Goal: Task Accomplishment & Management: Use online tool/utility

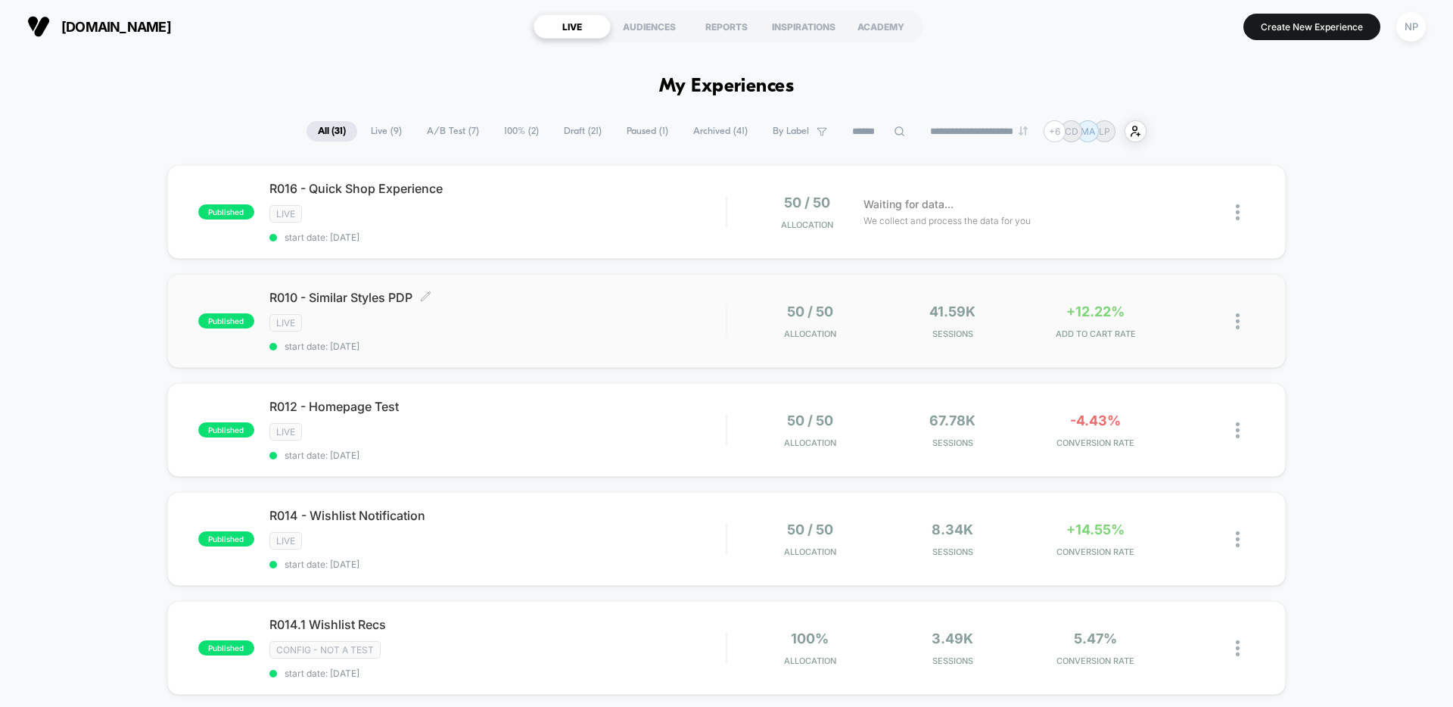
click at [588, 313] on div "R010 - Similar Styles PDP Click to edit experience details Click to edit experi…" at bounding box center [497, 321] width 456 height 62
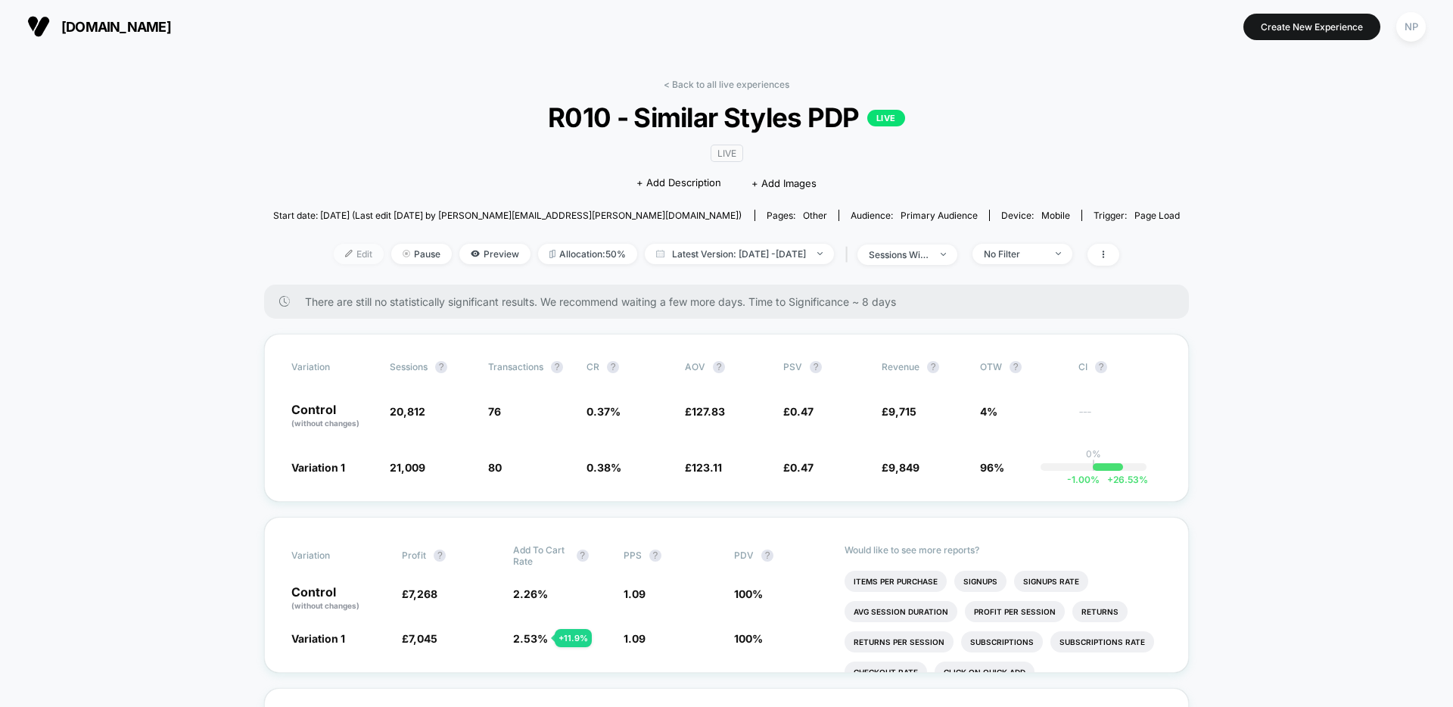
click at [334, 262] on span "Edit" at bounding box center [359, 254] width 50 height 20
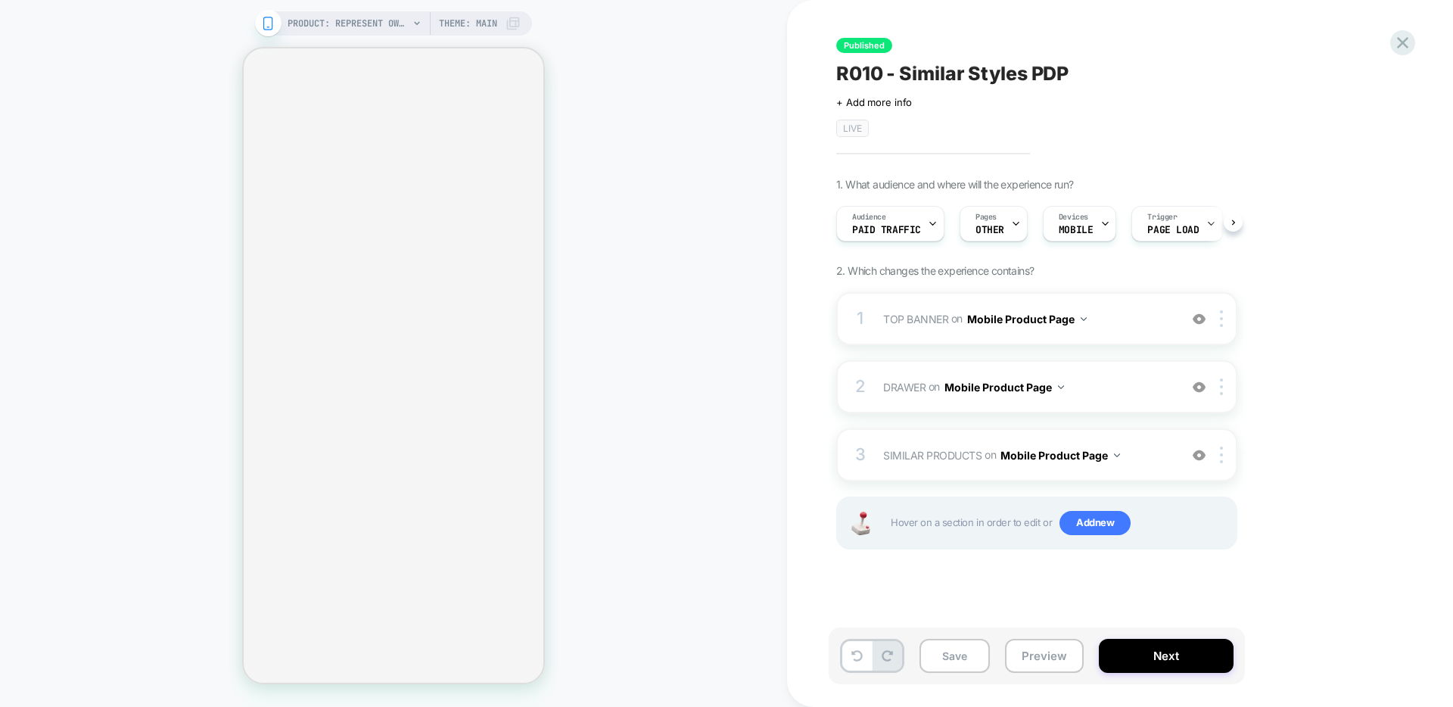
scroll to position [0, 1]
click at [914, 226] on span "Paid Traffic" at bounding box center [886, 230] width 69 height 11
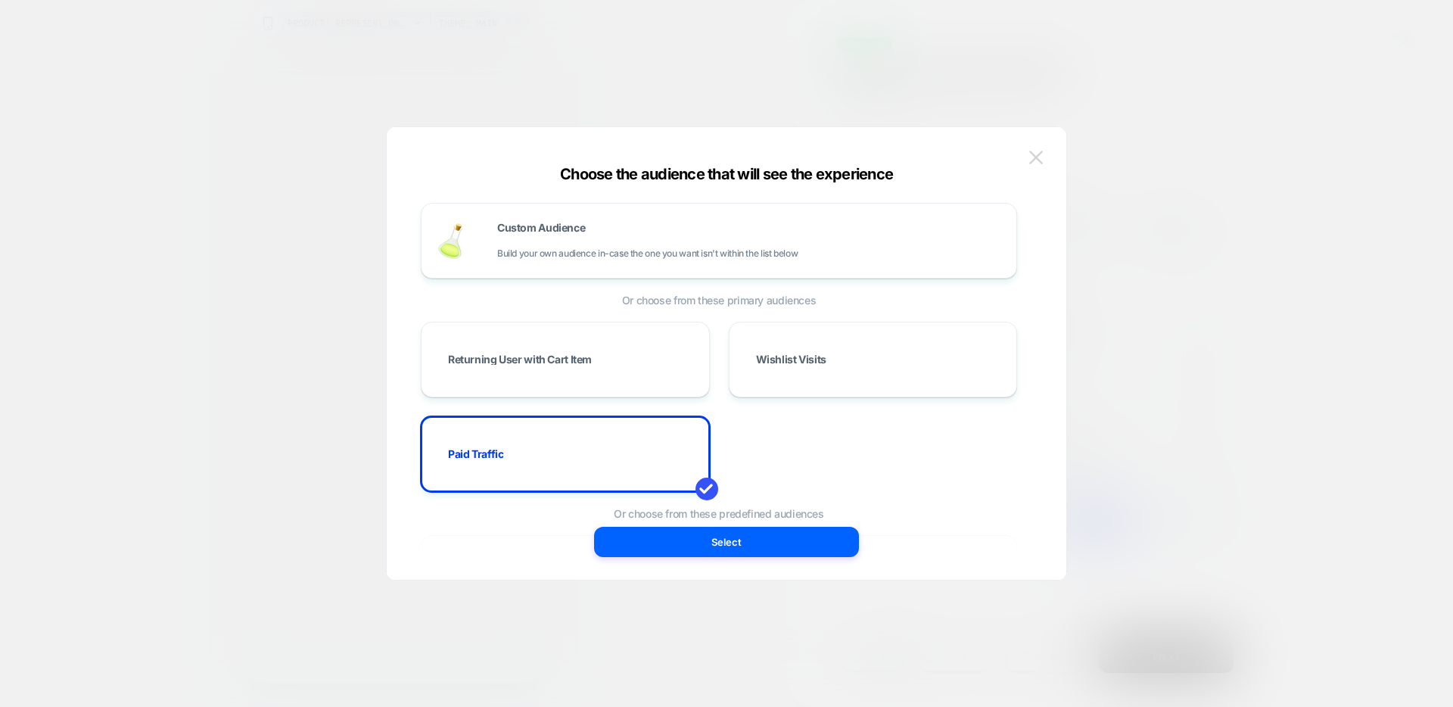
click at [1037, 159] on img at bounding box center [1036, 157] width 14 height 13
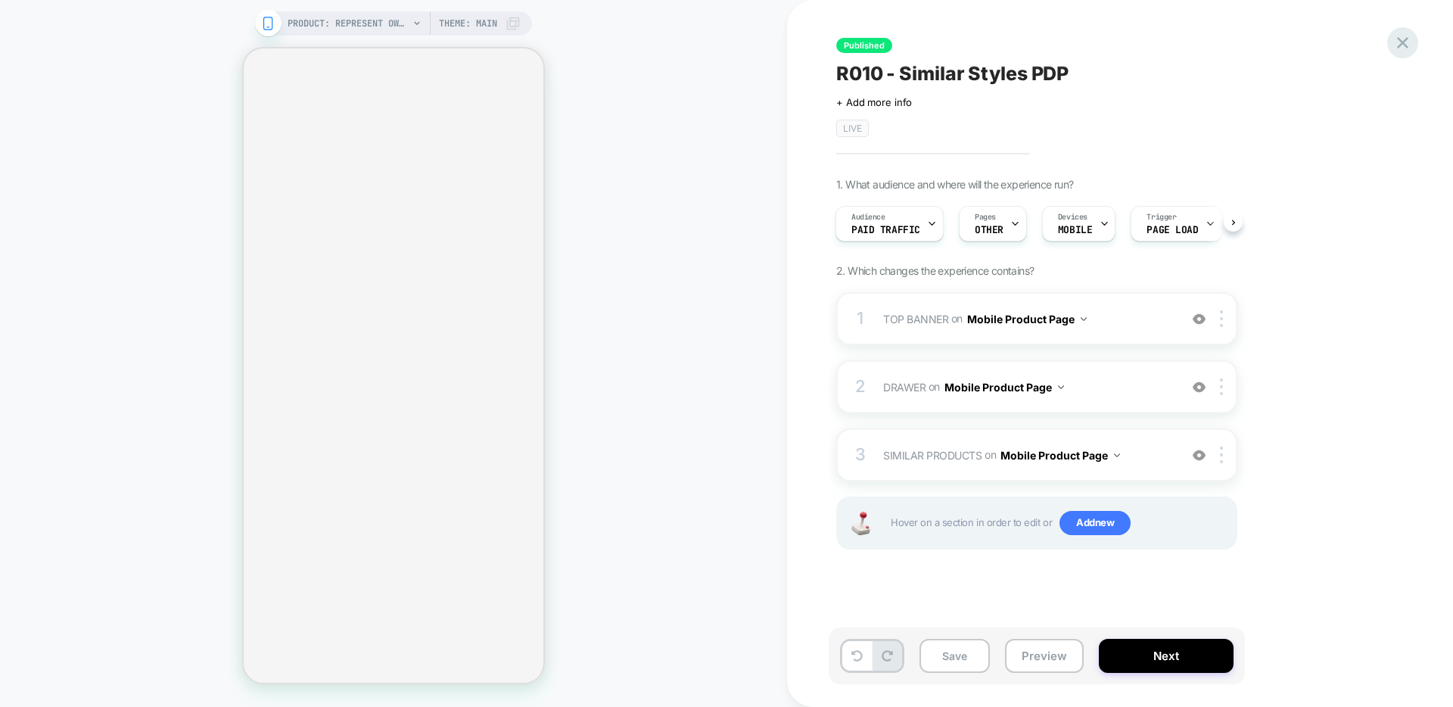
click at [1407, 43] on icon at bounding box center [1403, 43] width 20 height 20
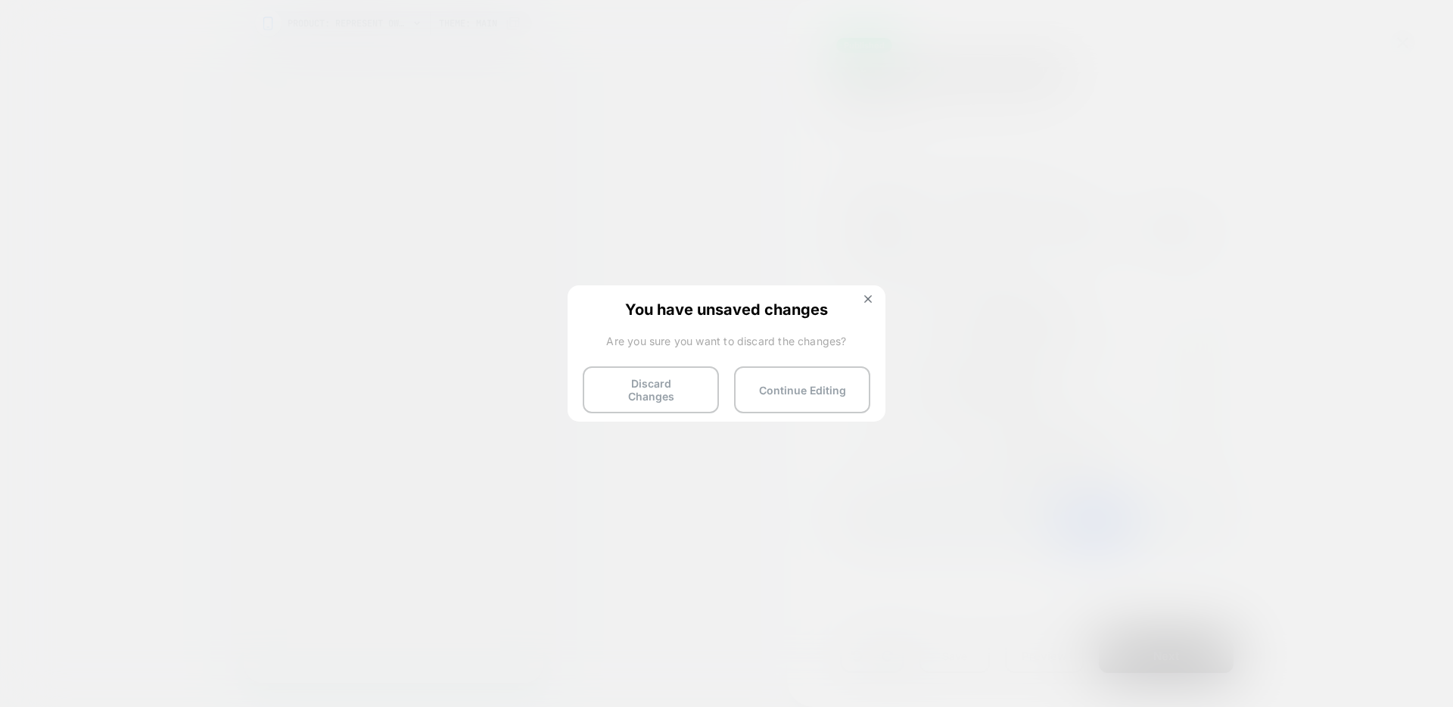
drag, startPoint x: 685, startPoint y: 390, endPoint x: 693, endPoint y: 387, distance: 8.2
click at [685, 390] on button "Discard Changes" at bounding box center [651, 389] width 136 height 47
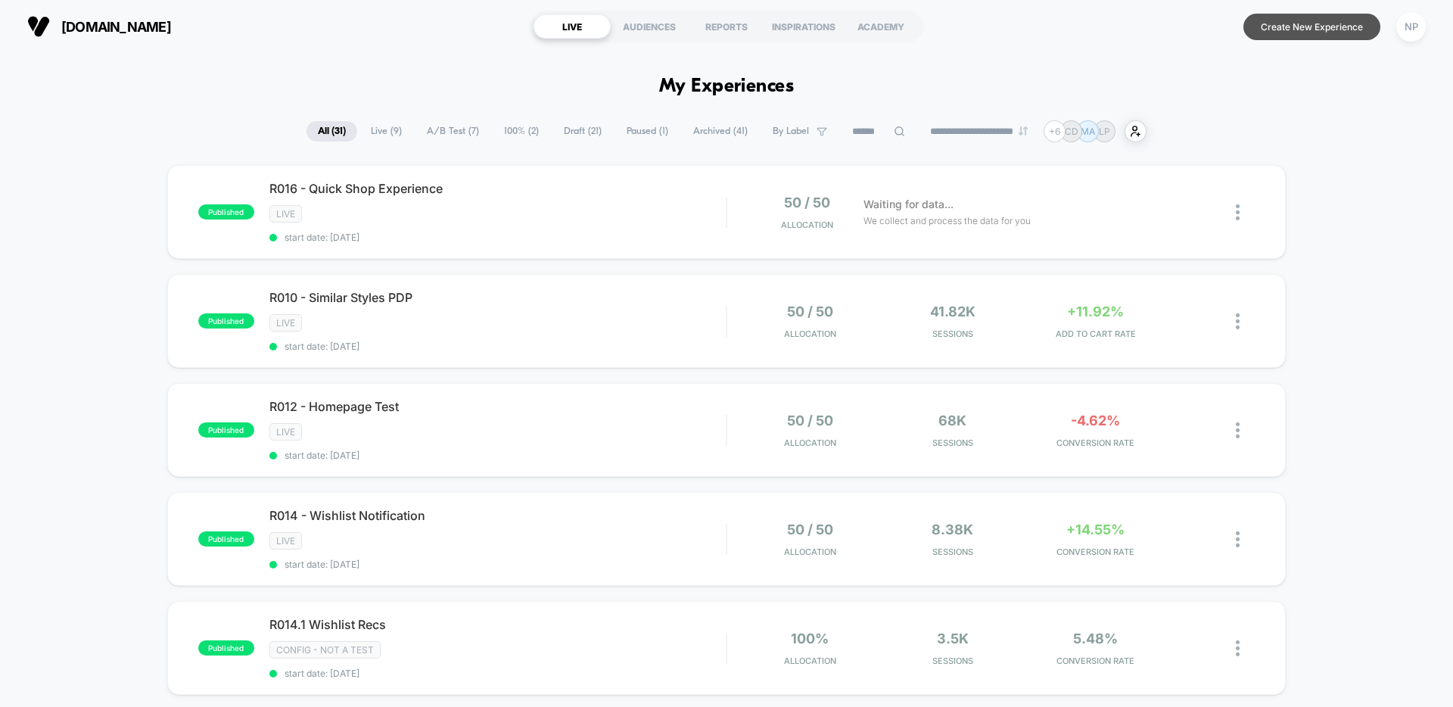
click at [1305, 26] on button "Create New Experience" at bounding box center [1312, 27] width 137 height 26
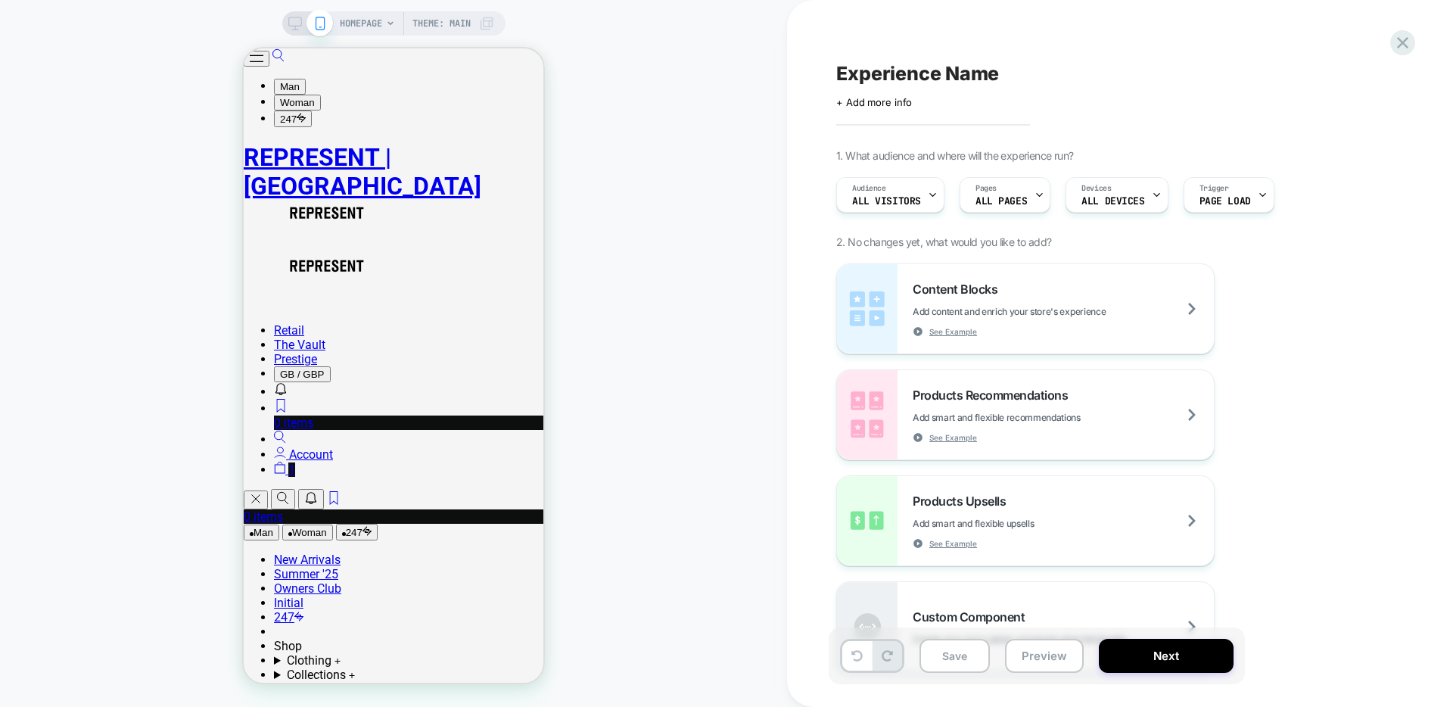
click at [374, 23] on span "HOMEPAGE" at bounding box center [361, 23] width 42 height 24
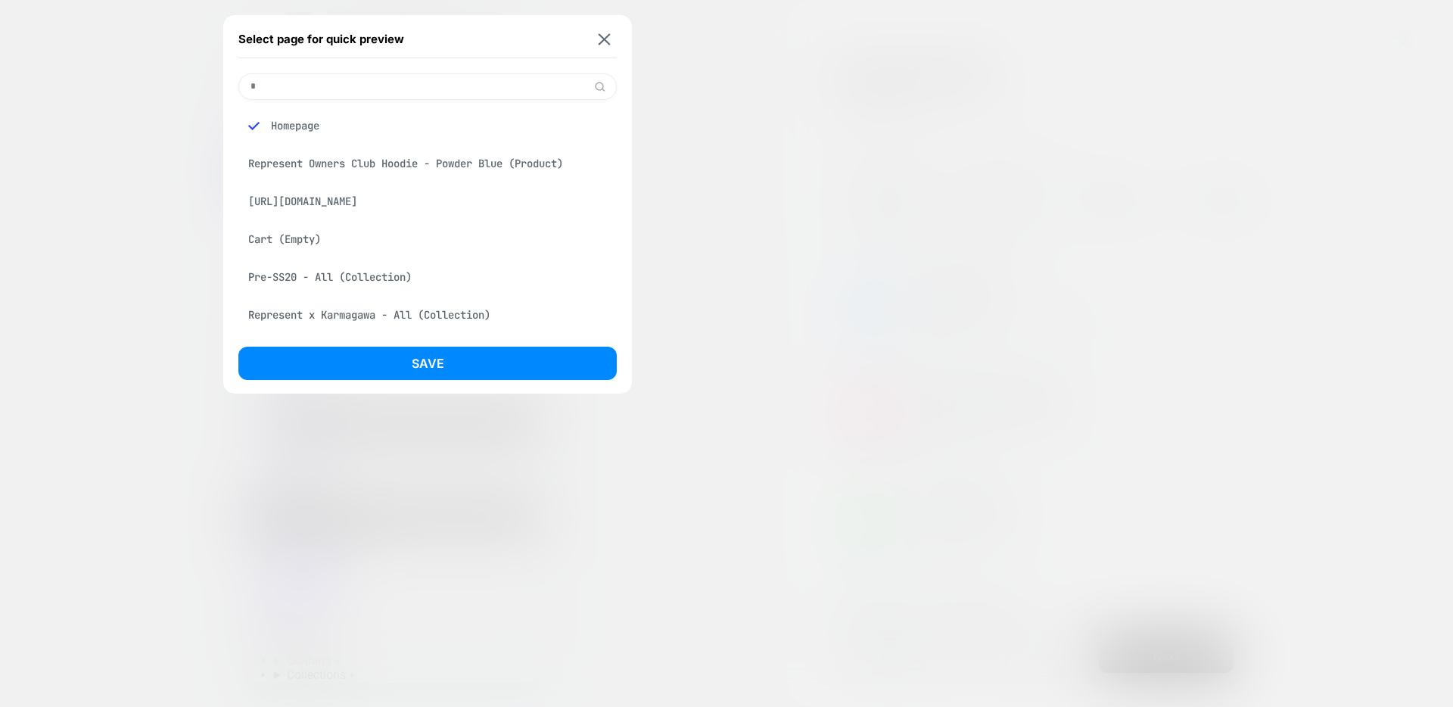
type input "*"
click at [379, 160] on div "Represent Owners Club Hoodie - Powder Blue (Product)" at bounding box center [427, 163] width 378 height 29
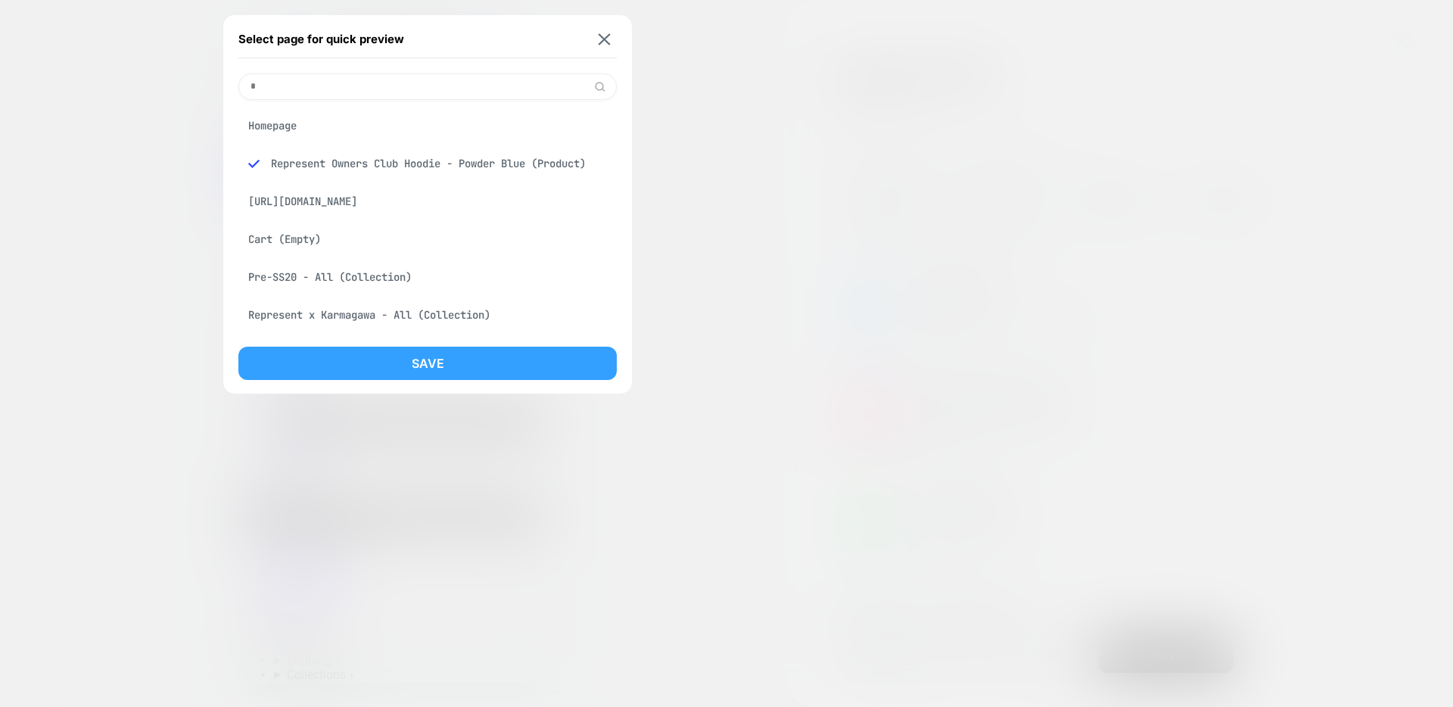
click at [459, 360] on button "Save" at bounding box center [427, 363] width 378 height 33
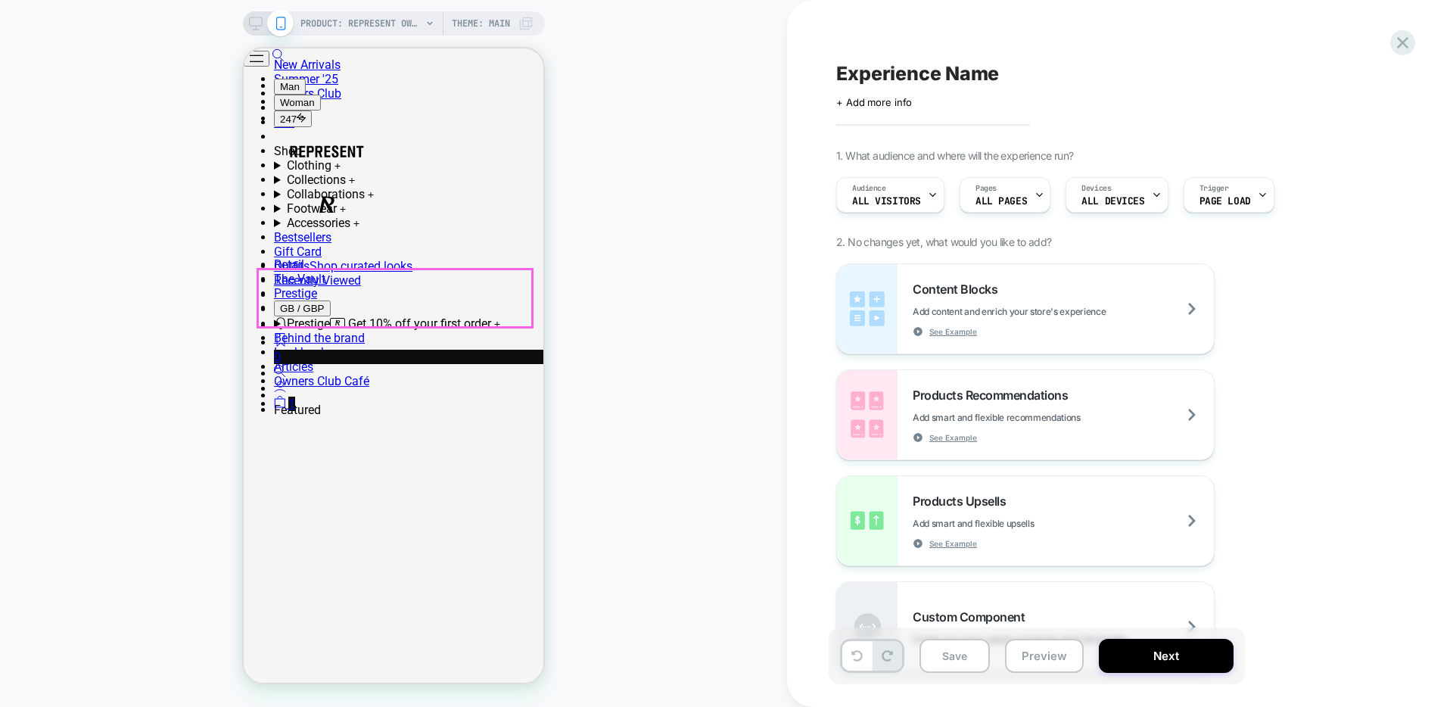
scroll to position [438, 0]
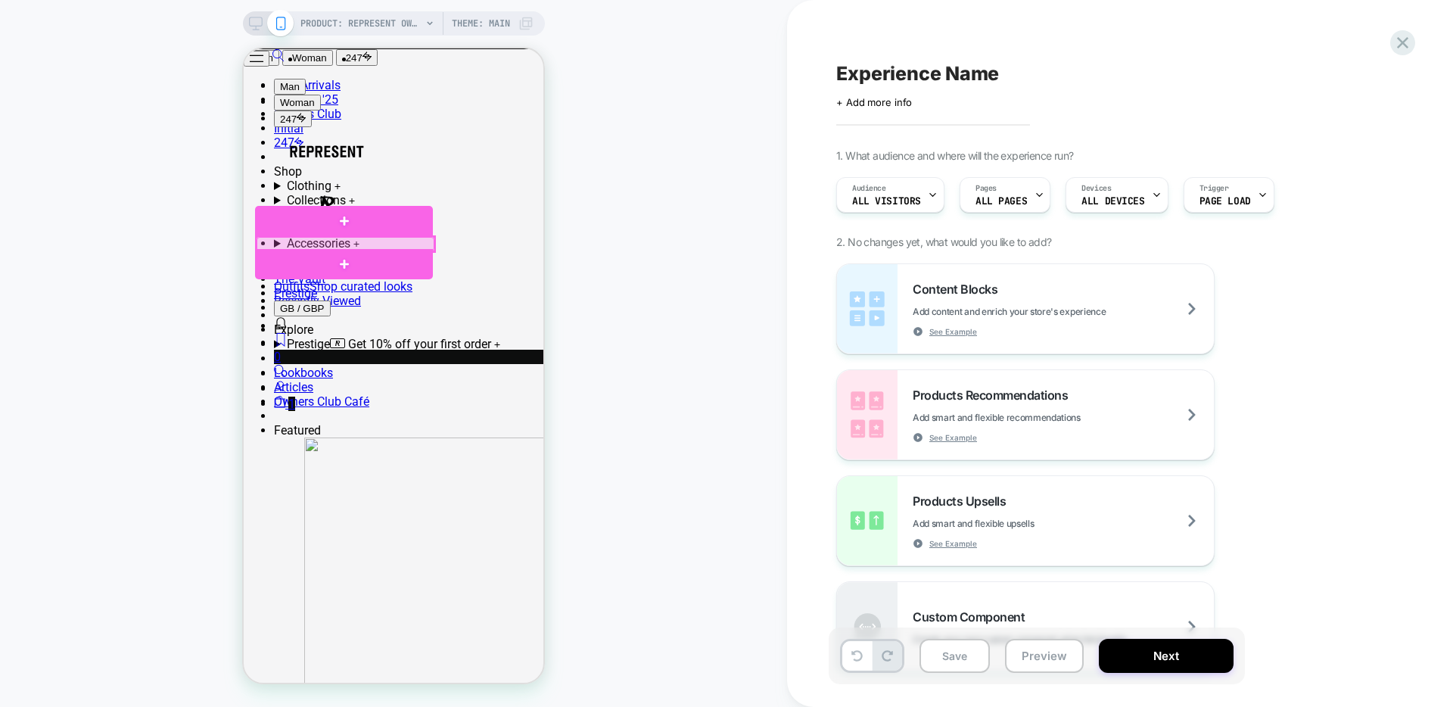
click at [419, 248] on div at bounding box center [346, 244] width 178 height 14
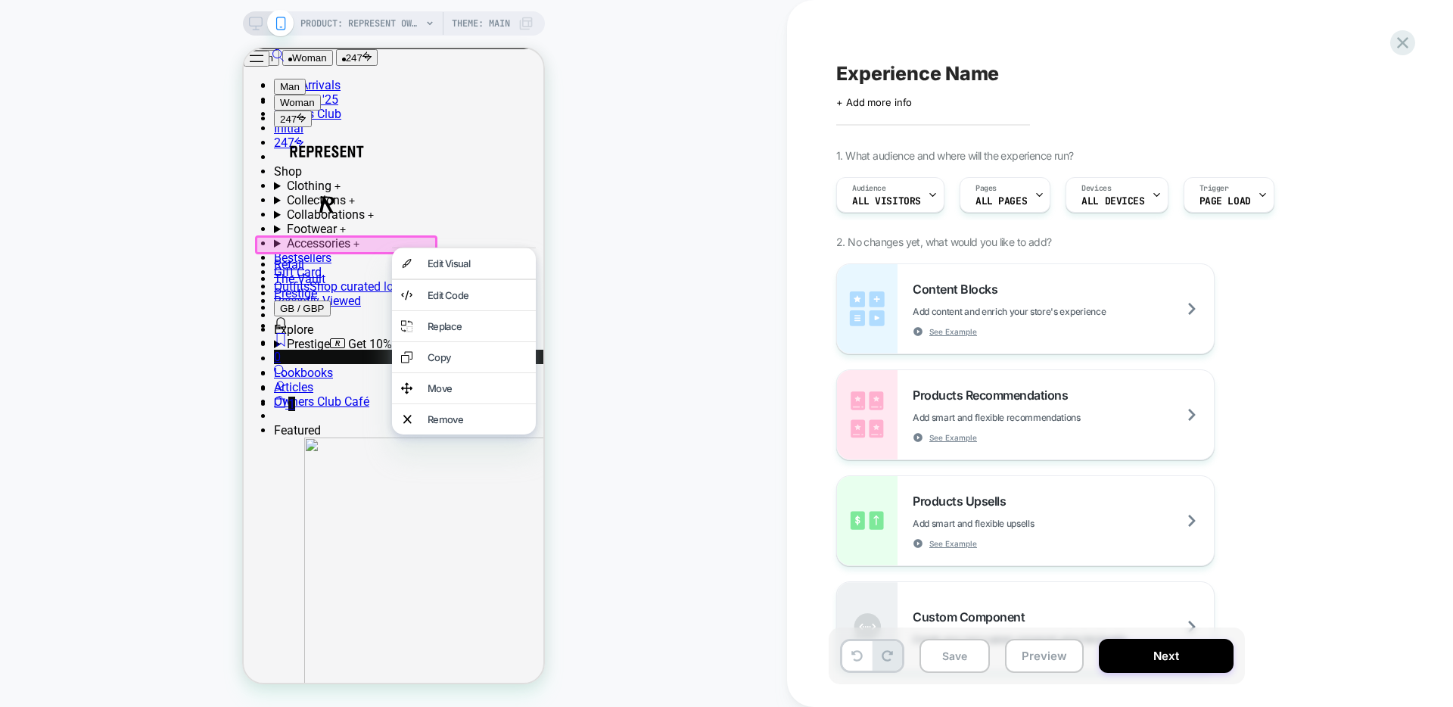
click at [448, 394] on div "Move" at bounding box center [477, 388] width 99 height 12
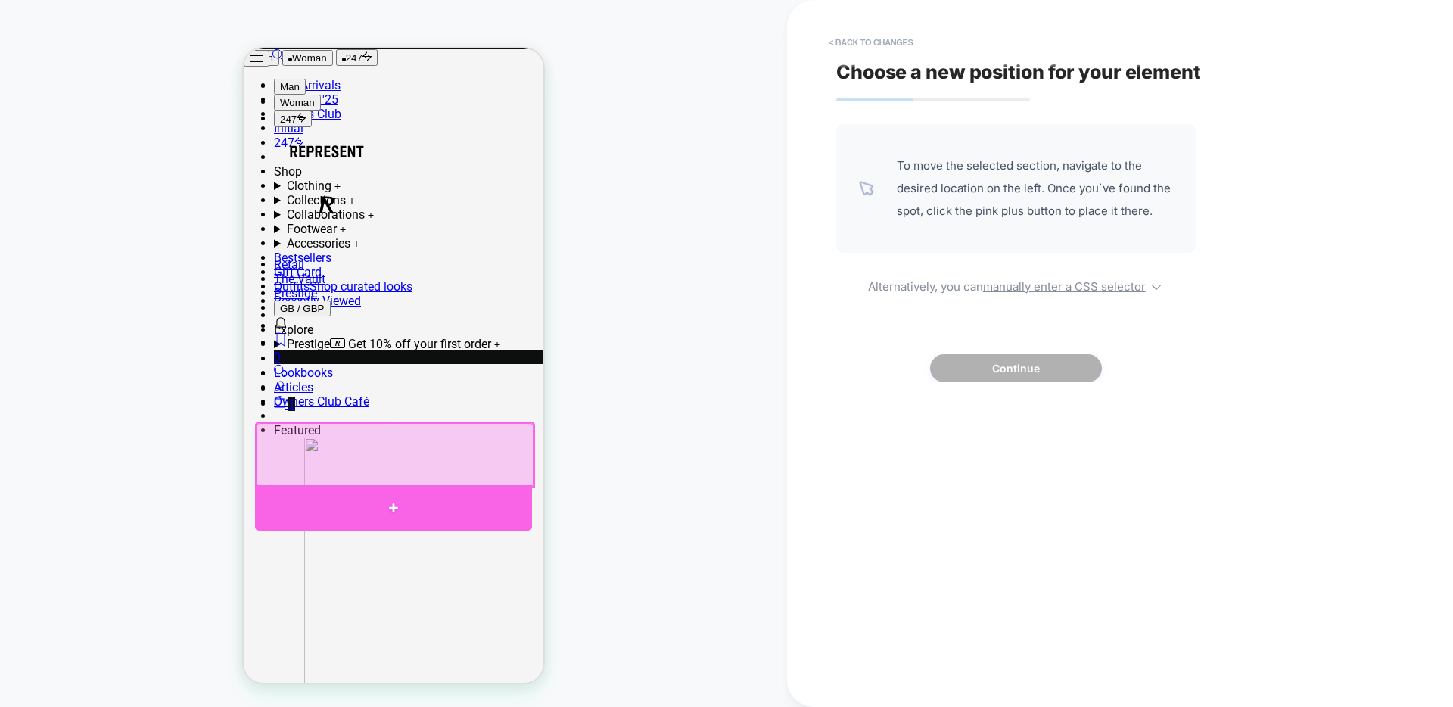
click at [372, 495] on div at bounding box center [393, 507] width 277 height 45
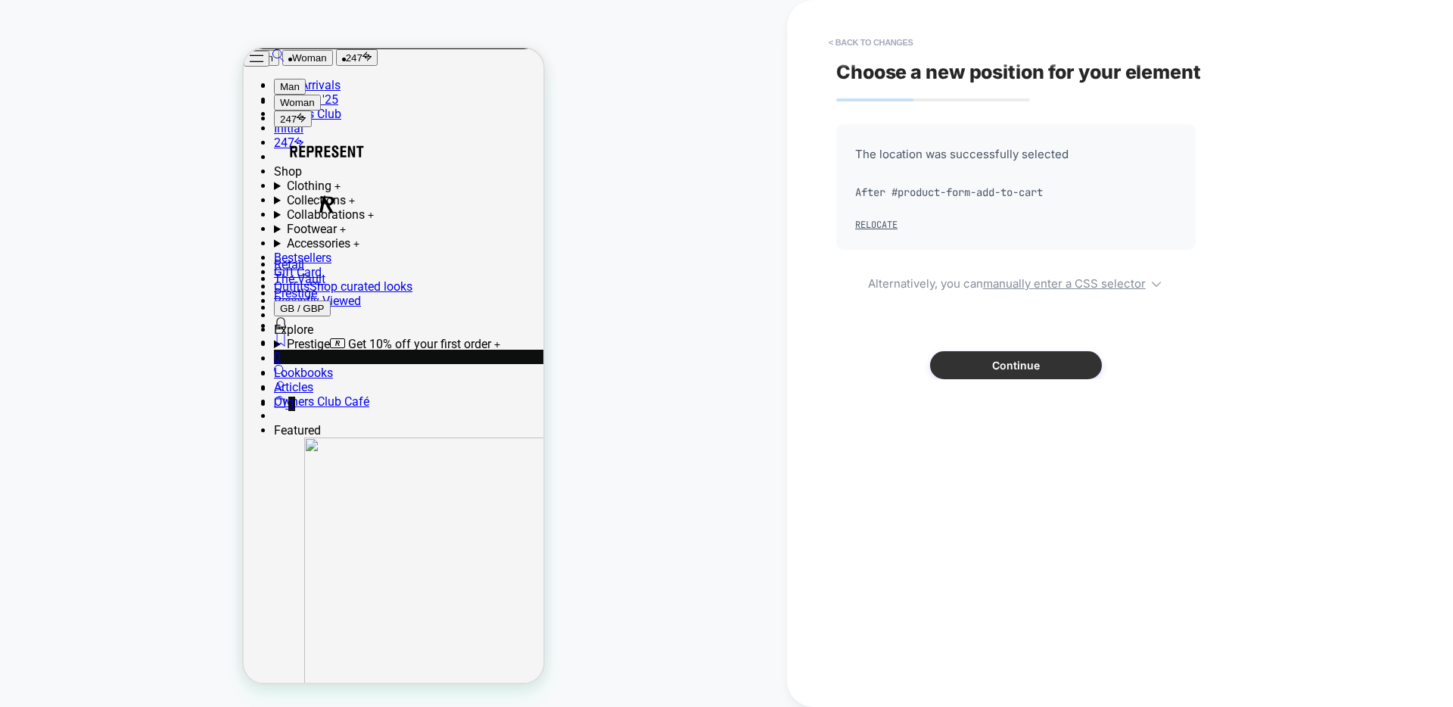
click at [1004, 366] on button "Continue" at bounding box center [1016, 365] width 172 height 28
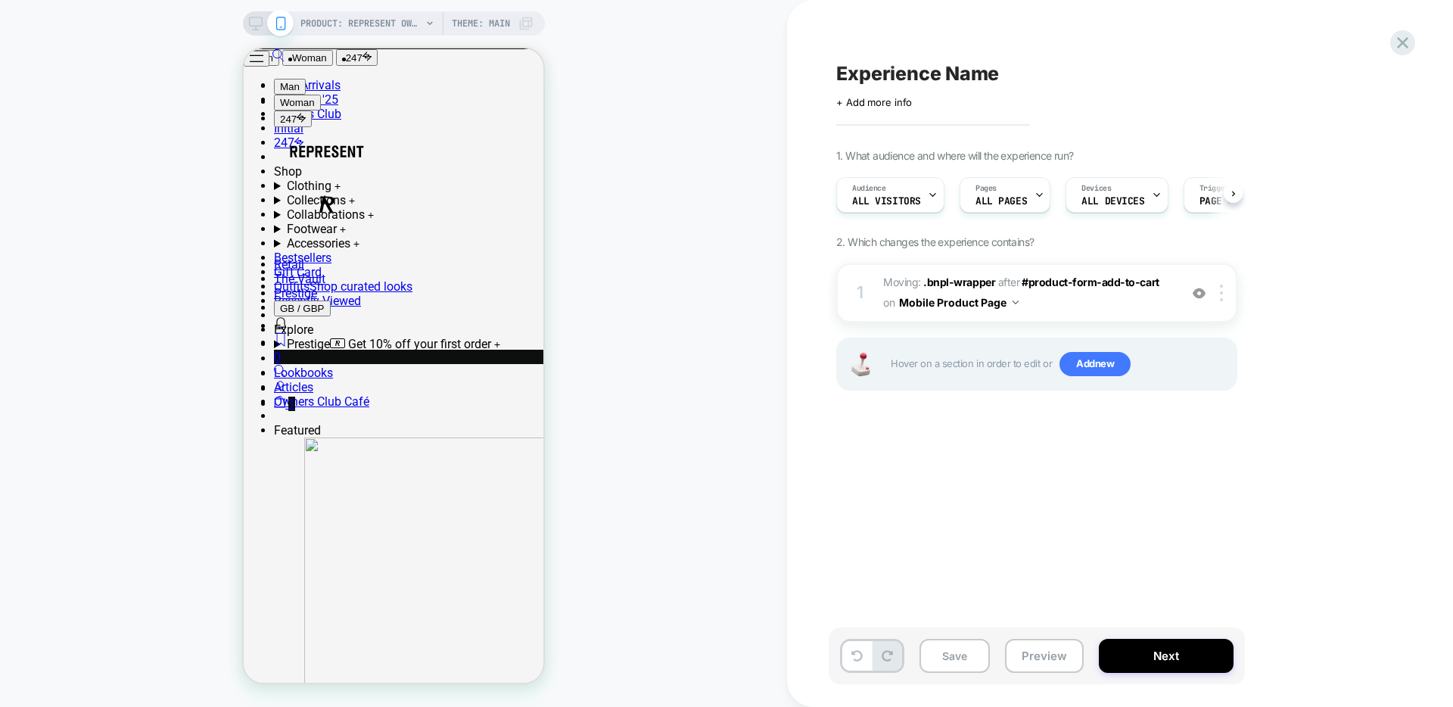
scroll to position [0, 1]
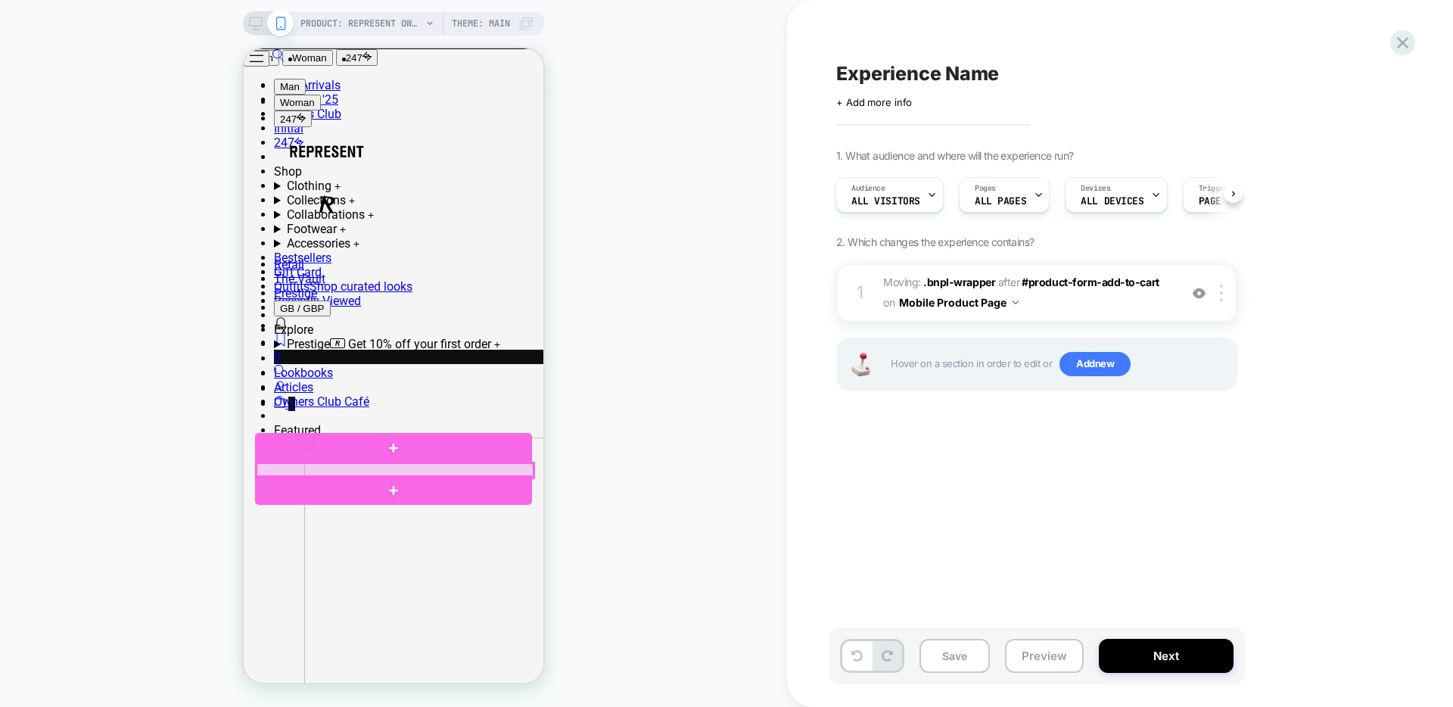
click at [481, 468] on div at bounding box center [395, 470] width 277 height 14
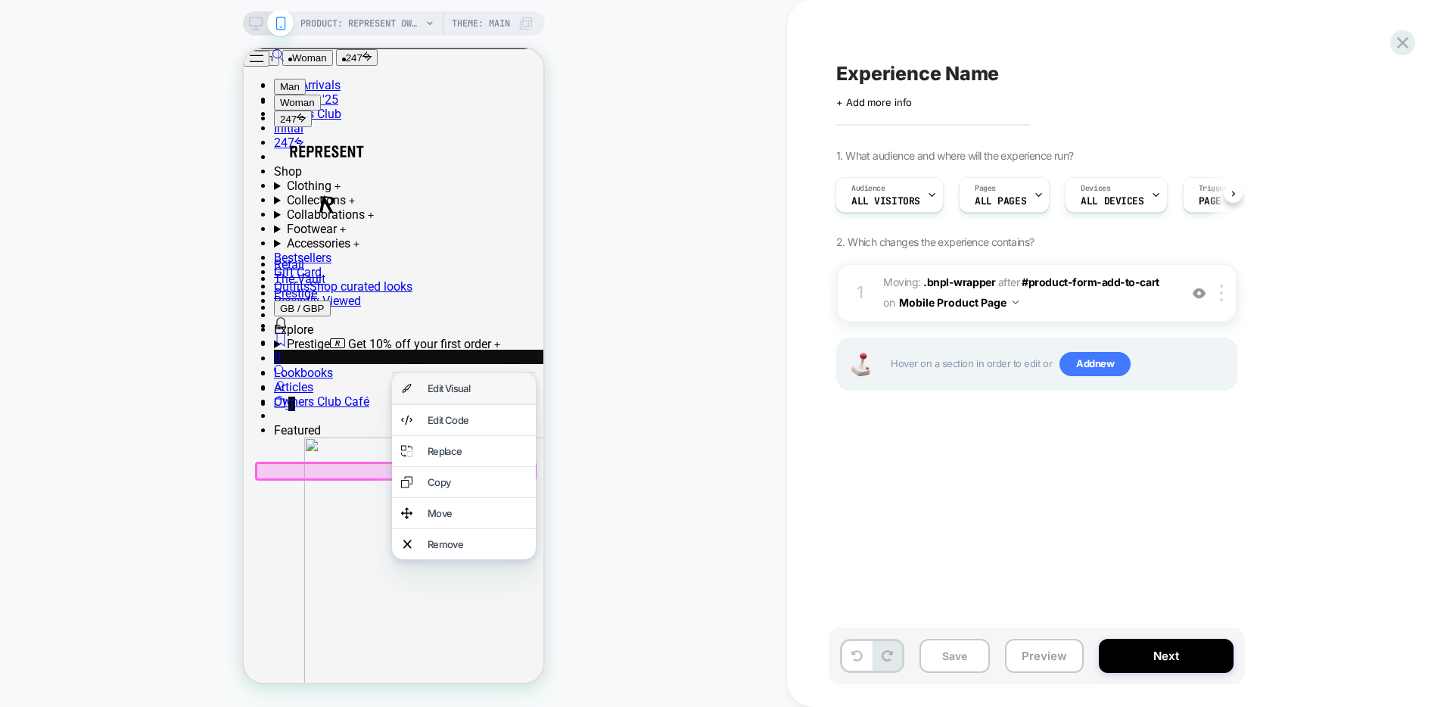
click at [479, 394] on div "Edit Visual" at bounding box center [477, 388] width 99 height 12
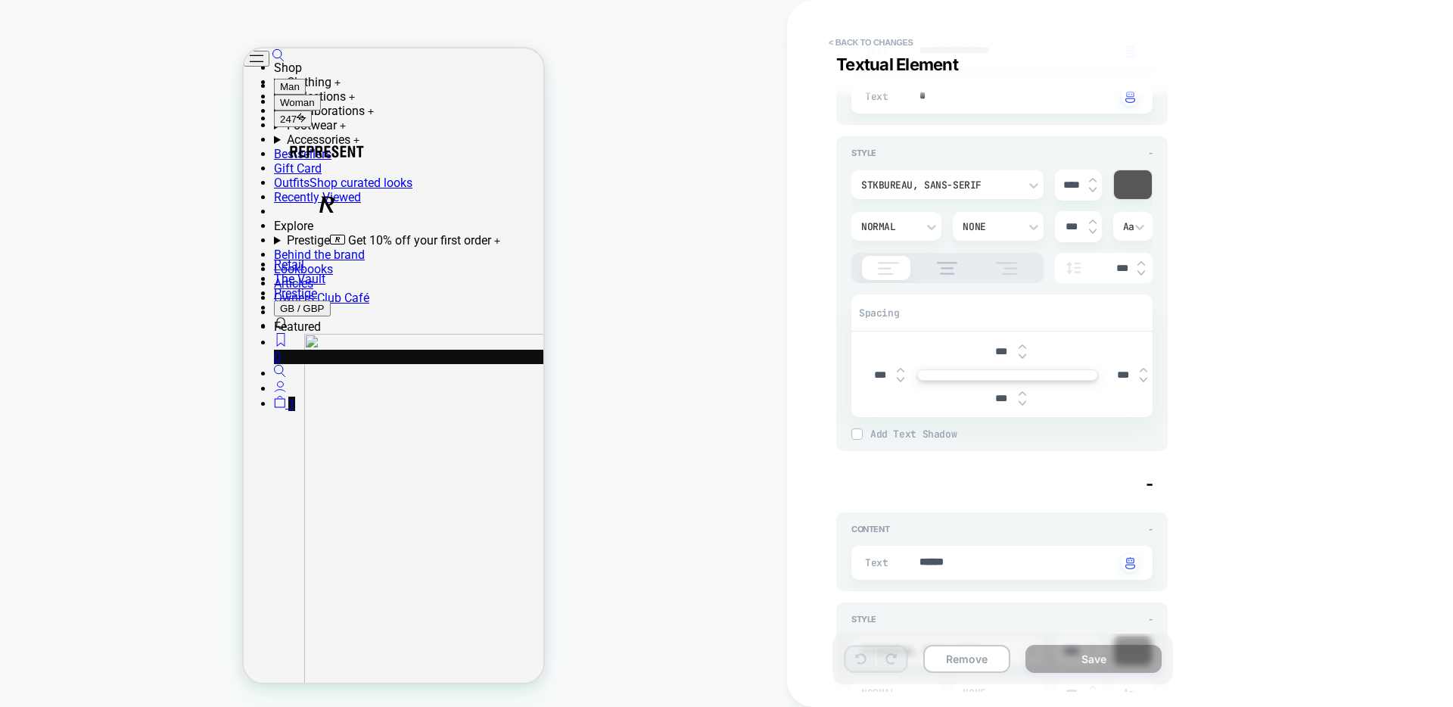
scroll to position [0, 0]
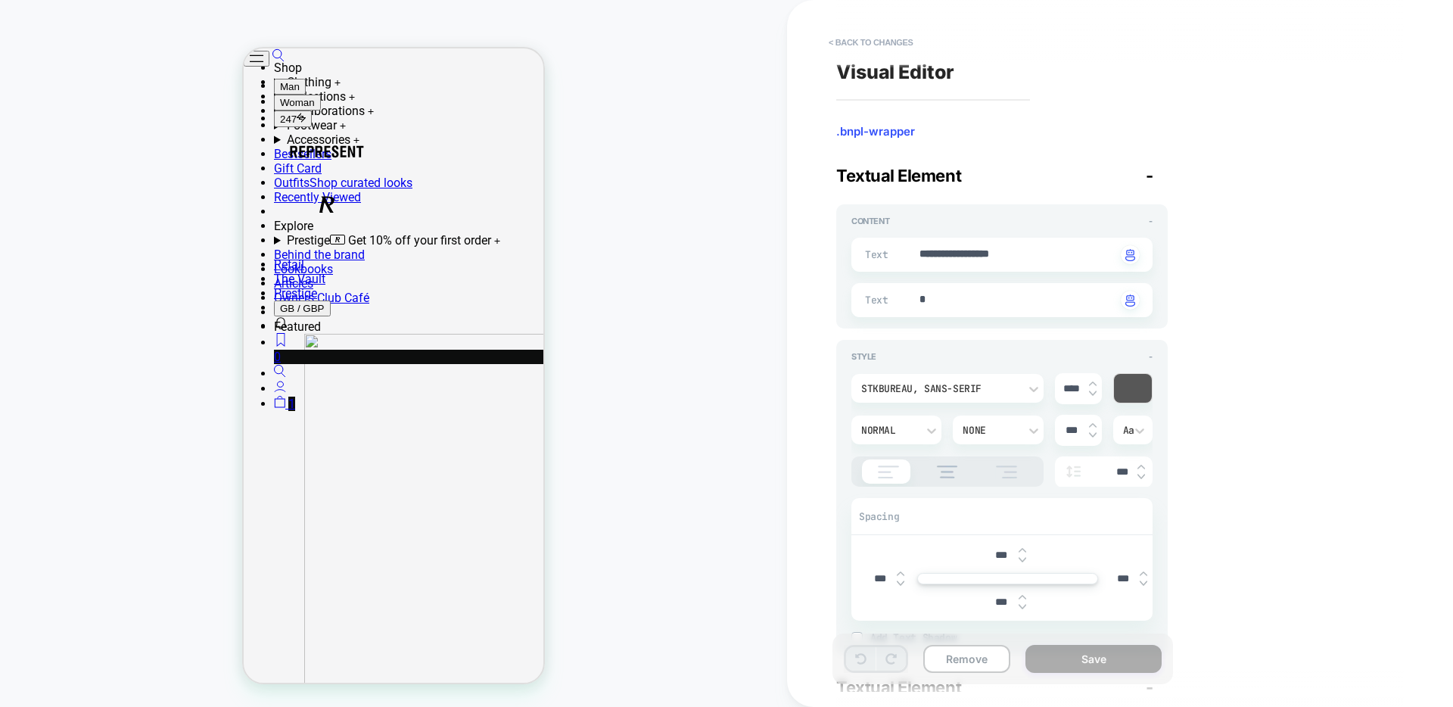
click at [1022, 596] on img at bounding box center [1023, 597] width 8 height 6
type textarea "*"
type input "***"
click at [1022, 596] on img at bounding box center [1023, 597] width 8 height 6
type textarea "*"
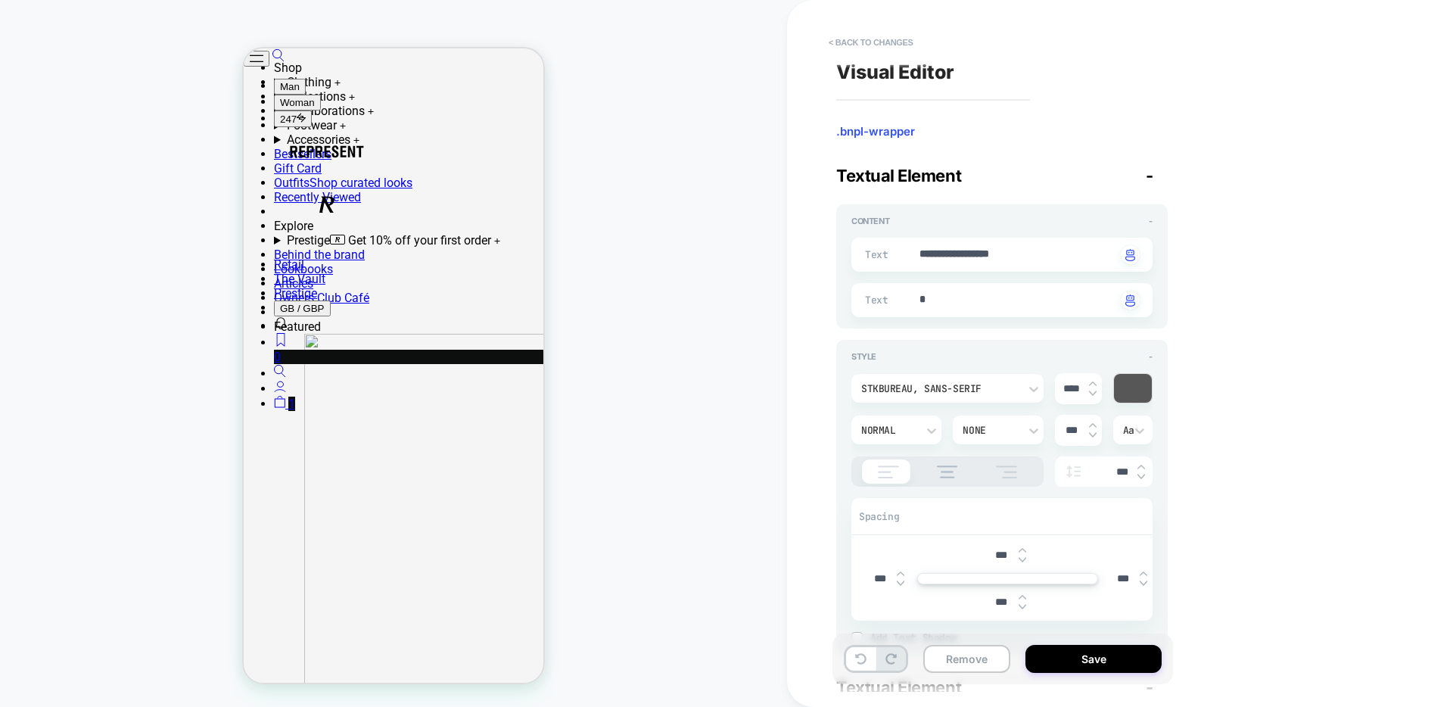
type input "***"
click at [1022, 596] on img at bounding box center [1023, 597] width 8 height 6
type textarea "*"
type input "***"
click at [1023, 607] on img at bounding box center [1023, 607] width 8 height 6
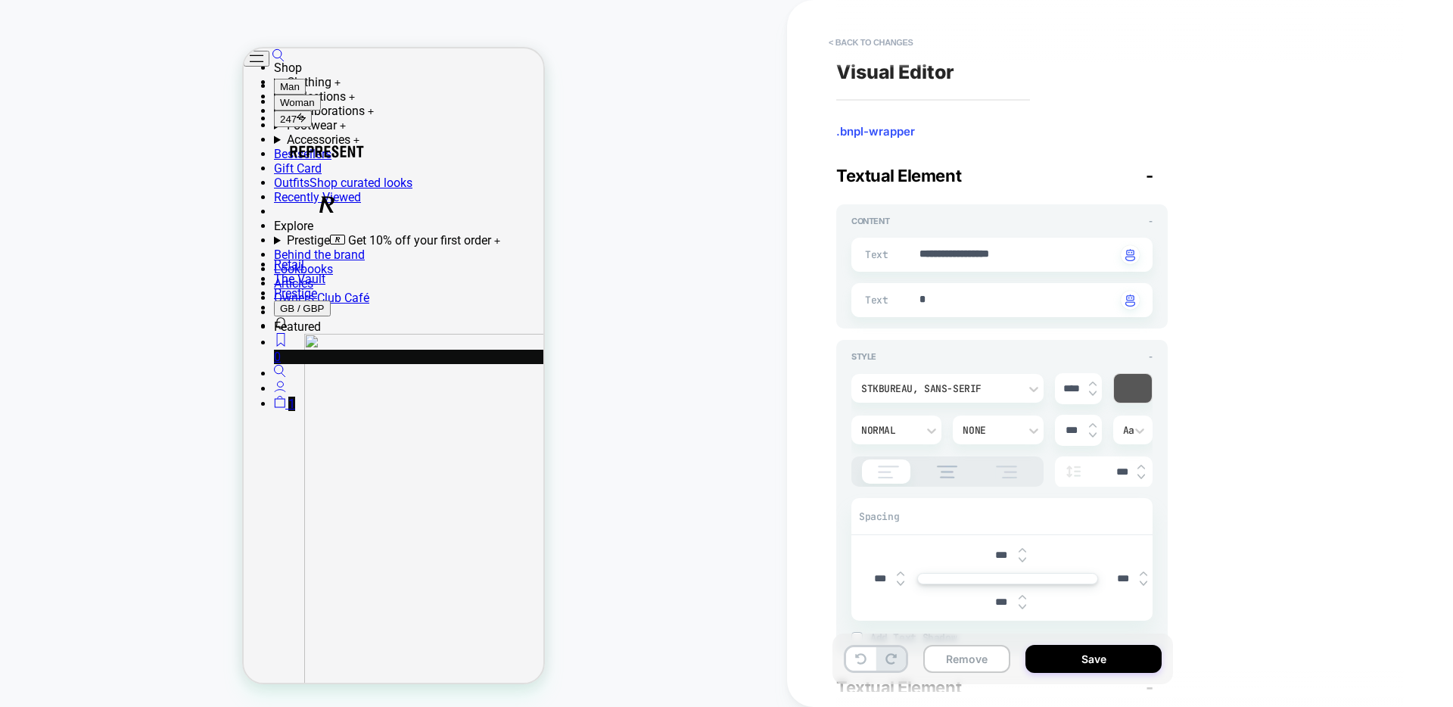
type textarea "*"
type input "***"
click at [1023, 607] on img at bounding box center [1023, 607] width 8 height 6
type textarea "*"
type input "***"
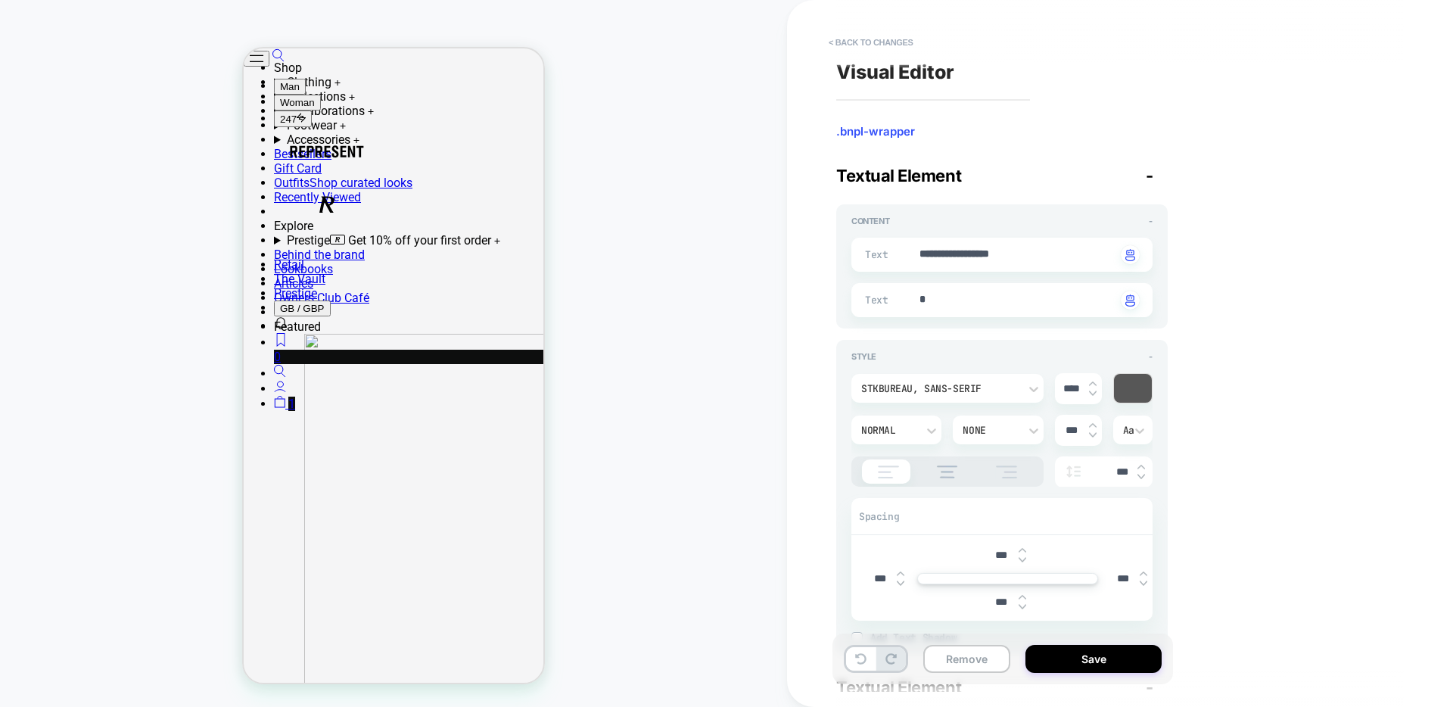
click at [1023, 607] on img at bounding box center [1023, 607] width 8 height 6
type textarea "*"
type input "***"
click at [1025, 550] on img at bounding box center [1023, 550] width 8 height 6
type textarea "*"
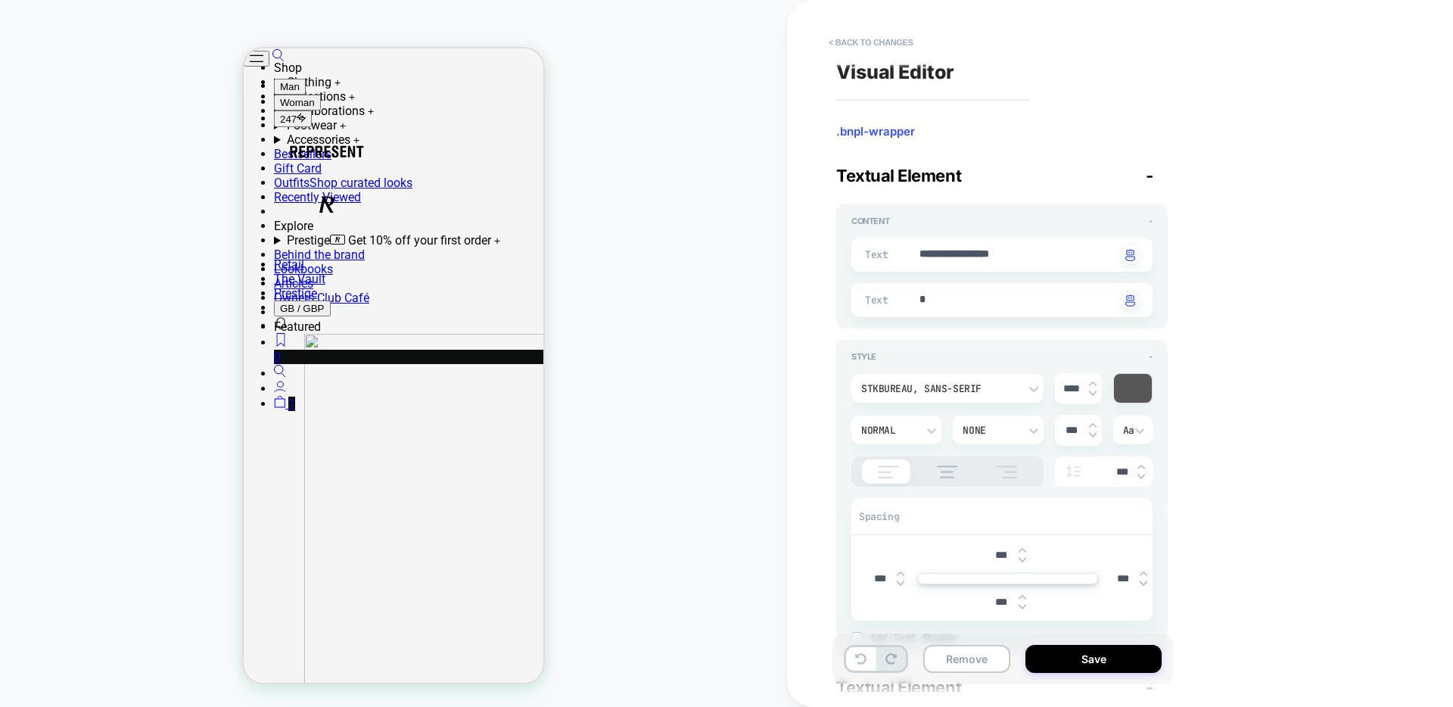
type input "***"
click at [1025, 550] on img at bounding box center [1023, 550] width 8 height 6
type textarea "*"
type input "***"
click at [1023, 562] on img at bounding box center [1023, 560] width 8 height 6
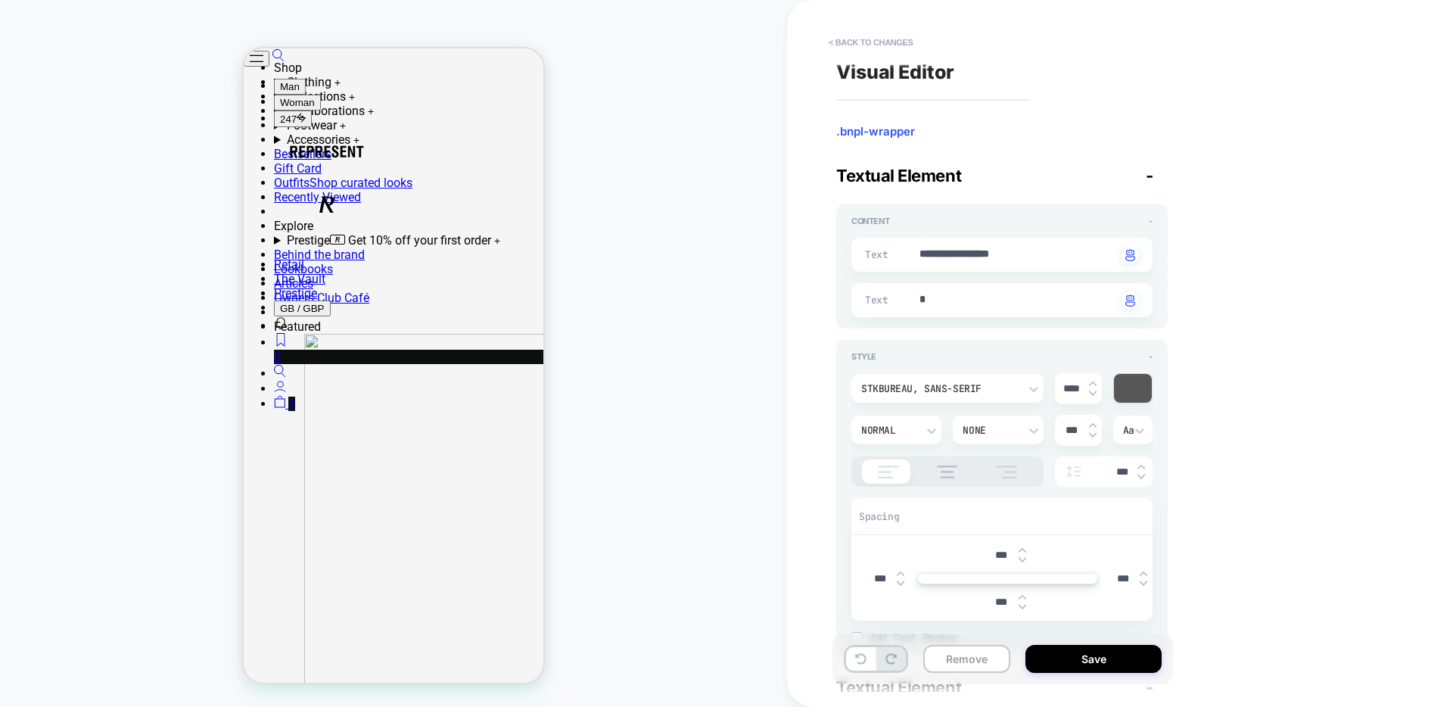
type textarea "*"
type input "***"
click at [1023, 562] on img at bounding box center [1023, 560] width 8 height 6
type textarea "*"
type input "***"
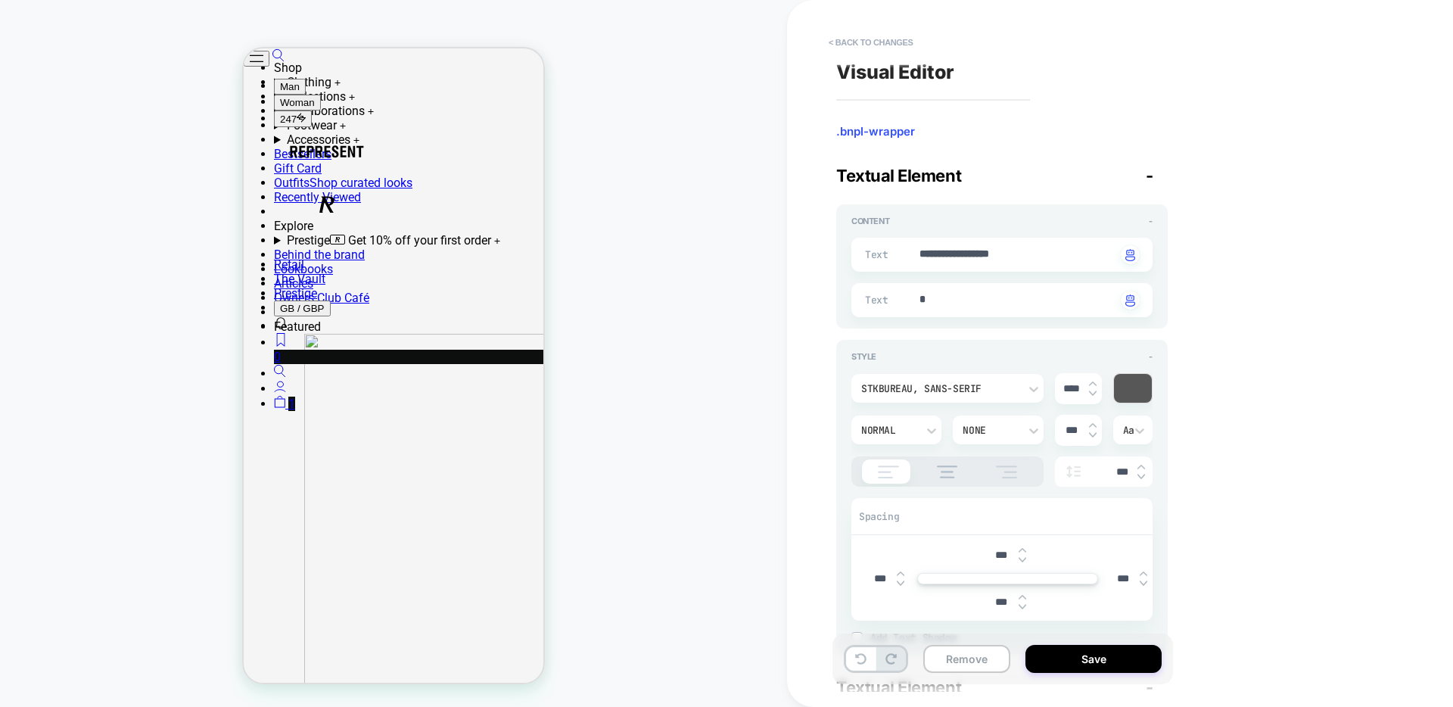
type textarea "*"
click at [866, 43] on button "< Back to changes" at bounding box center [871, 42] width 100 height 24
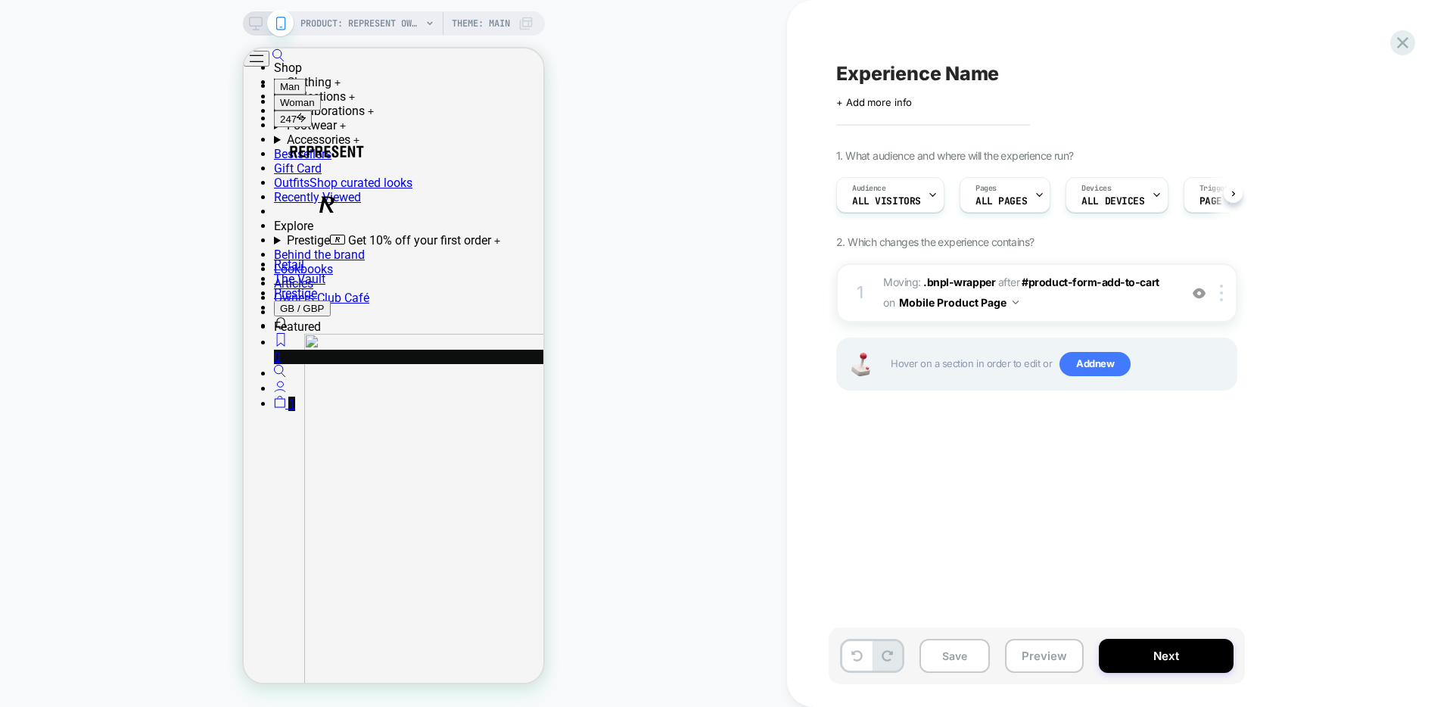
scroll to position [0, 1]
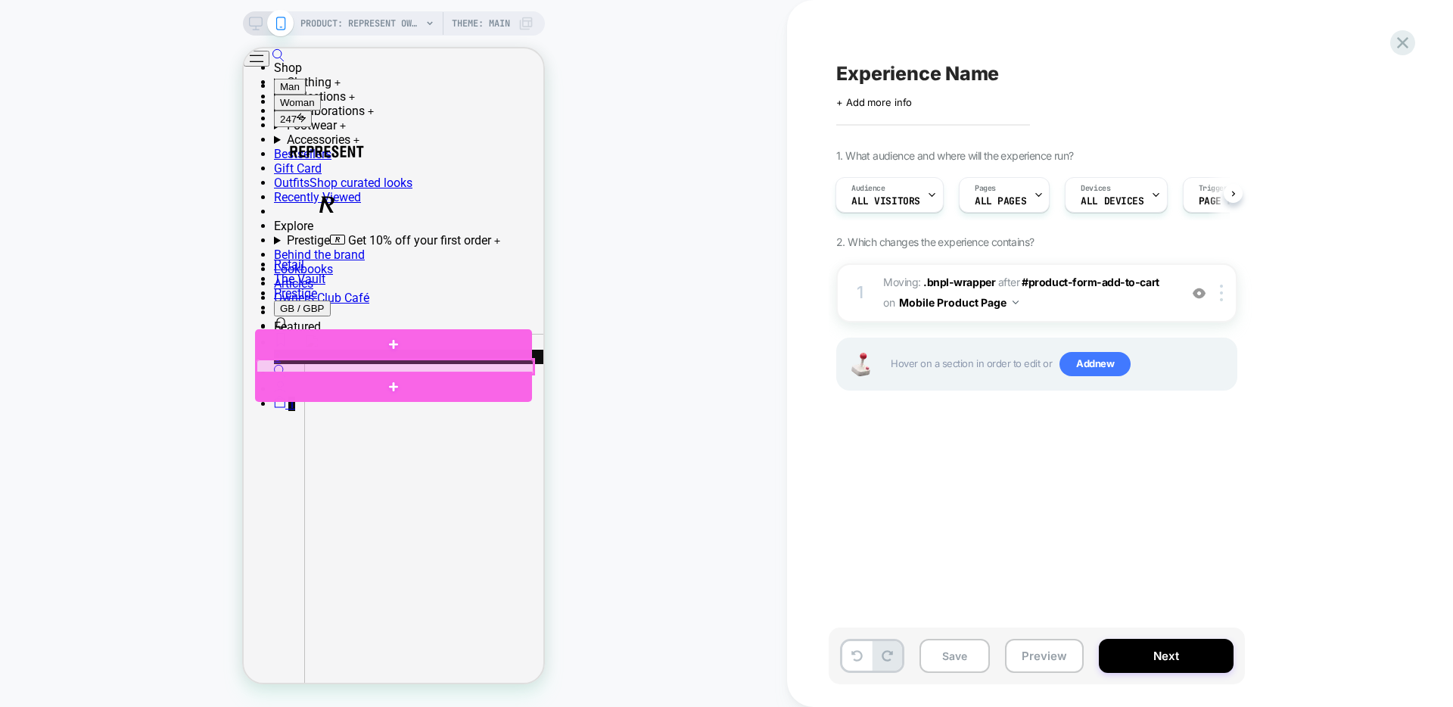
click at [401, 367] on div at bounding box center [395, 367] width 277 height 14
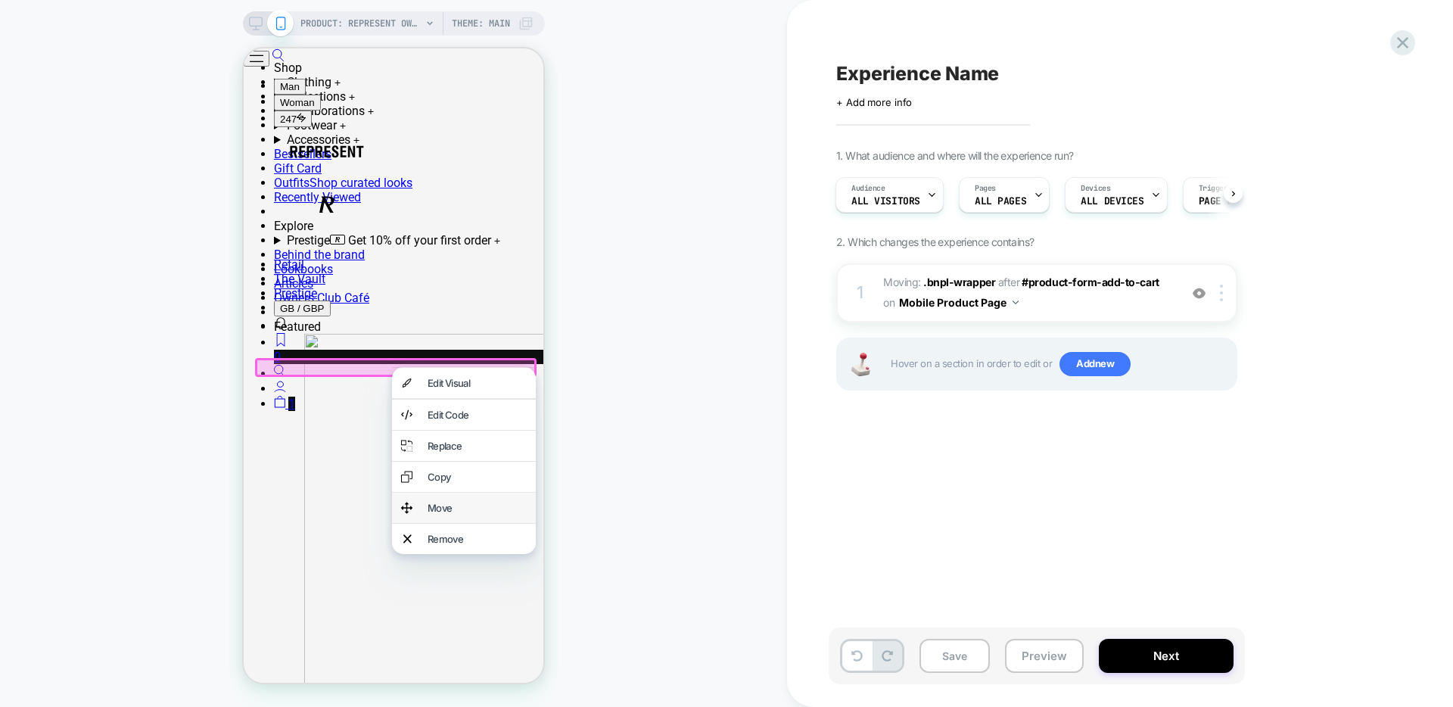
click at [449, 514] on div "Move" at bounding box center [477, 508] width 99 height 12
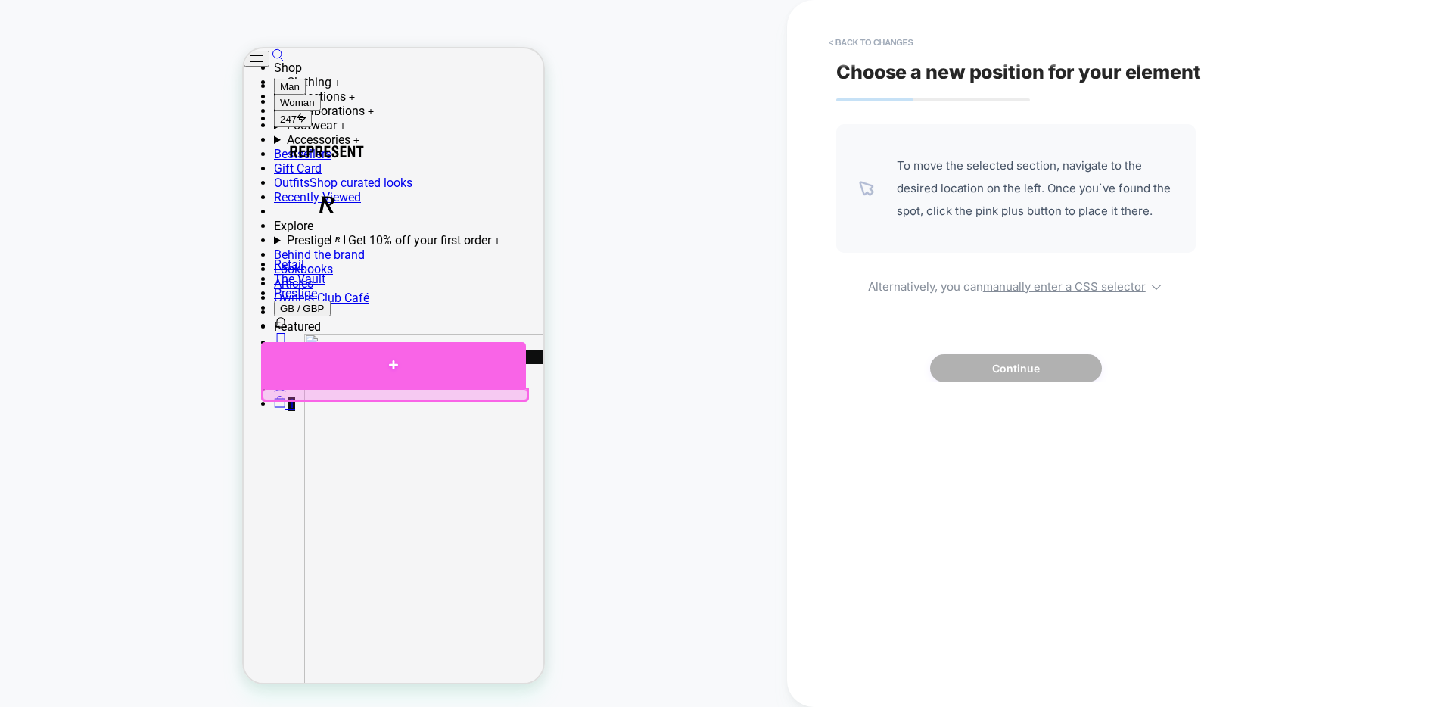
click at [360, 369] on div at bounding box center [393, 364] width 265 height 45
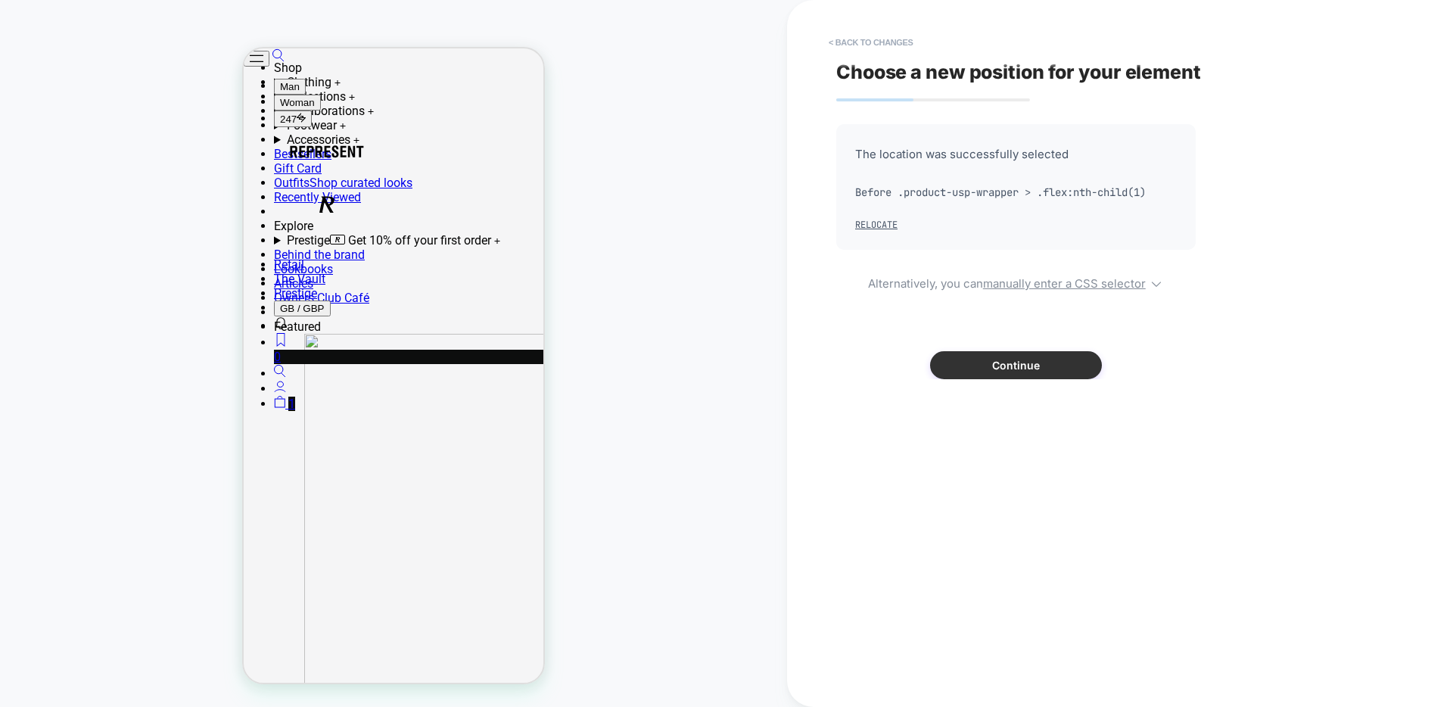
click at [1075, 375] on button "Continue" at bounding box center [1016, 365] width 172 height 28
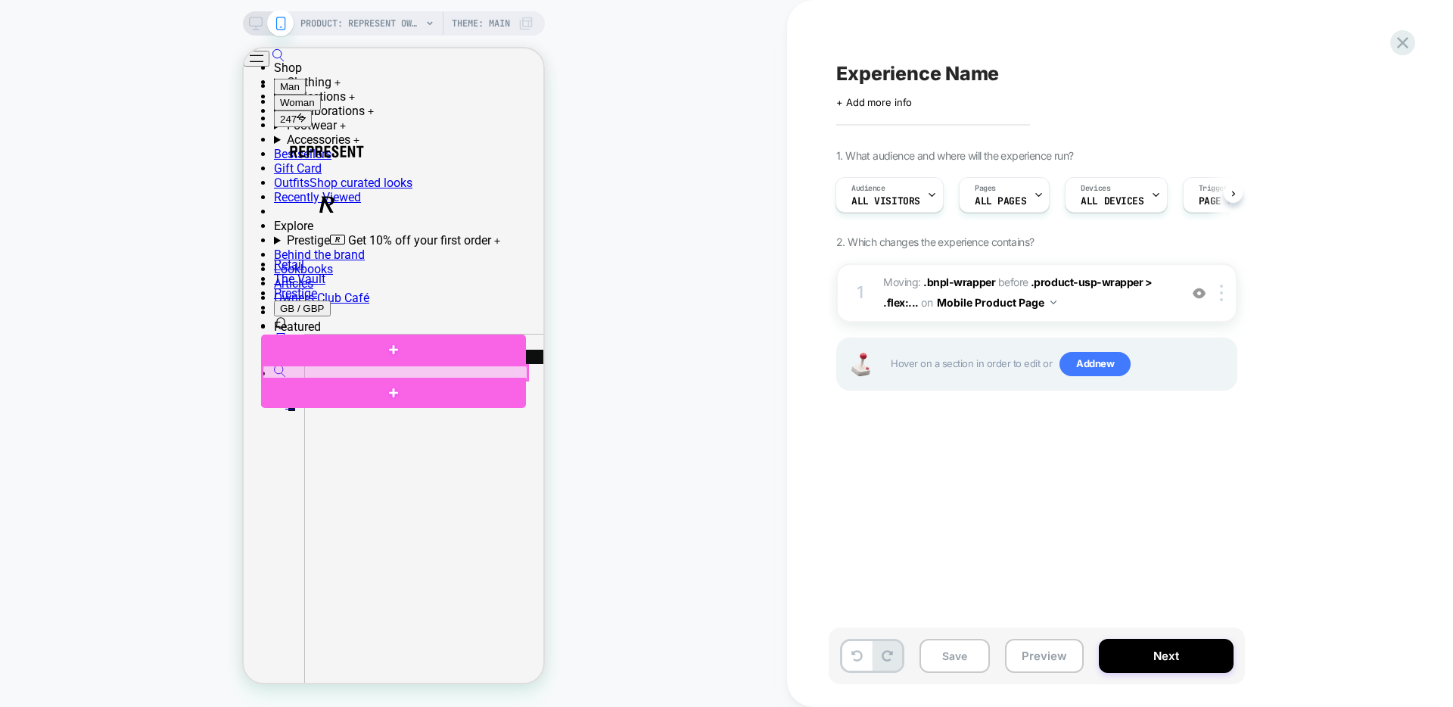
click at [384, 372] on div at bounding box center [395, 373] width 265 height 14
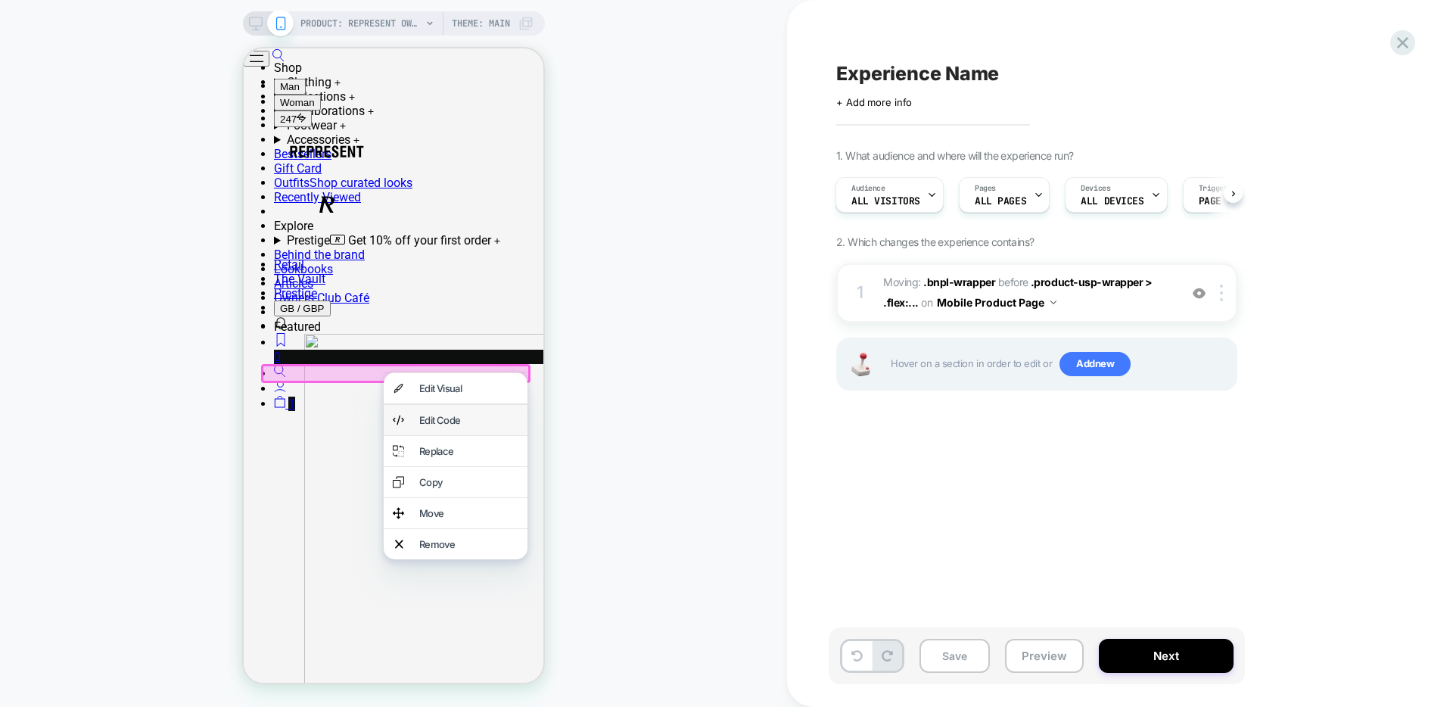
click at [445, 425] on div "Edit Code" at bounding box center [468, 420] width 99 height 12
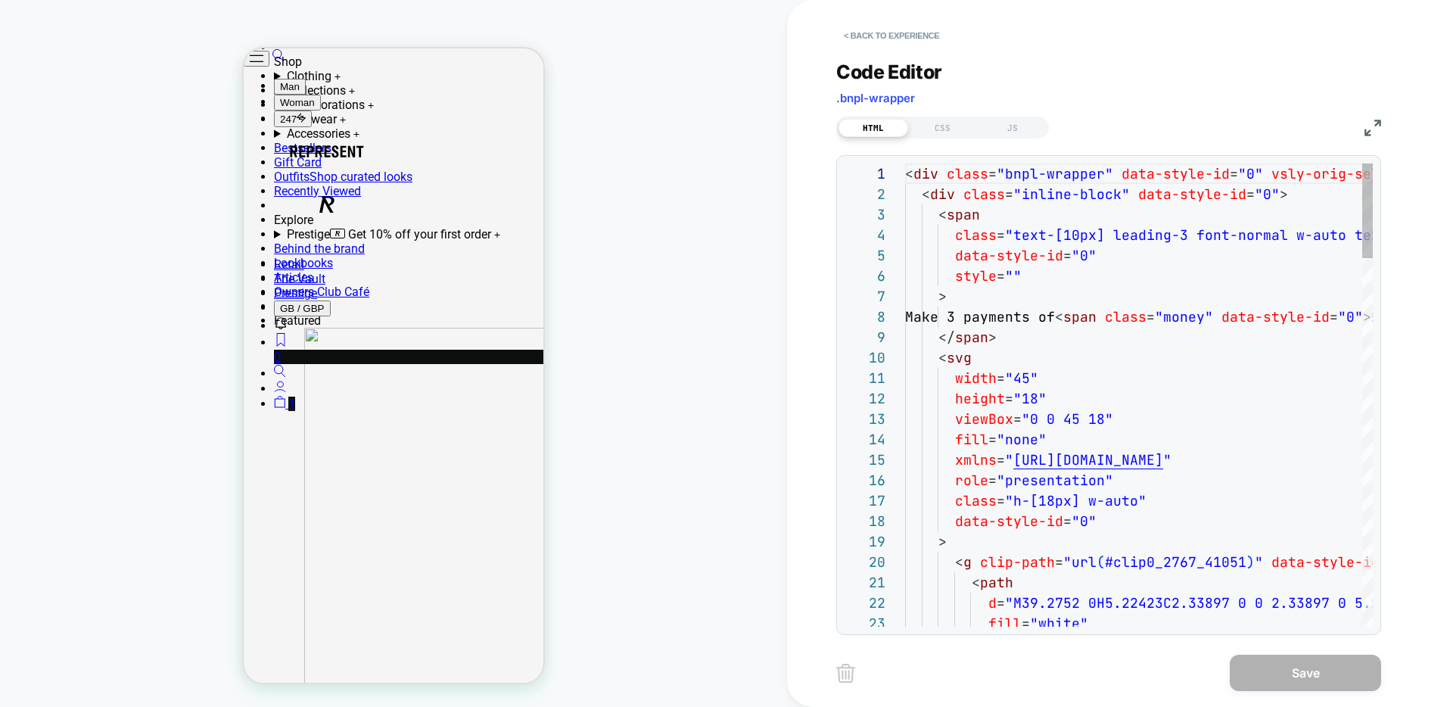
scroll to position [204, 0]
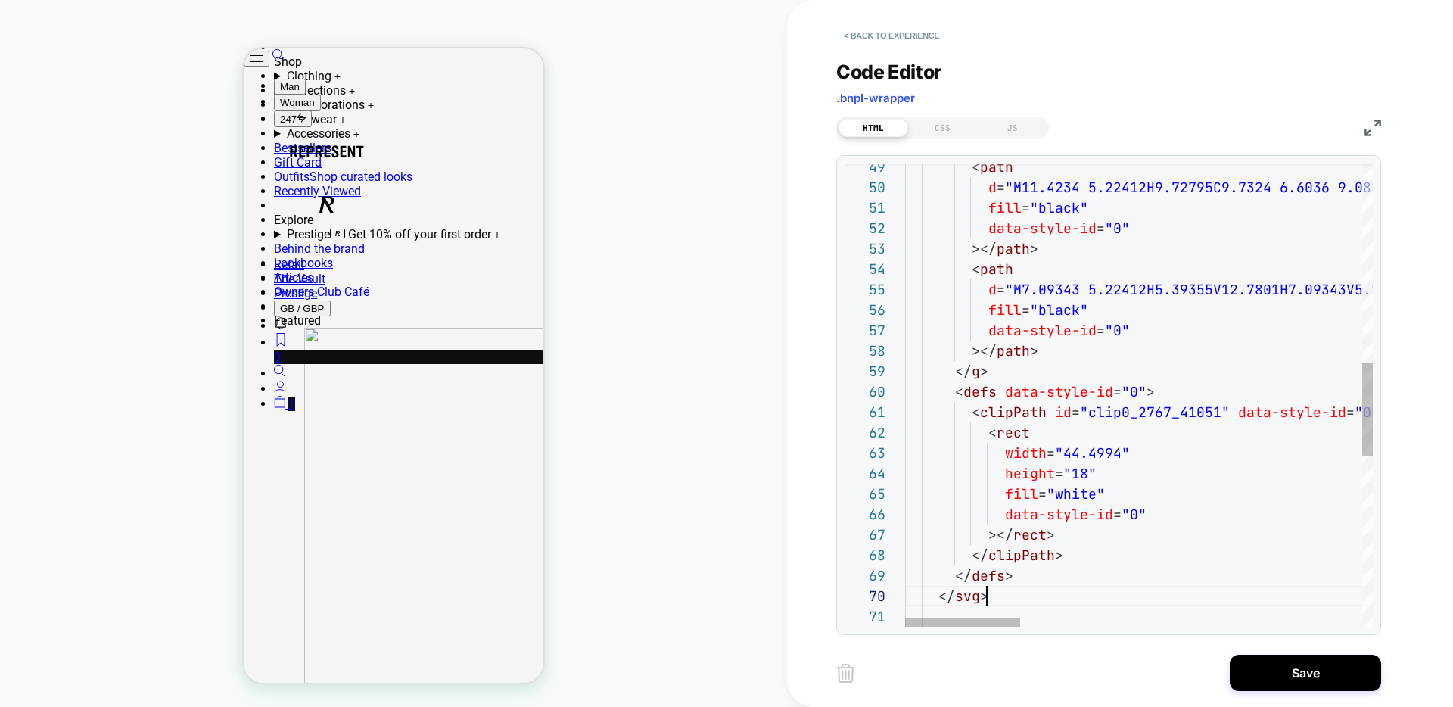
scroll to position [184, 82]
type textarea "**********"
click at [900, 37] on button "< Back to experience" at bounding box center [891, 35] width 111 height 24
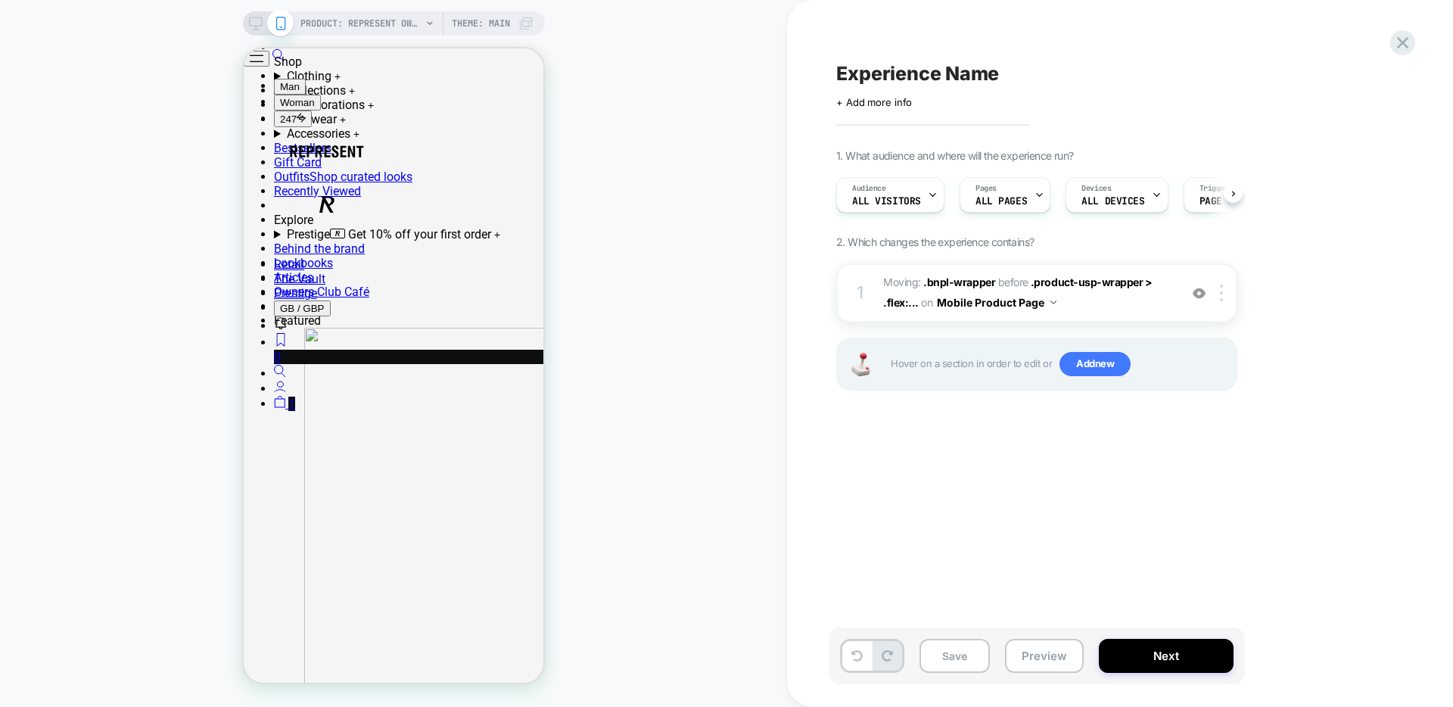
scroll to position [0, 1]
click at [1395, 48] on icon at bounding box center [1403, 43] width 20 height 20
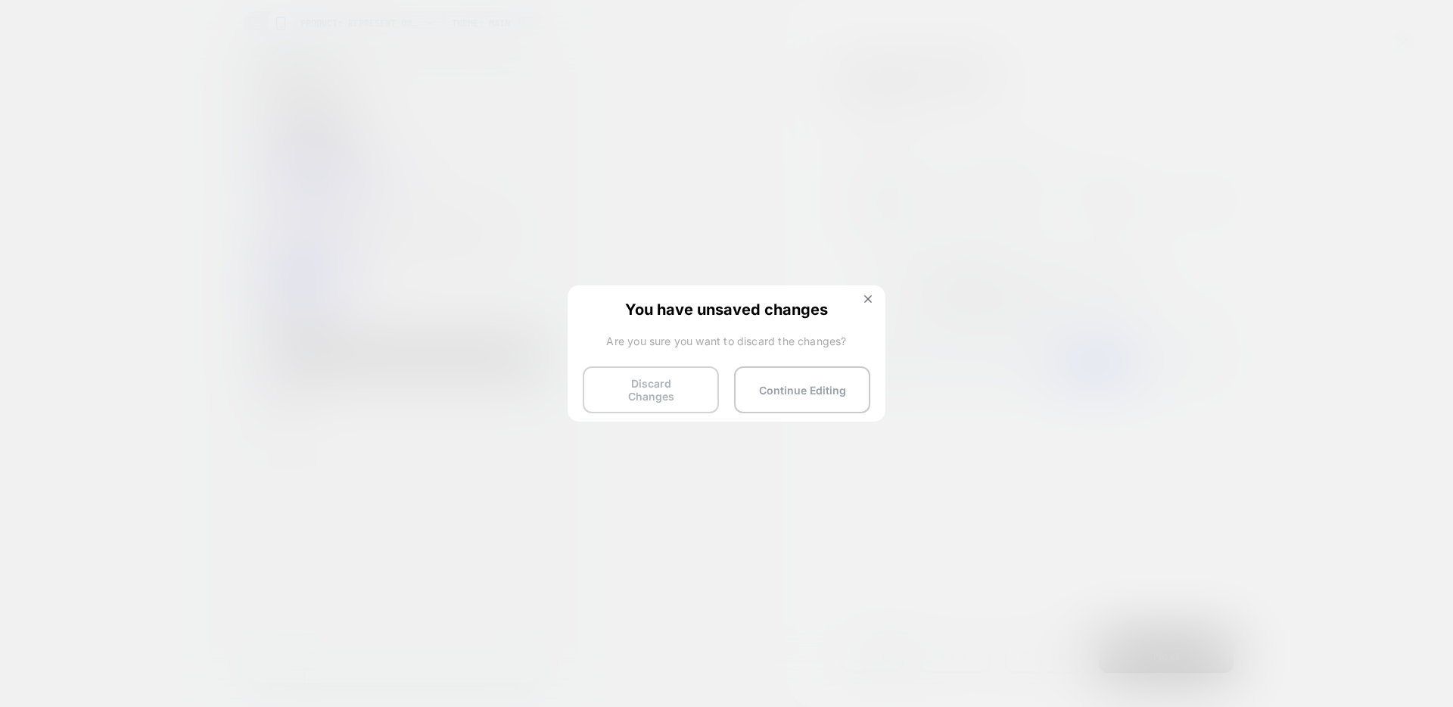
click at [641, 397] on button "Discard Changes" at bounding box center [651, 389] width 136 height 47
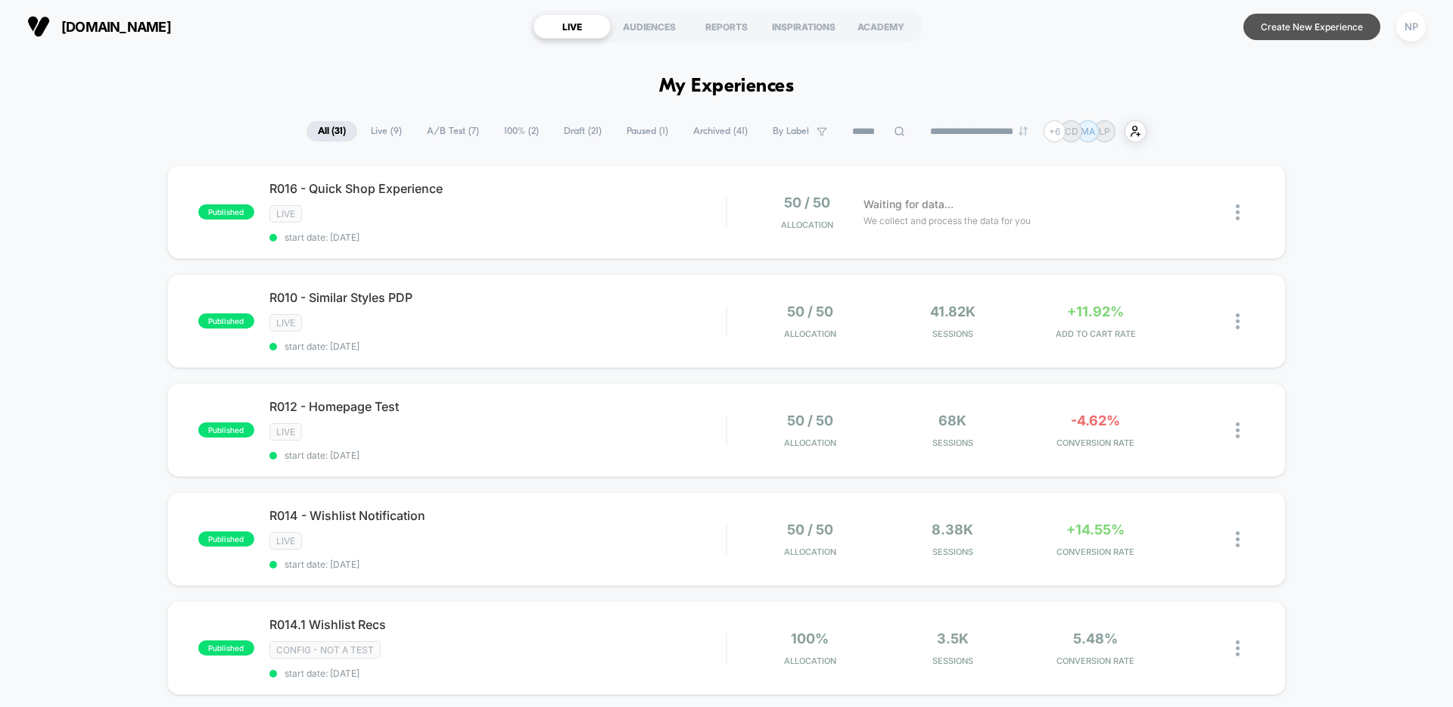
click at [1314, 31] on button "Create New Experience" at bounding box center [1312, 27] width 137 height 26
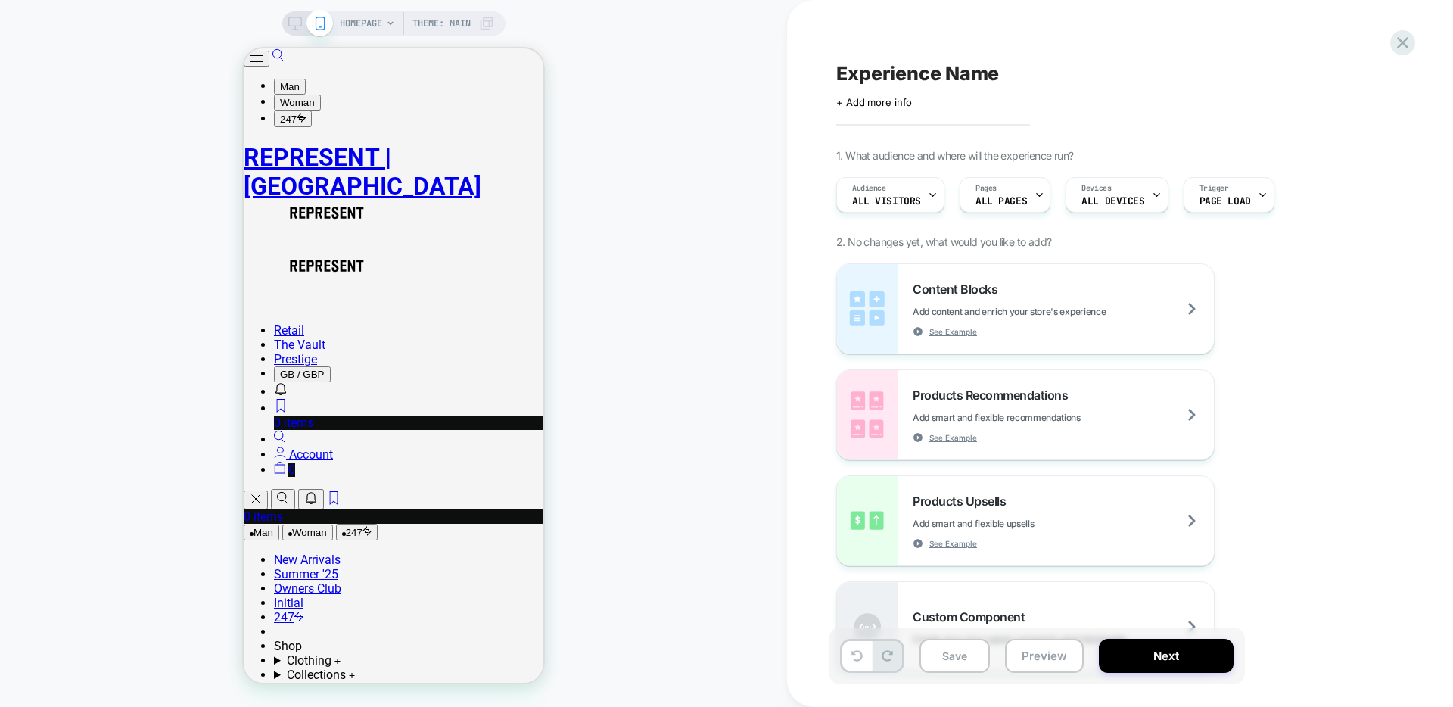
click at [1417, 40] on div "Experience Name Click to edit experience details + Add more info 1. What audien…" at bounding box center [1120, 353] width 666 height 707
click at [1410, 42] on icon at bounding box center [1403, 43] width 20 height 20
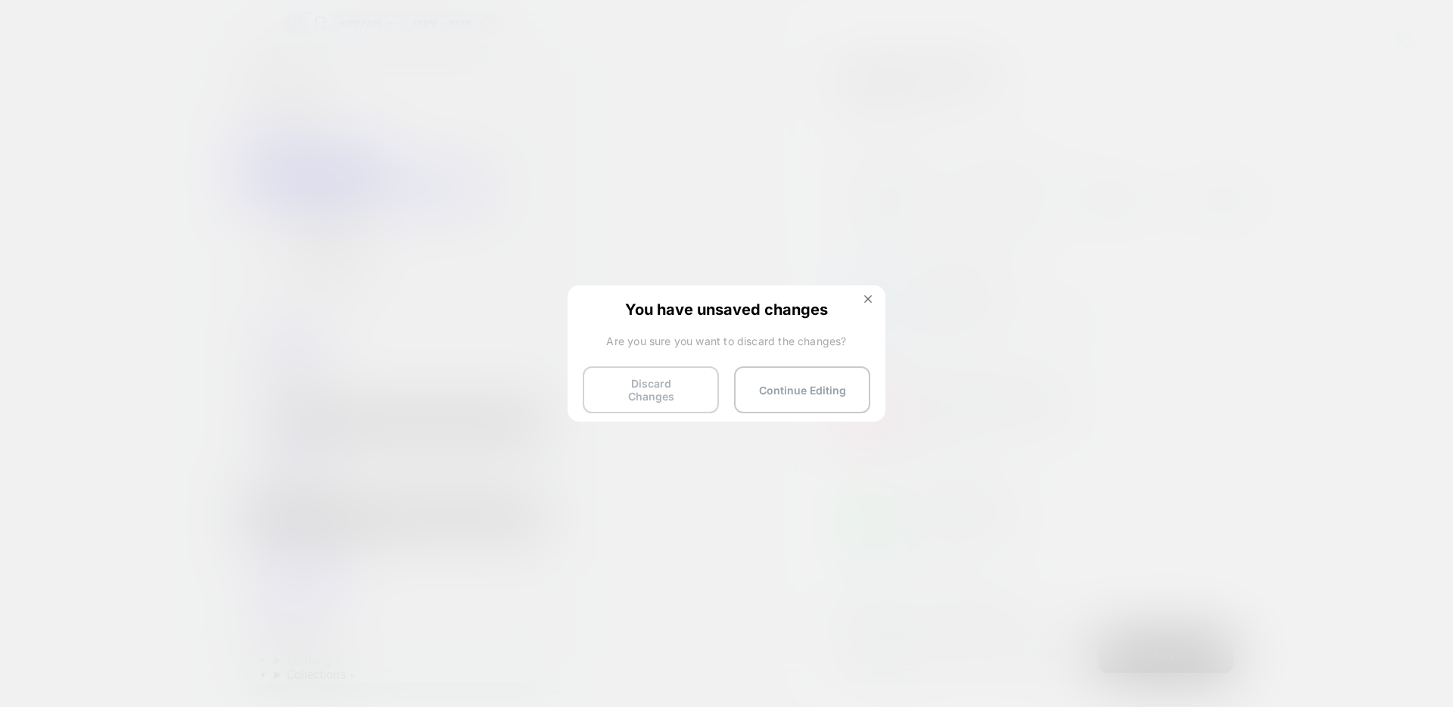
drag, startPoint x: 649, startPoint y: 388, endPoint x: 699, endPoint y: 386, distance: 50.0
click at [649, 388] on button "Discard Changes" at bounding box center [651, 389] width 136 height 47
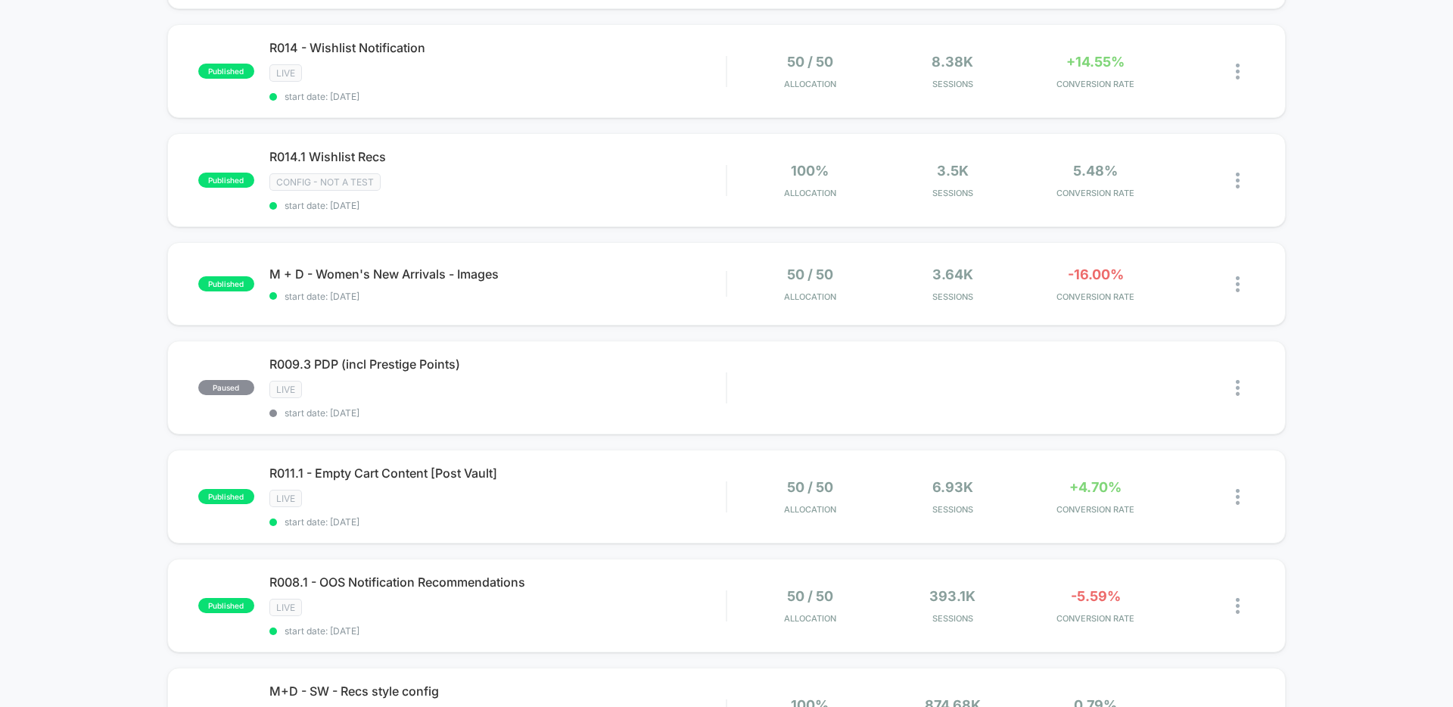
scroll to position [492, 0]
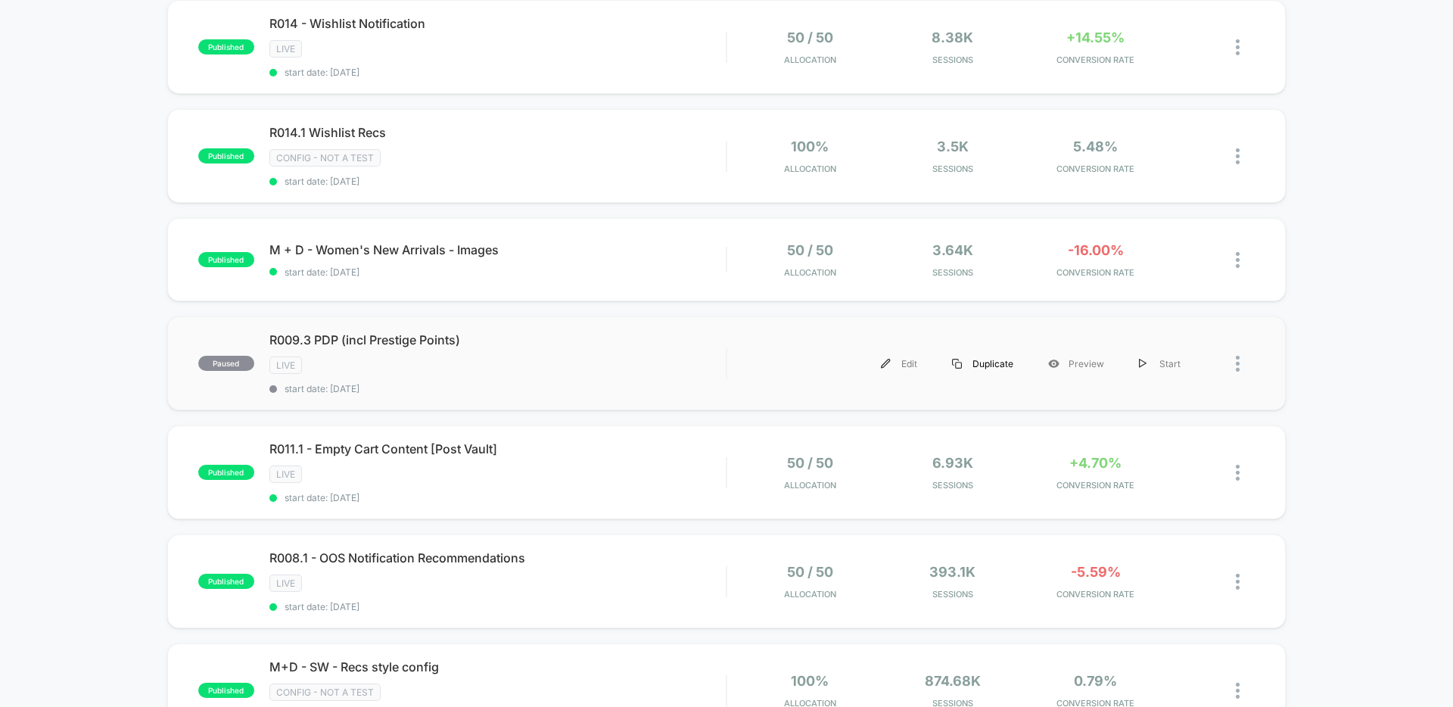
click at [1001, 364] on div "Duplicate" at bounding box center [983, 364] width 96 height 34
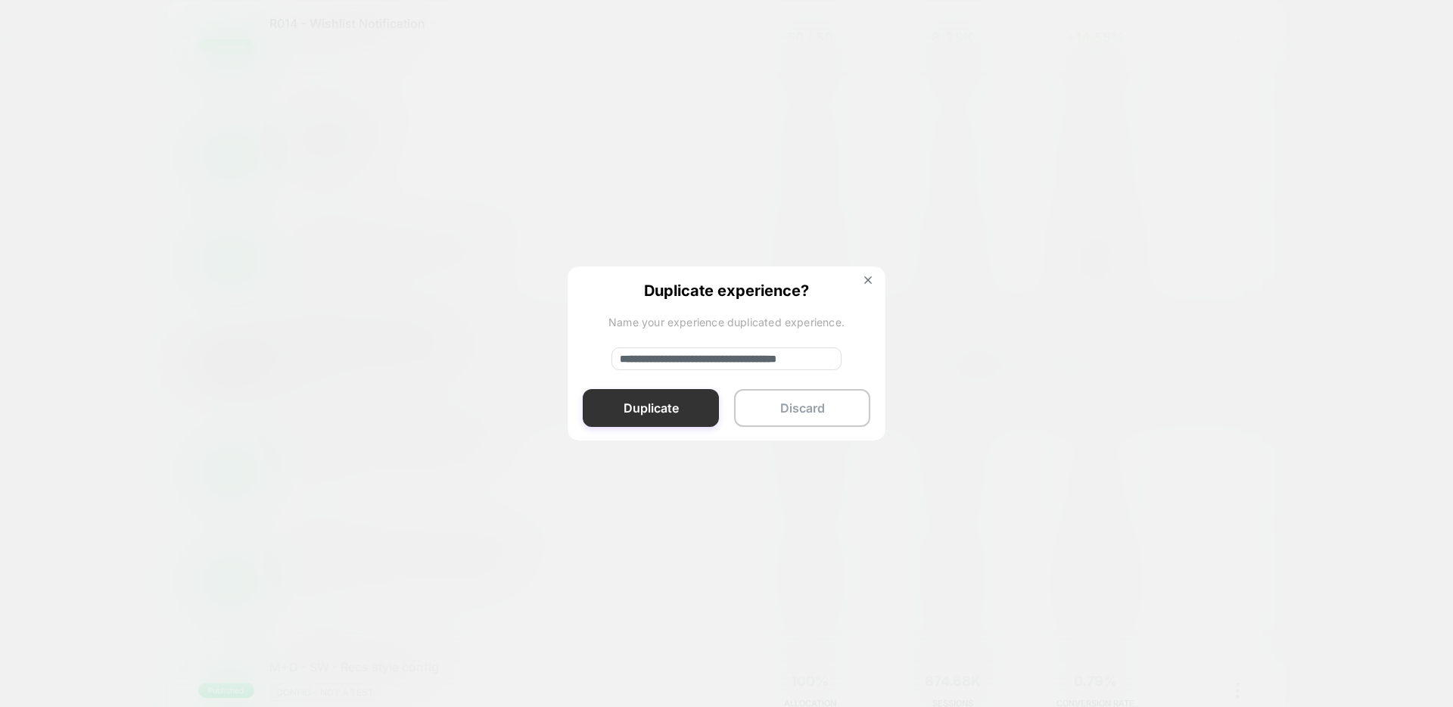
drag, startPoint x: 708, startPoint y: 359, endPoint x: 712, endPoint y: 388, distance: 29.7
click at [708, 360] on input "**********" at bounding box center [727, 358] width 230 height 23
drag, startPoint x: 687, startPoint y: 360, endPoint x: 687, endPoint y: 388, distance: 28.0
click at [687, 360] on input "**********" at bounding box center [727, 358] width 230 height 23
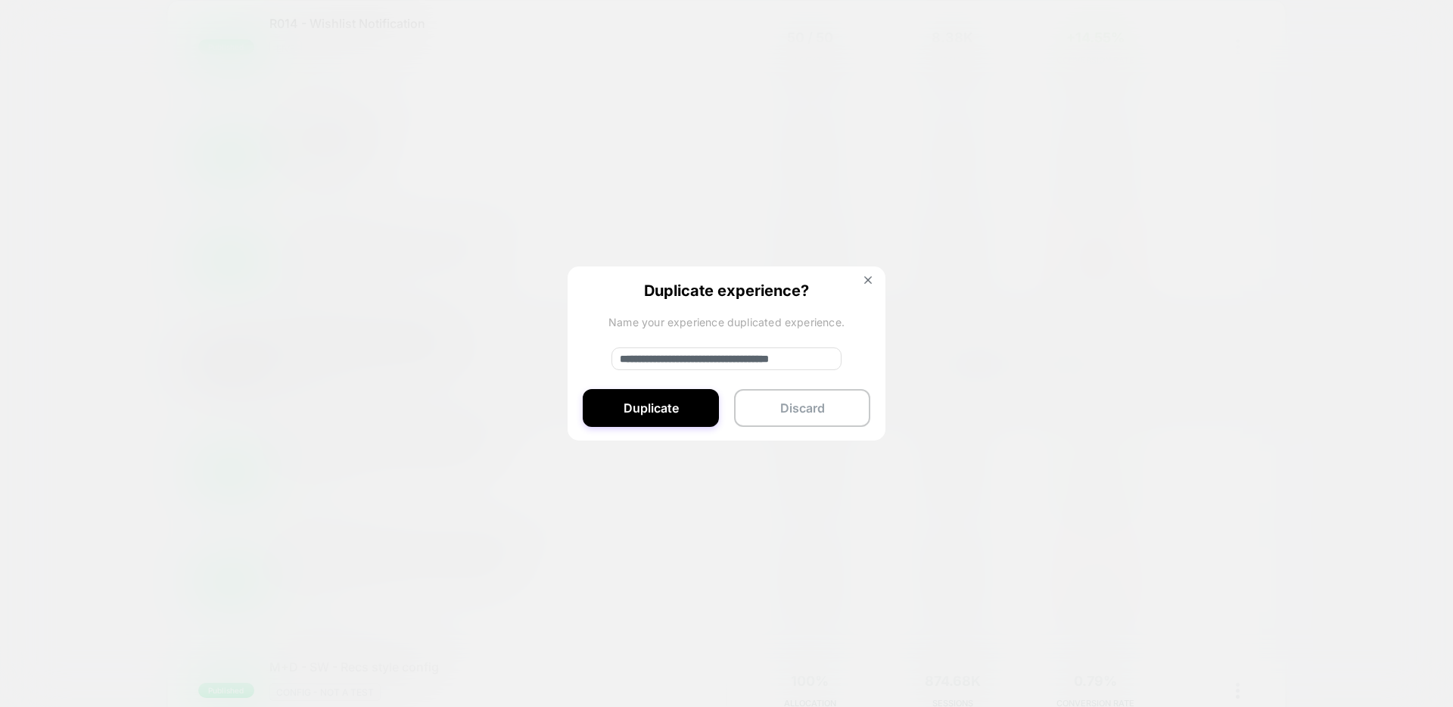
drag, startPoint x: 733, startPoint y: 357, endPoint x: 832, endPoint y: 369, distance: 99.9
click at [827, 361] on input "**********" at bounding box center [727, 358] width 230 height 23
type input "**********"
click at [705, 405] on button "Duplicate" at bounding box center [651, 408] width 136 height 38
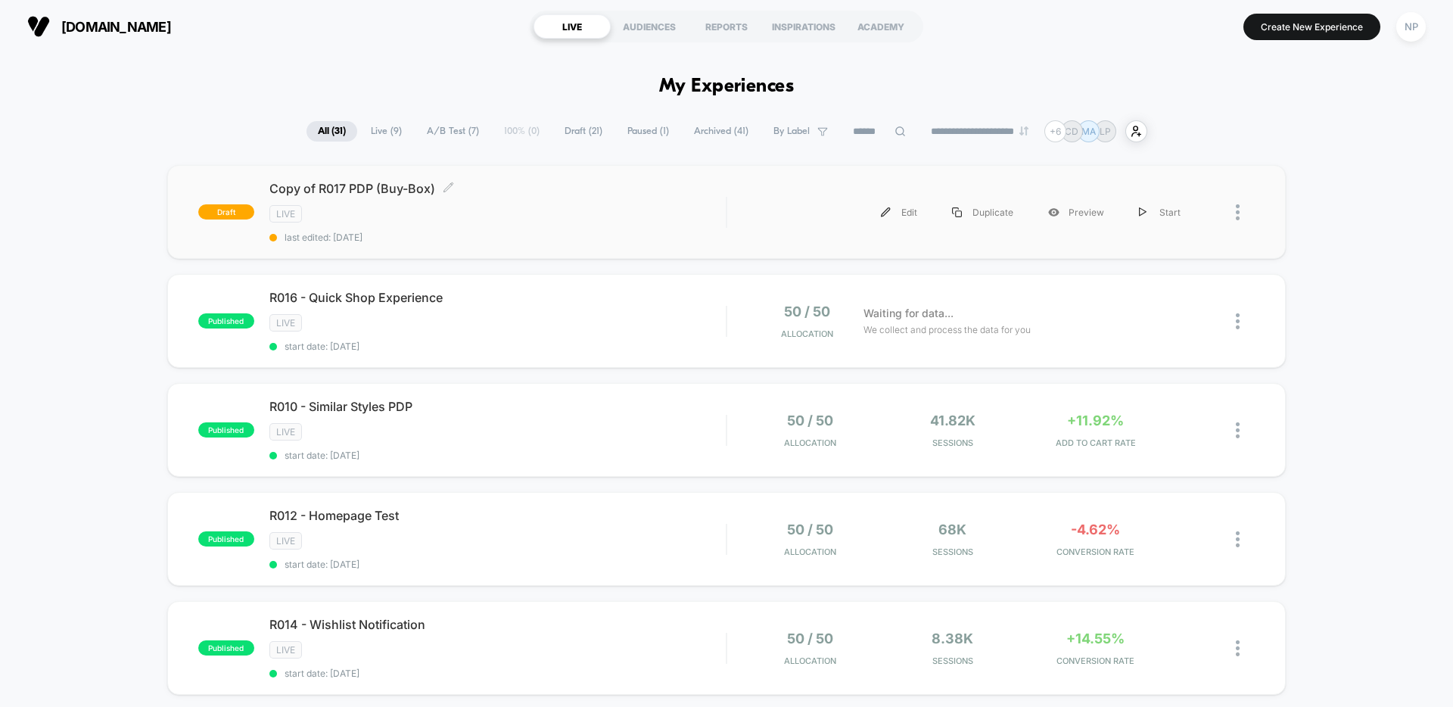
click at [540, 233] on span "last edited: [DATE]" at bounding box center [497, 237] width 456 height 11
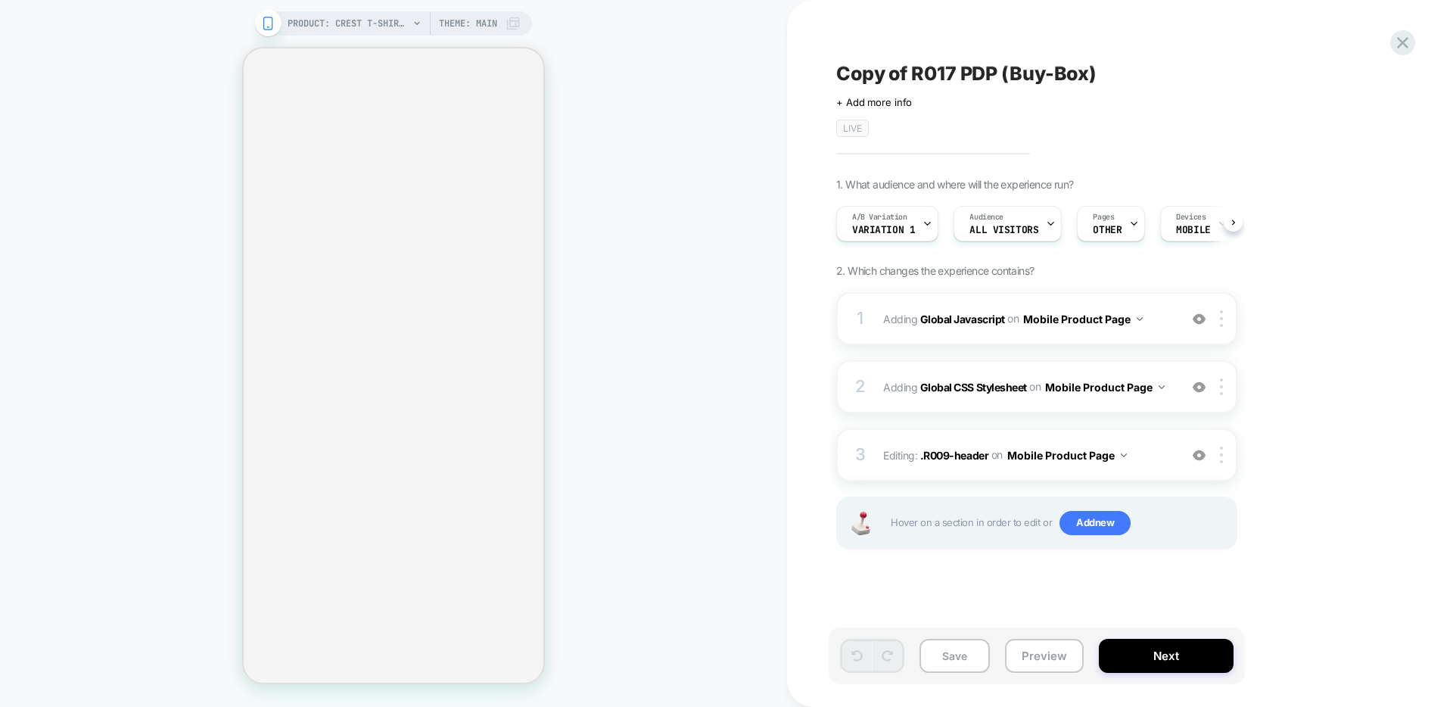
scroll to position [0, 1]
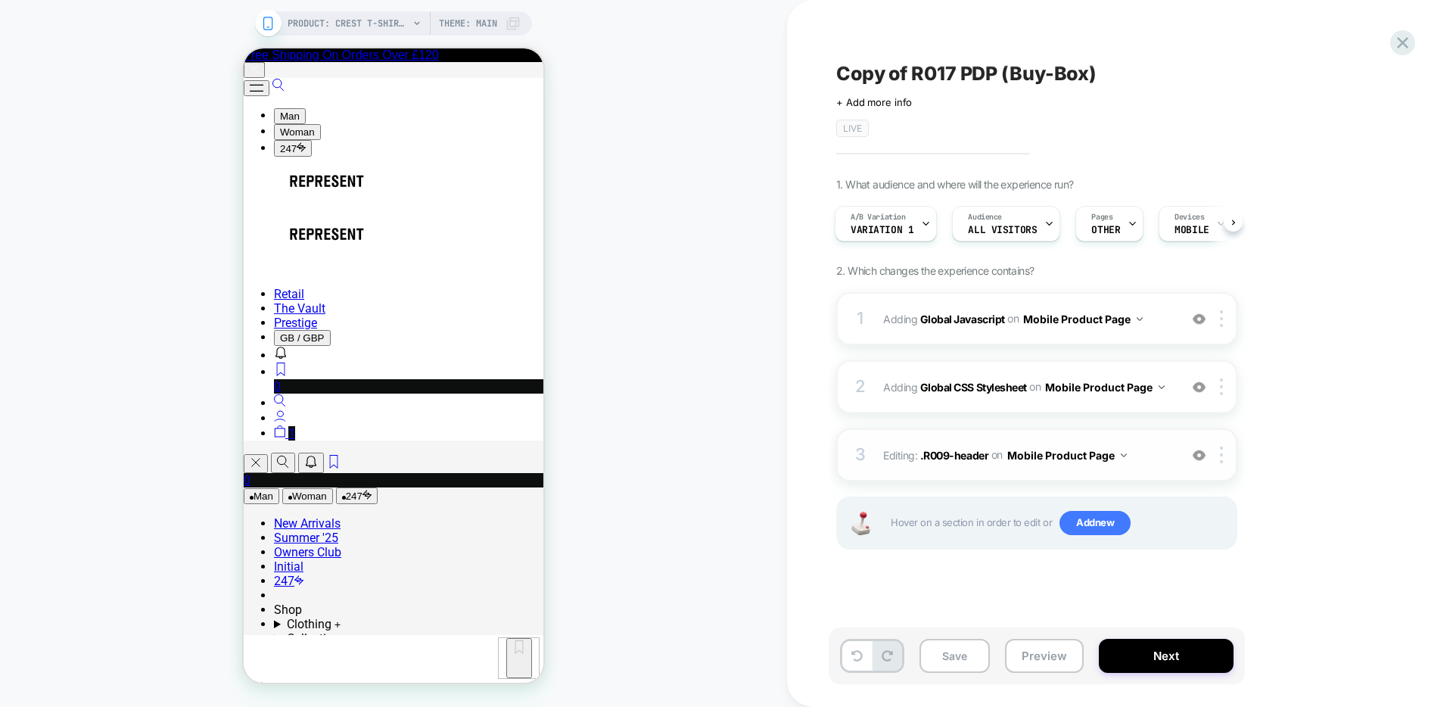
click at [1138, 465] on span "Editing : .R009-header .R009-header on Mobile Product Page" at bounding box center [1027, 455] width 288 height 22
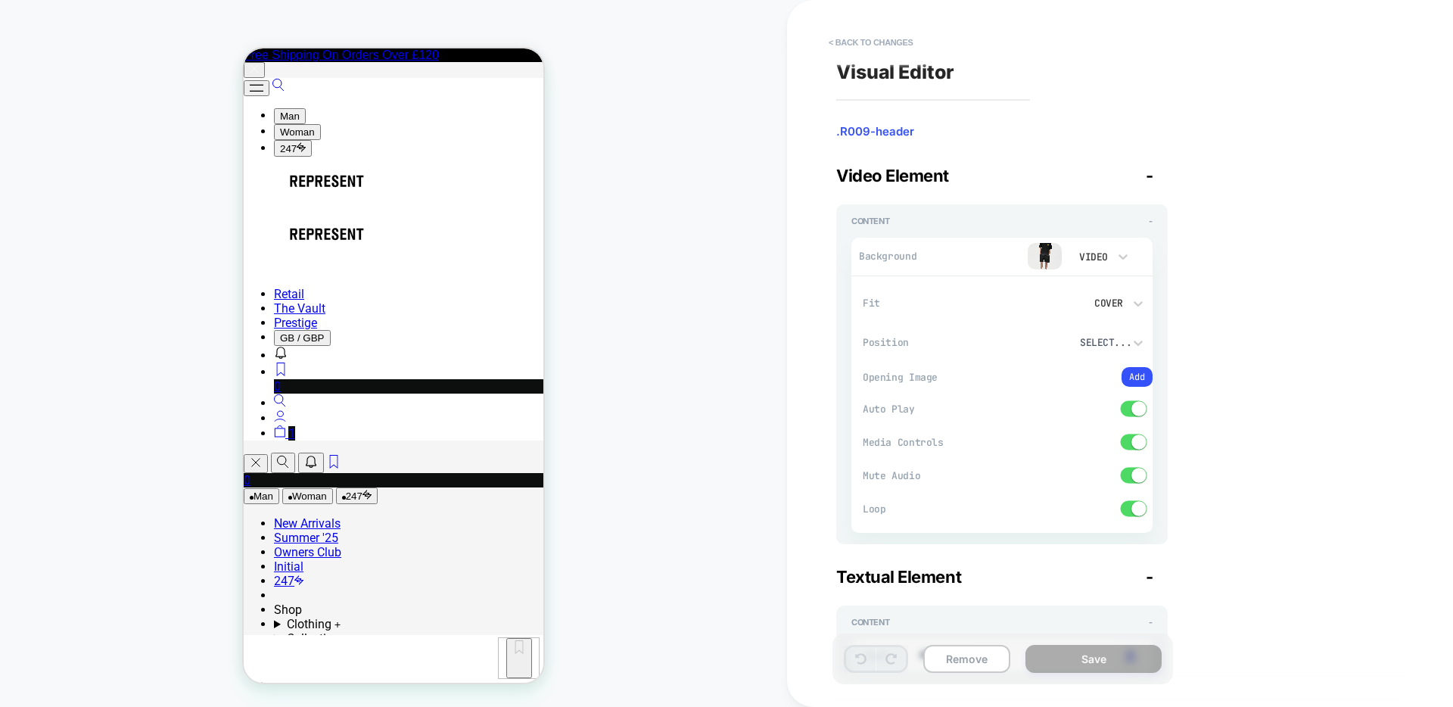
type textarea "*"
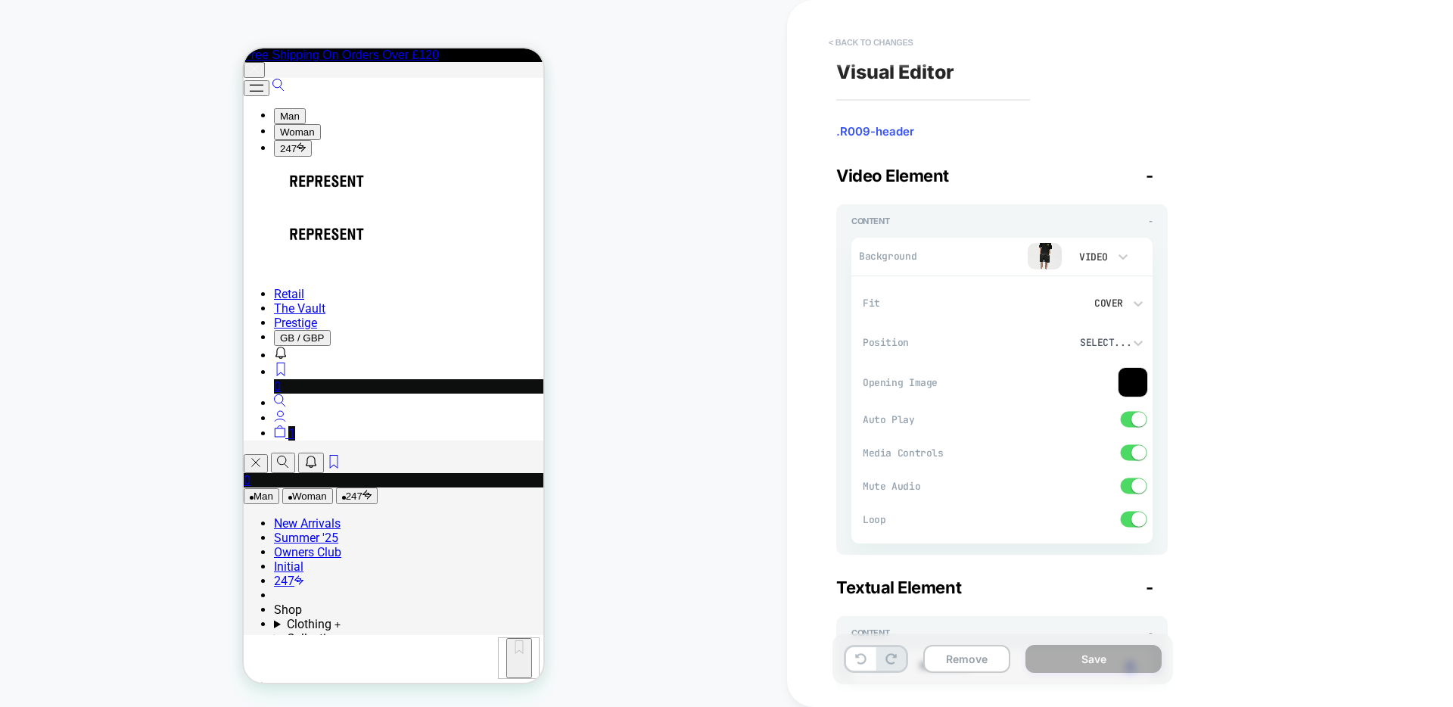
click at [895, 48] on button "< Back to changes" at bounding box center [871, 42] width 100 height 24
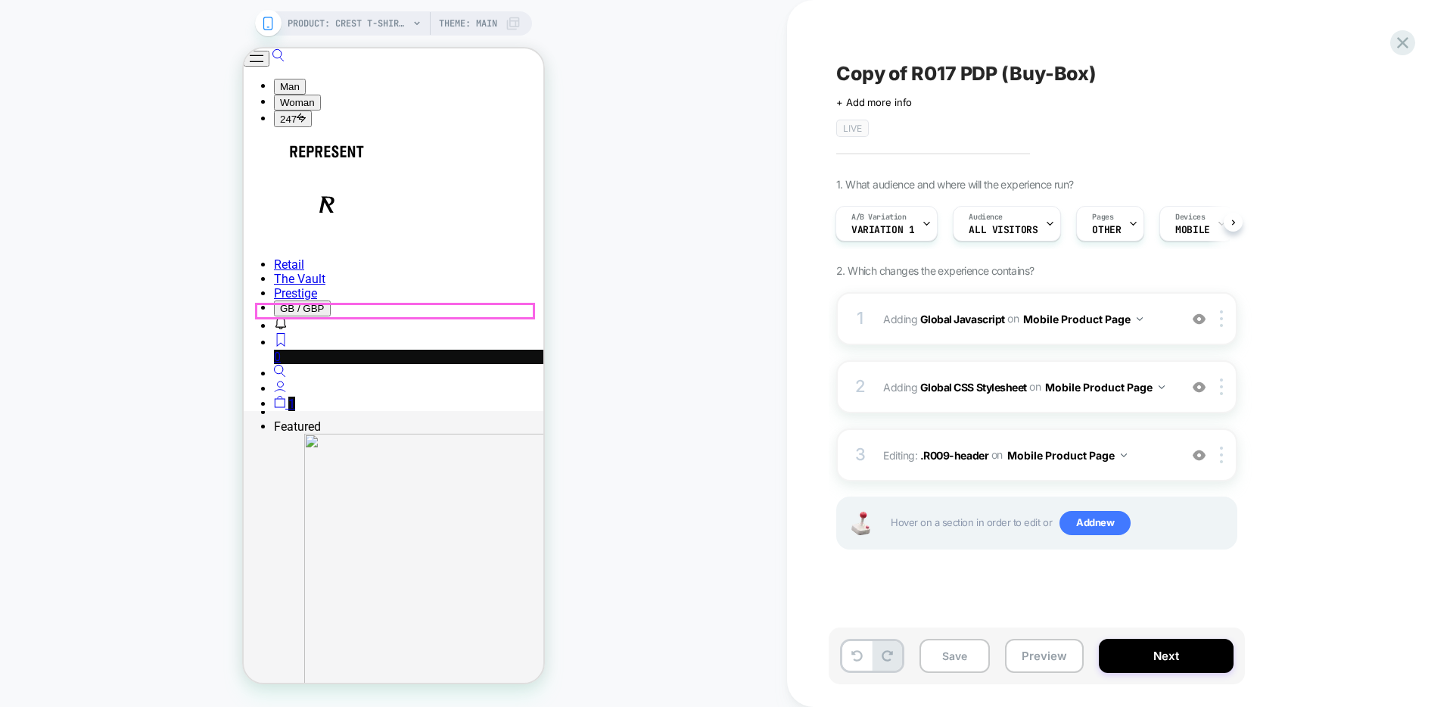
scroll to position [492, 0]
click at [1424, 38] on div "Copy of R017 PDP (Buy-Box) Click to edit experience details + Add more info LIV…" at bounding box center [1120, 353] width 666 height 707
click at [1409, 40] on icon at bounding box center [1403, 43] width 20 height 20
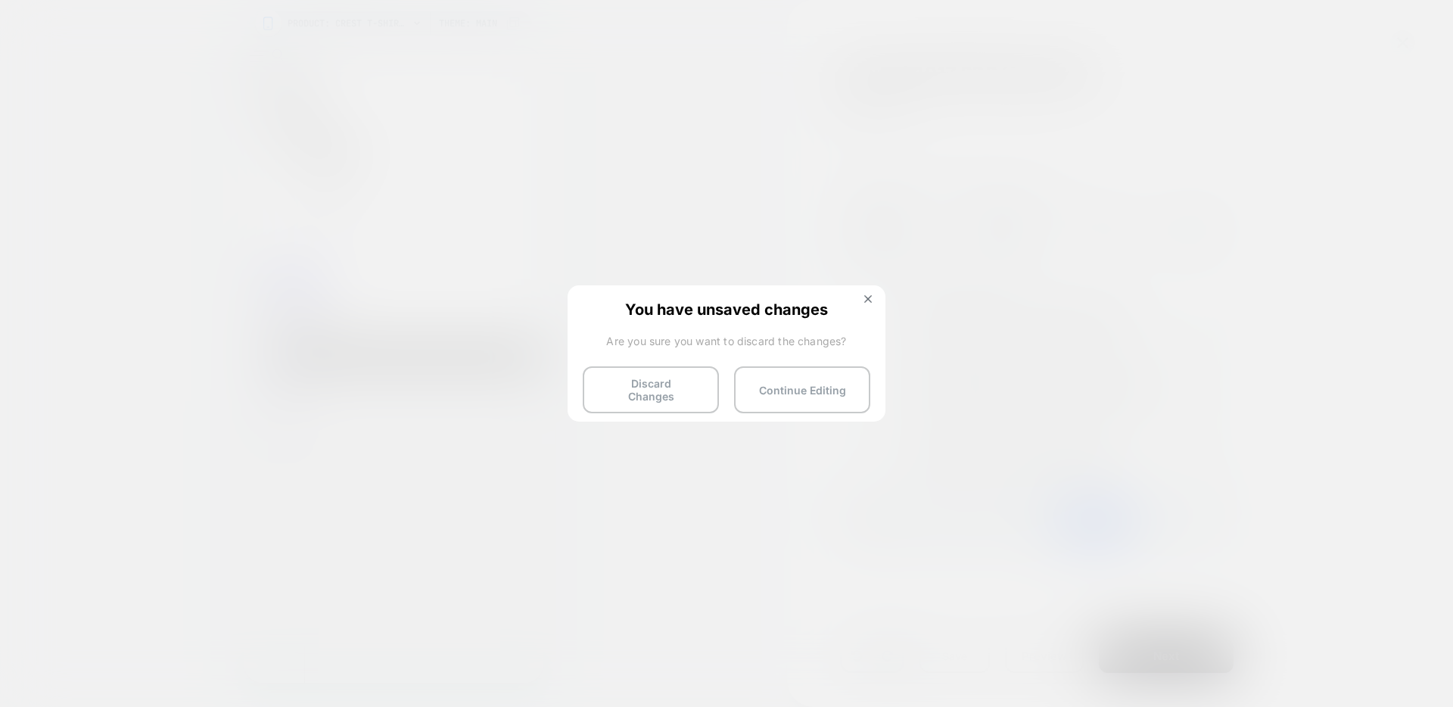
drag, startPoint x: 635, startPoint y: 384, endPoint x: 611, endPoint y: 260, distance: 125.7
click at [635, 384] on button "Discard Changes" at bounding box center [651, 389] width 136 height 47
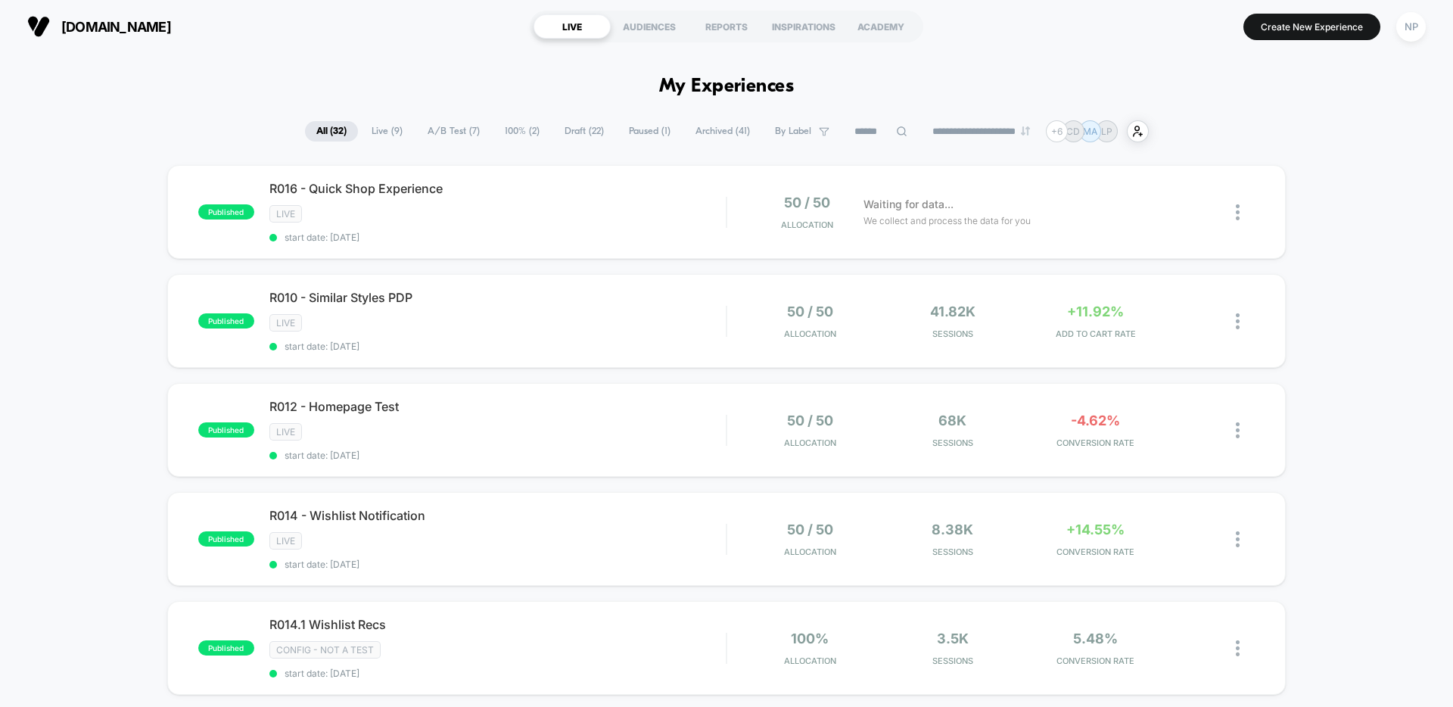
drag, startPoint x: 1291, startPoint y: 111, endPoint x: 1250, endPoint y: 111, distance: 40.1
click at [1319, 36] on button "Create New Experience" at bounding box center [1312, 27] width 137 height 26
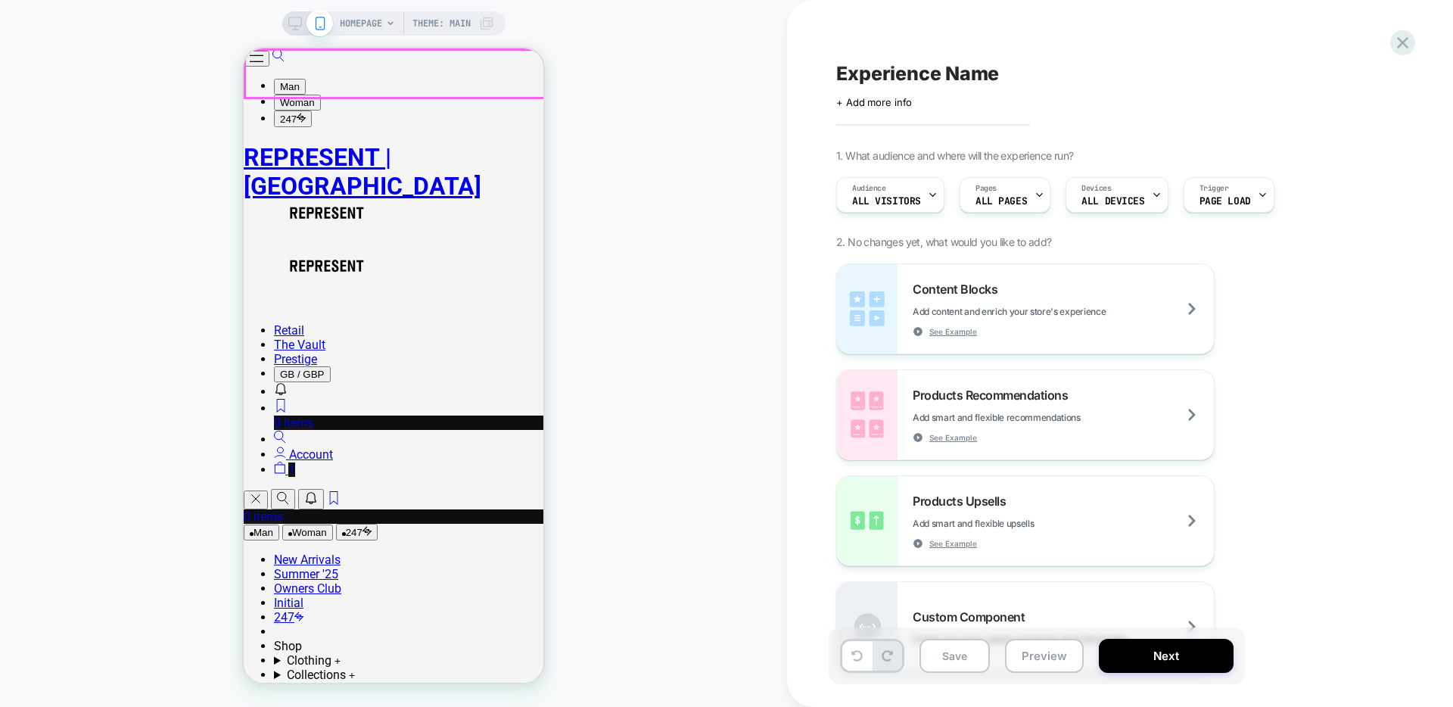
click at [265, 67] on button "Open/Close Menu" at bounding box center [257, 59] width 26 height 16
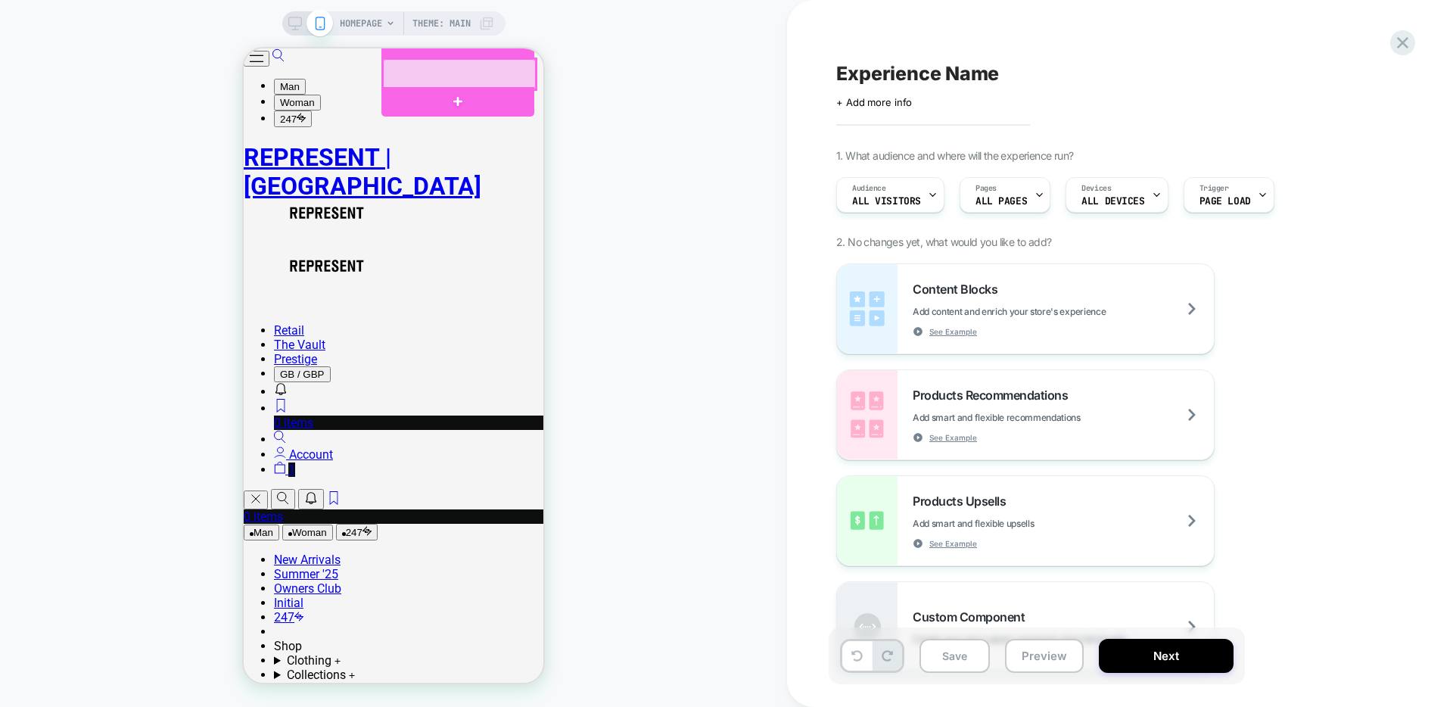
click at [426, 81] on div at bounding box center [459, 74] width 153 height 30
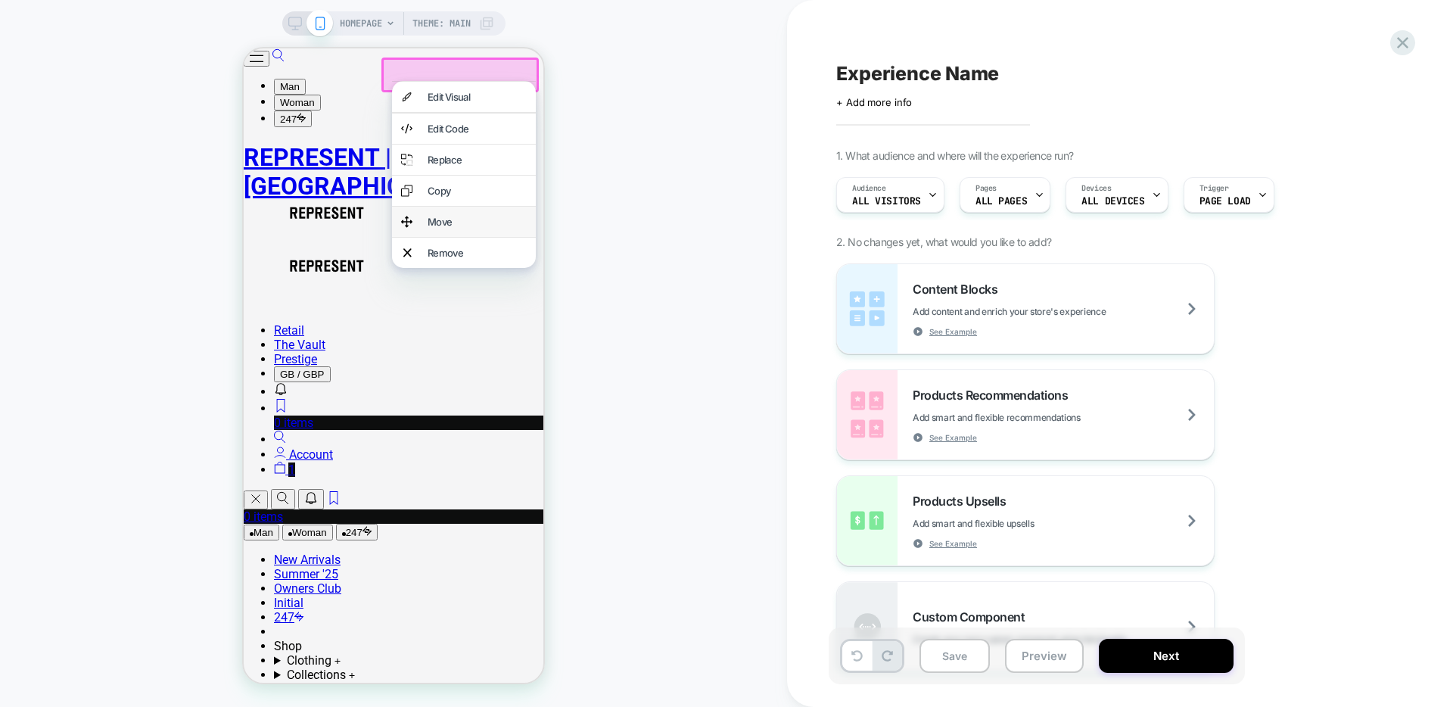
click at [449, 228] on div "Move" at bounding box center [477, 222] width 99 height 12
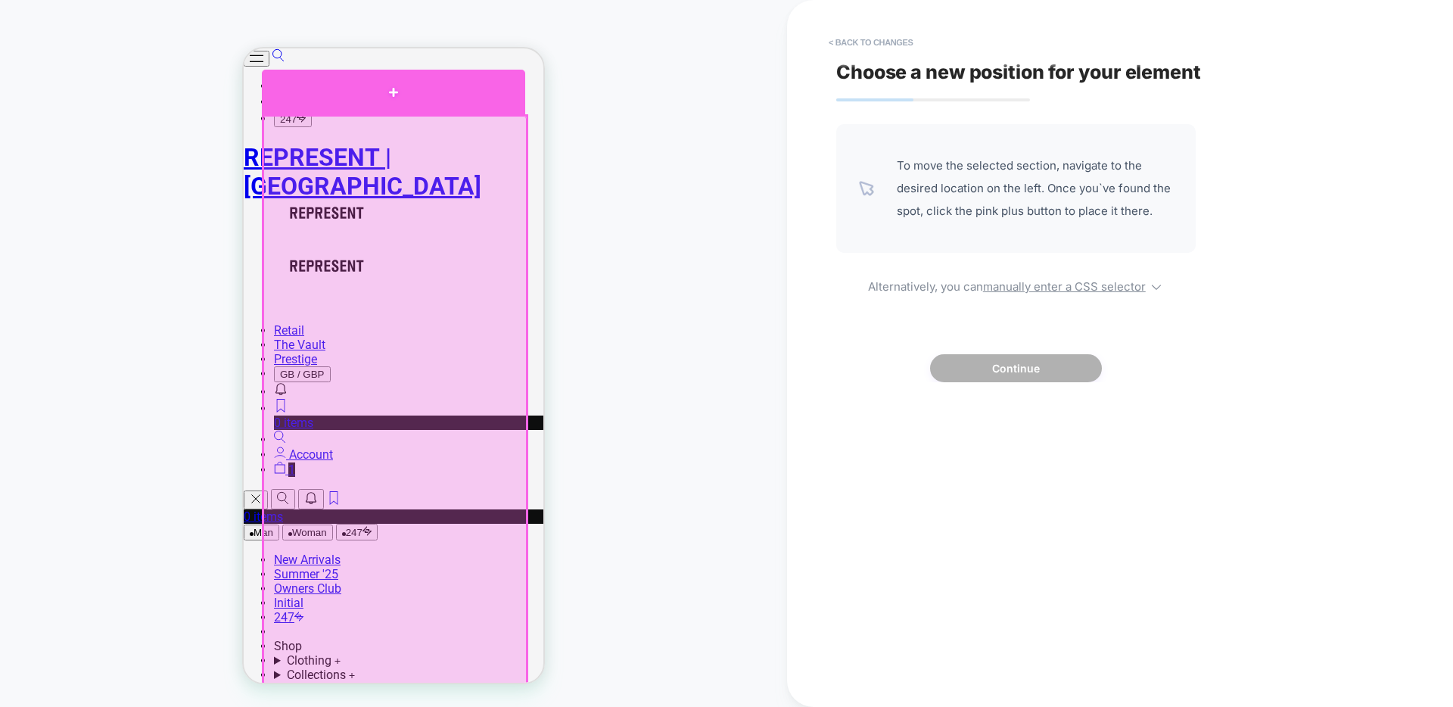
click at [357, 103] on div at bounding box center [393, 92] width 263 height 45
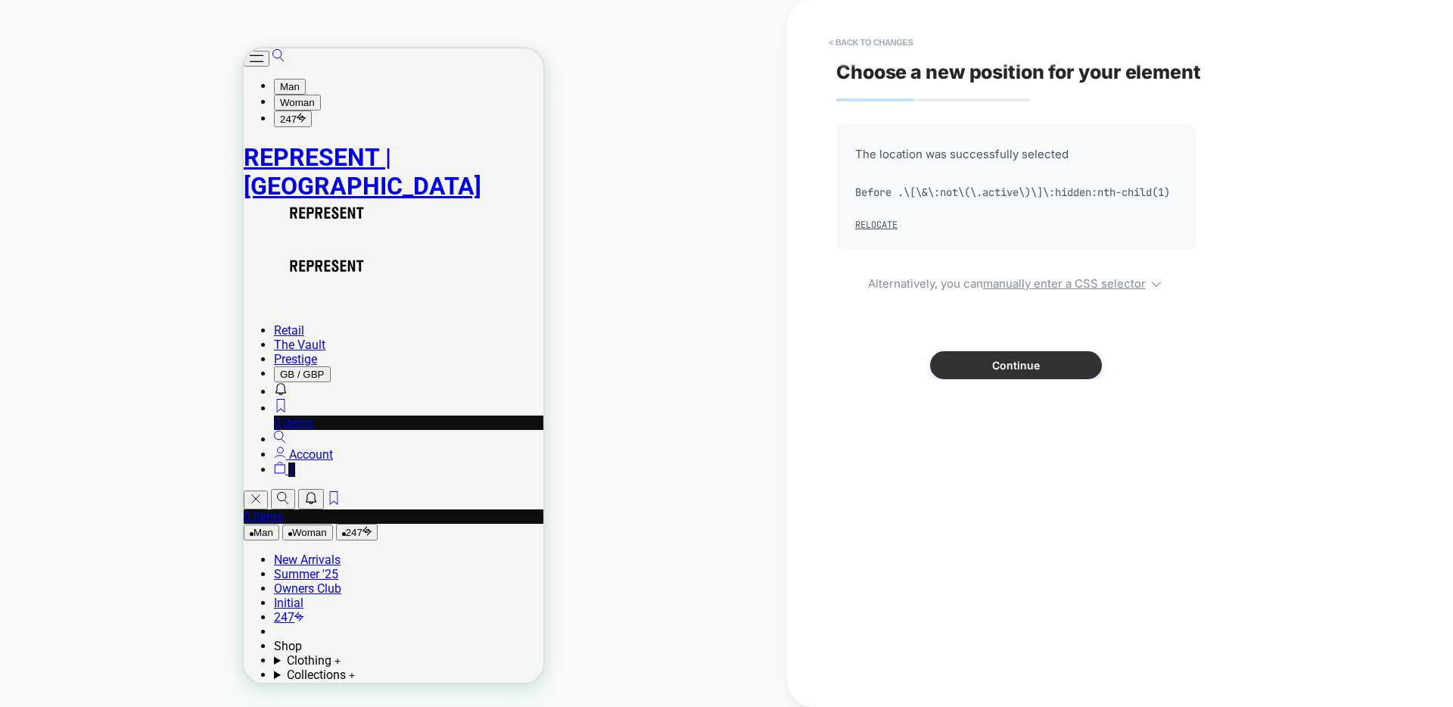
click at [976, 379] on button "Continue" at bounding box center [1016, 365] width 172 height 28
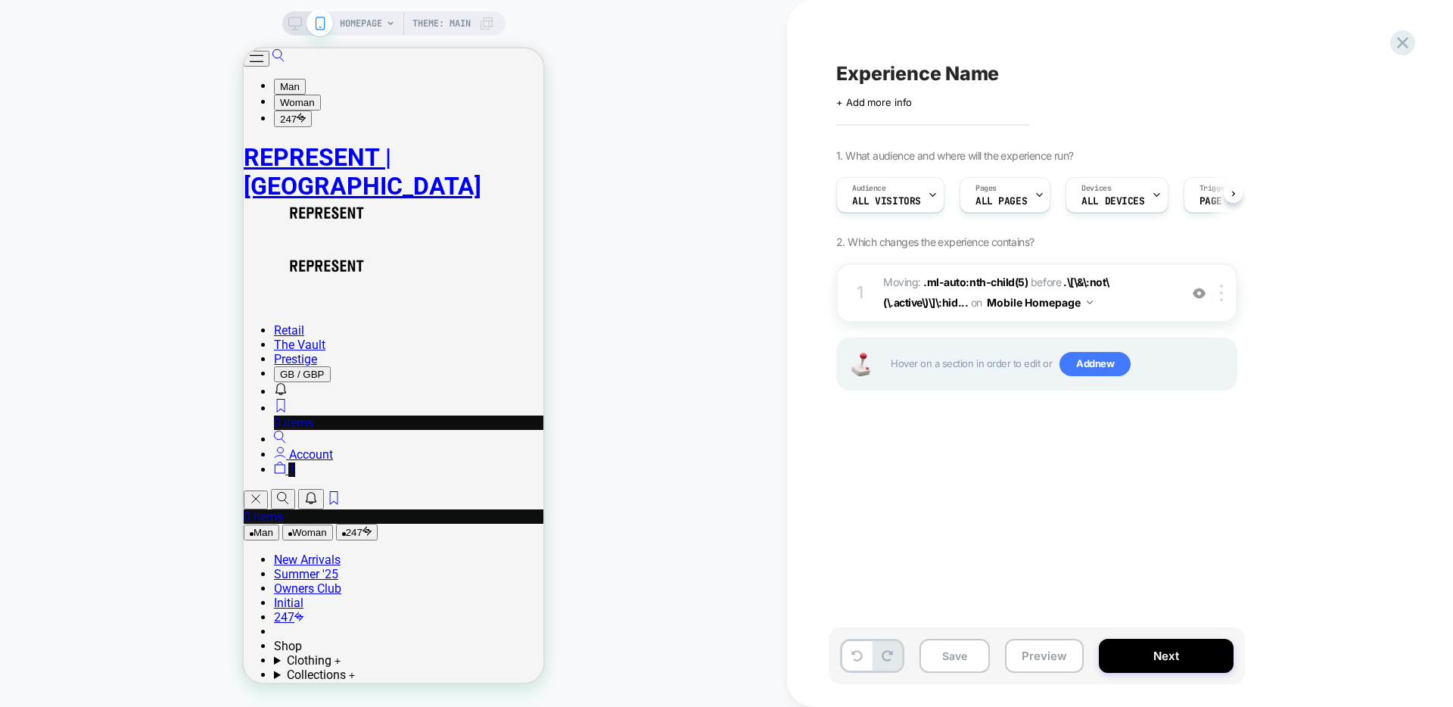
scroll to position [0, 1]
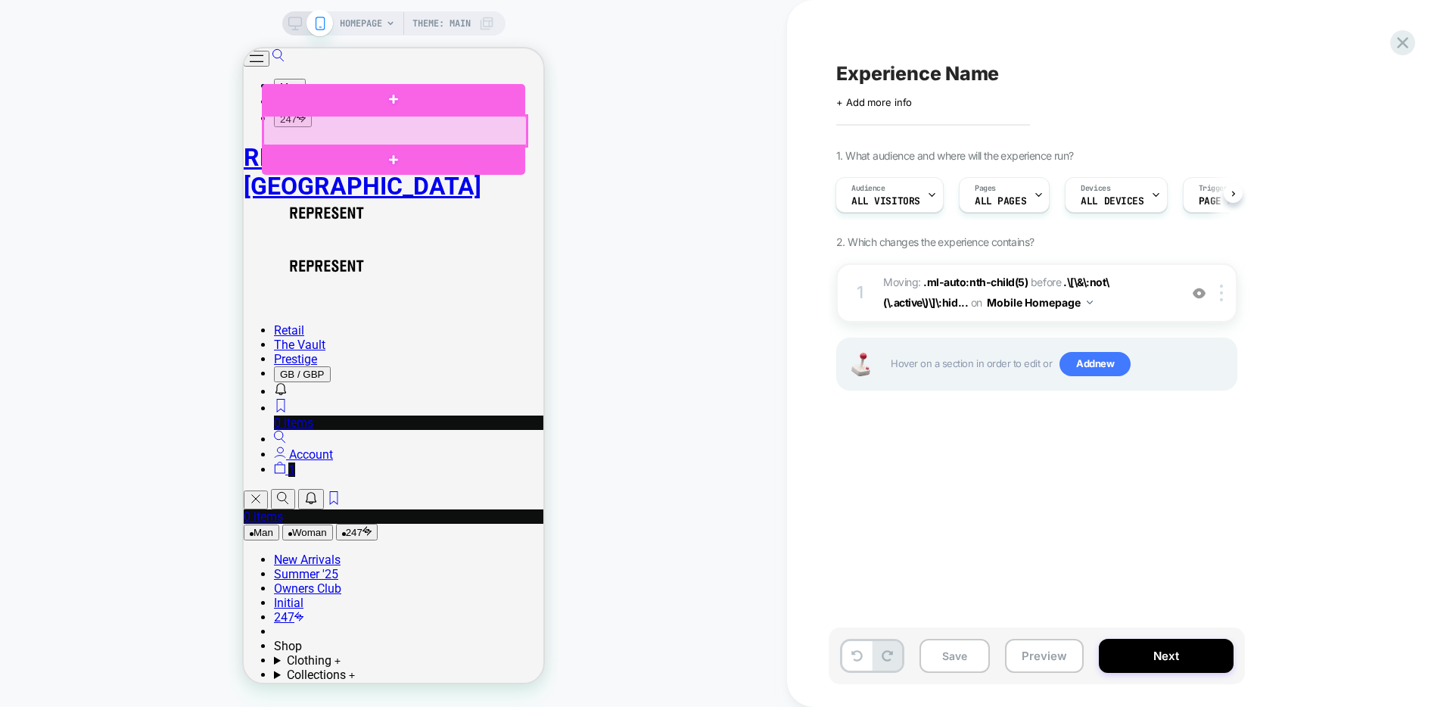
click at [445, 128] on div at bounding box center [394, 131] width 263 height 30
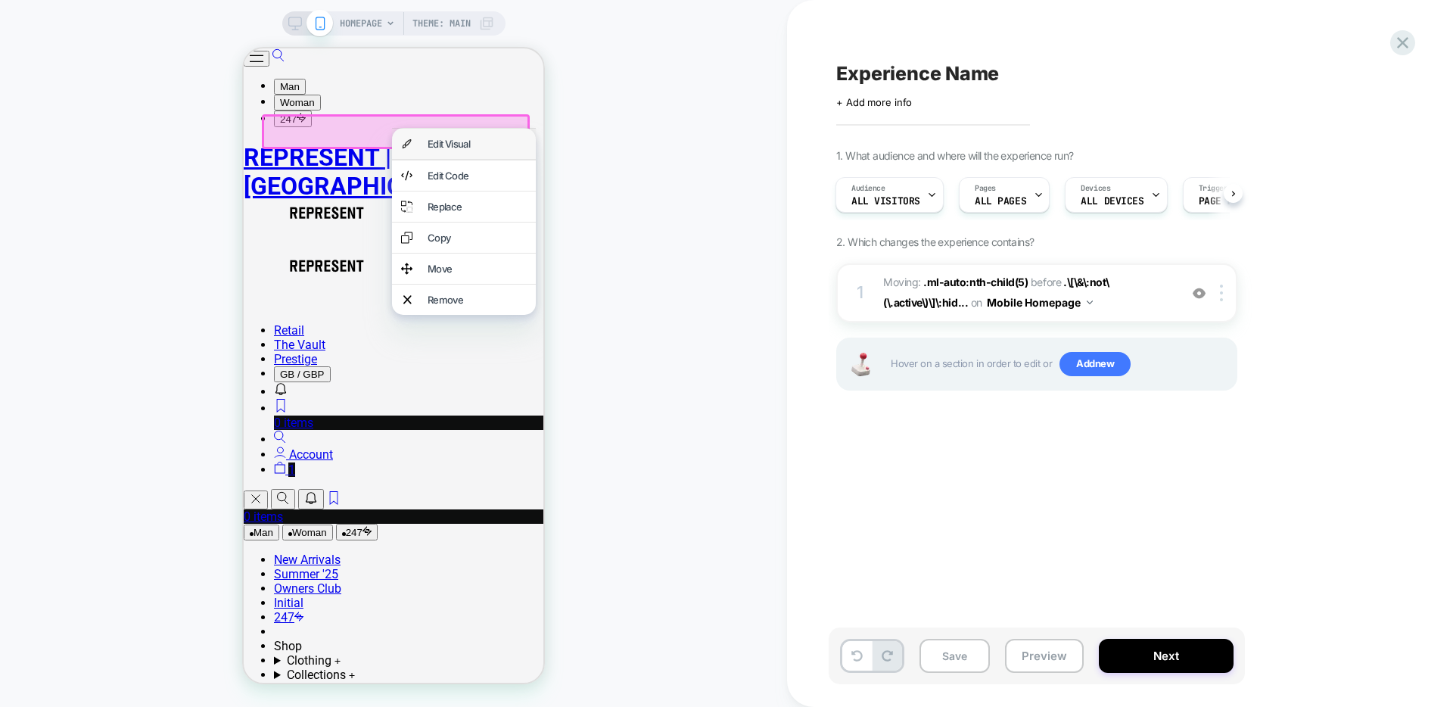
click at [511, 139] on div "Edit Visual" at bounding box center [477, 144] width 99 height 12
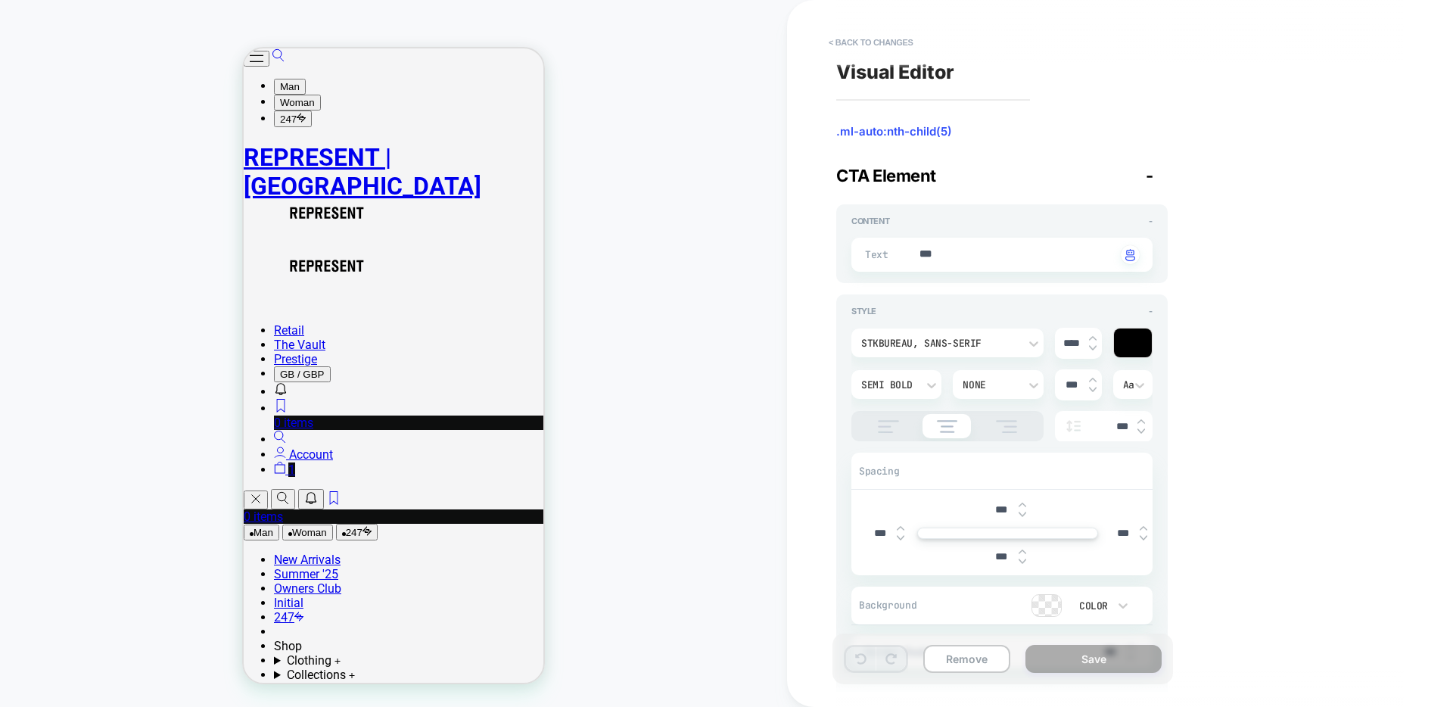
type textarea "*"
click at [895, 45] on button "< Back to changes" at bounding box center [871, 42] width 100 height 24
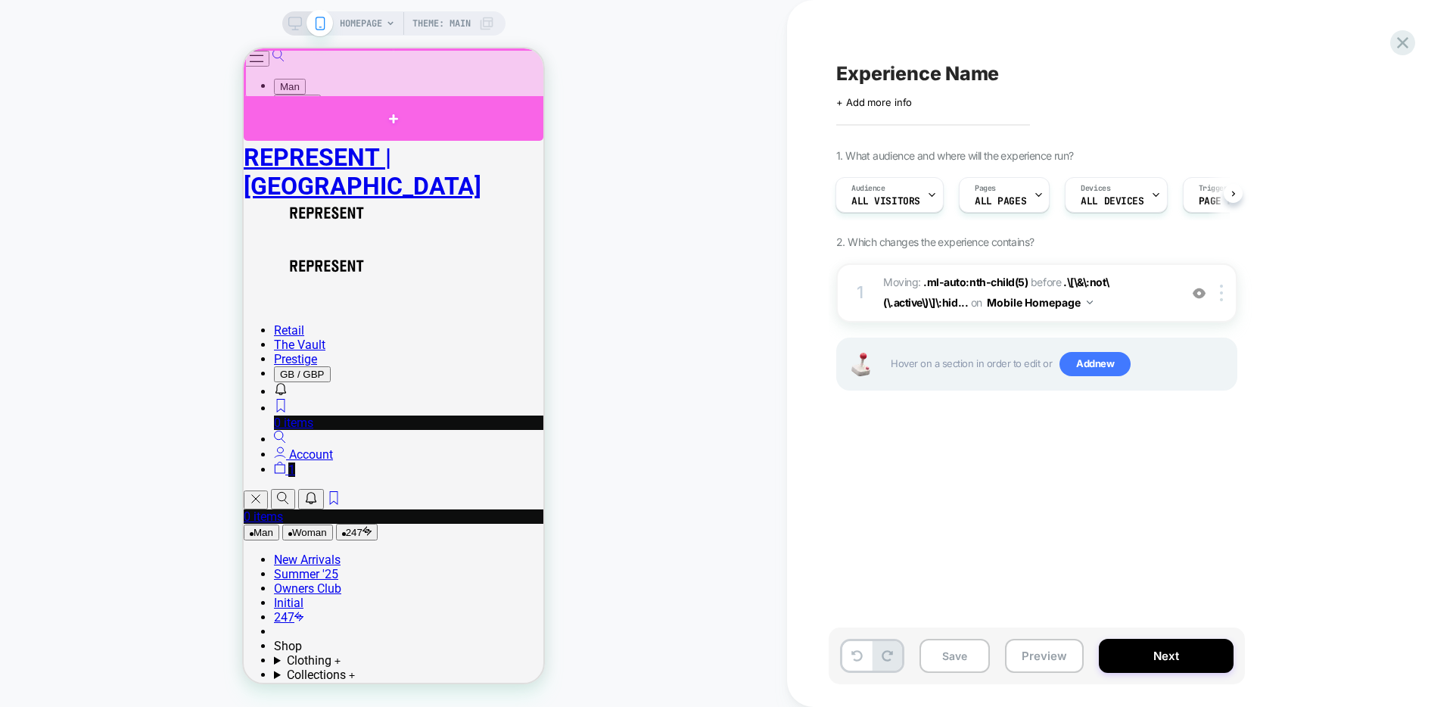
click at [363, 111] on div at bounding box center [394, 118] width 300 height 45
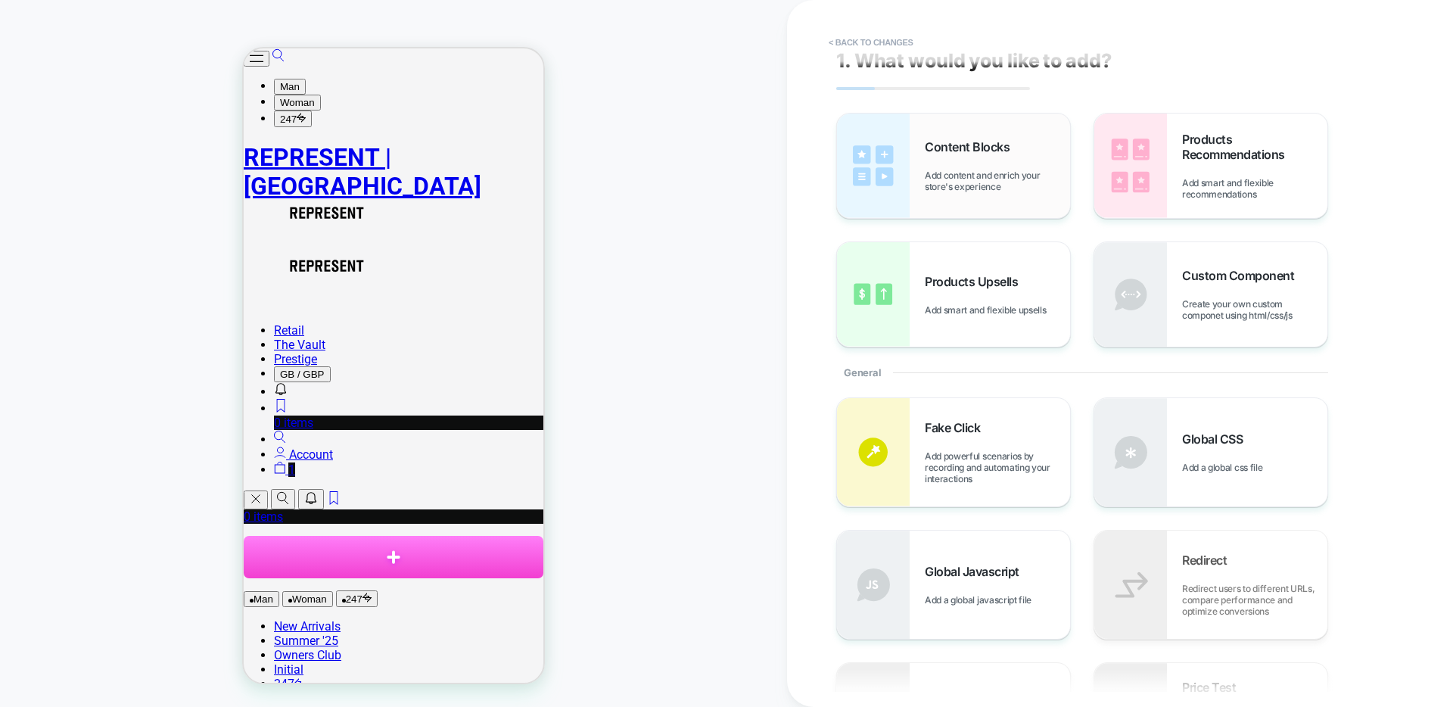
scroll to position [0, 0]
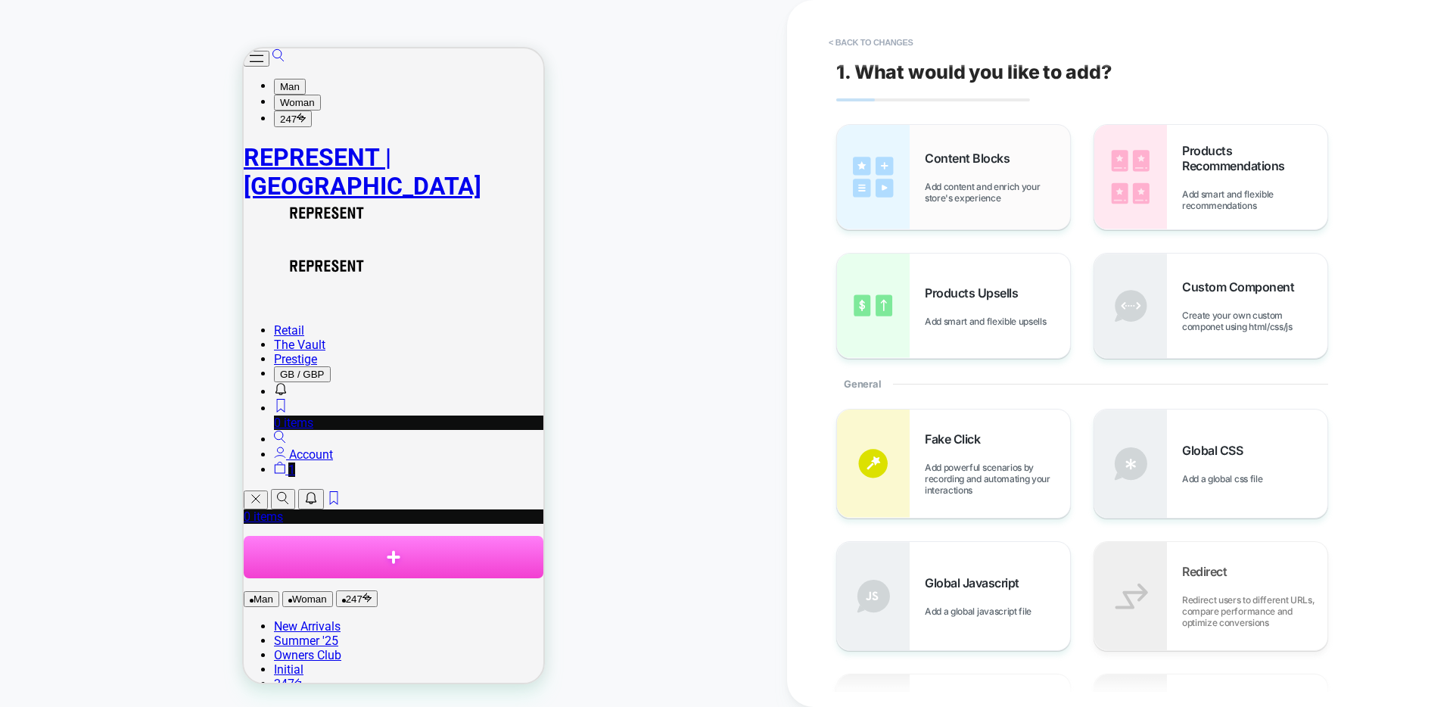
click at [1012, 188] on span "Add content and enrich your store's experience" at bounding box center [997, 192] width 145 height 23
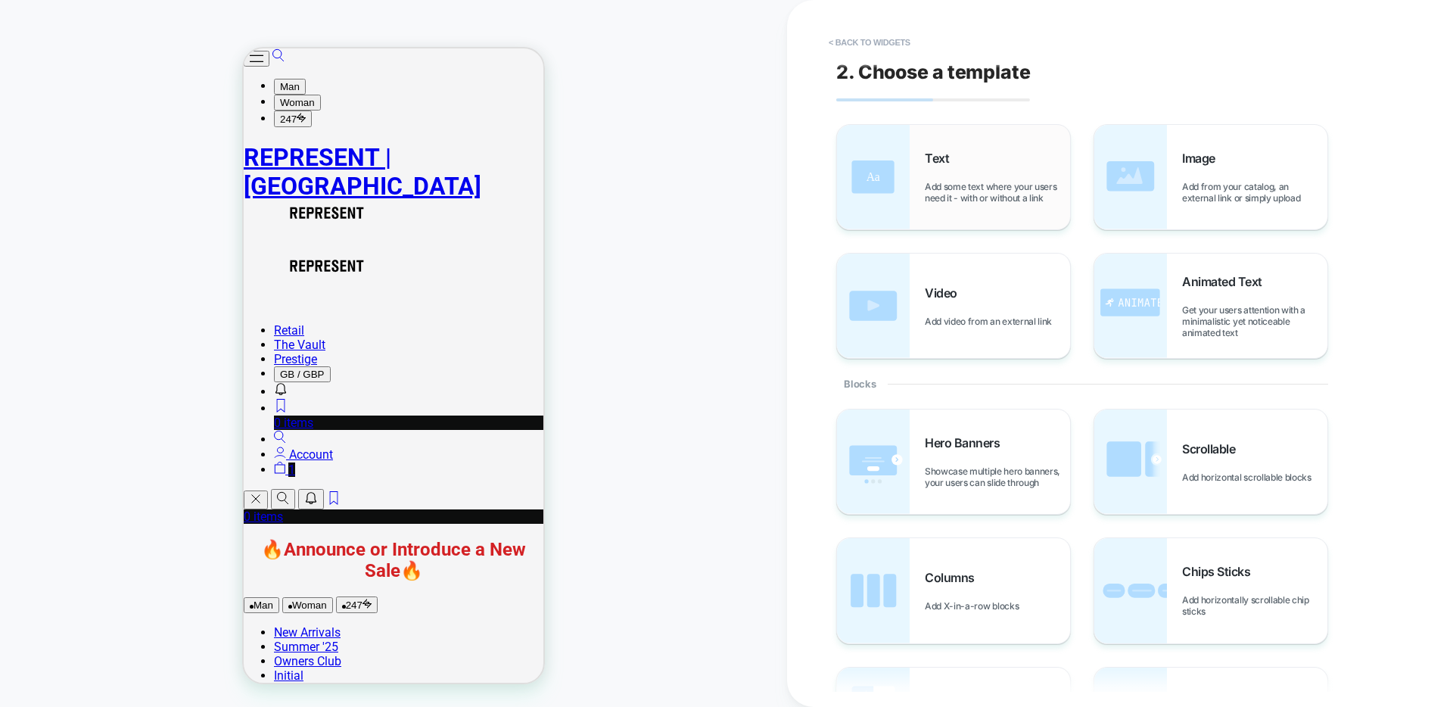
click at [964, 173] on div "Text Add some text where your users need it - with or without a link" at bounding box center [997, 177] width 145 height 53
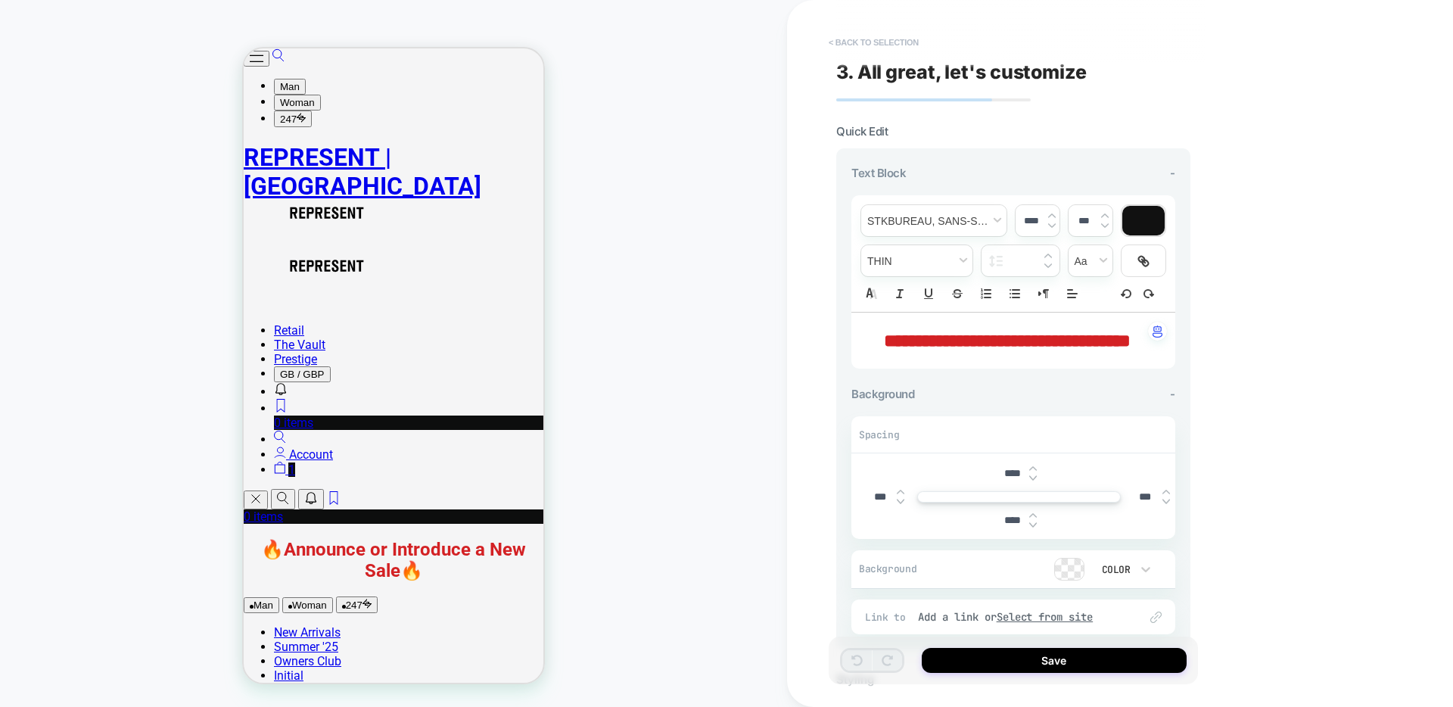
click at [905, 30] on button "< Back to selection" at bounding box center [873, 42] width 105 height 24
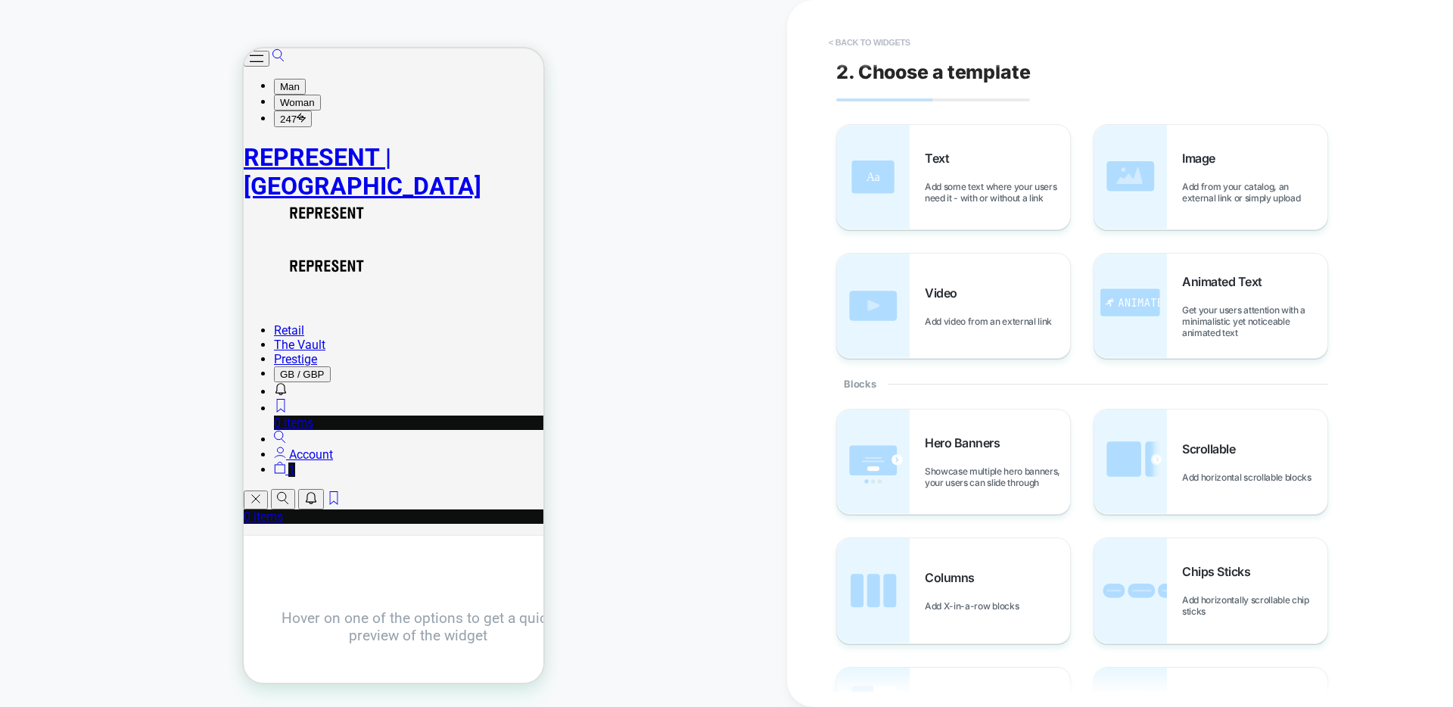
click at [901, 39] on button "< Back to widgets" at bounding box center [869, 42] width 97 height 24
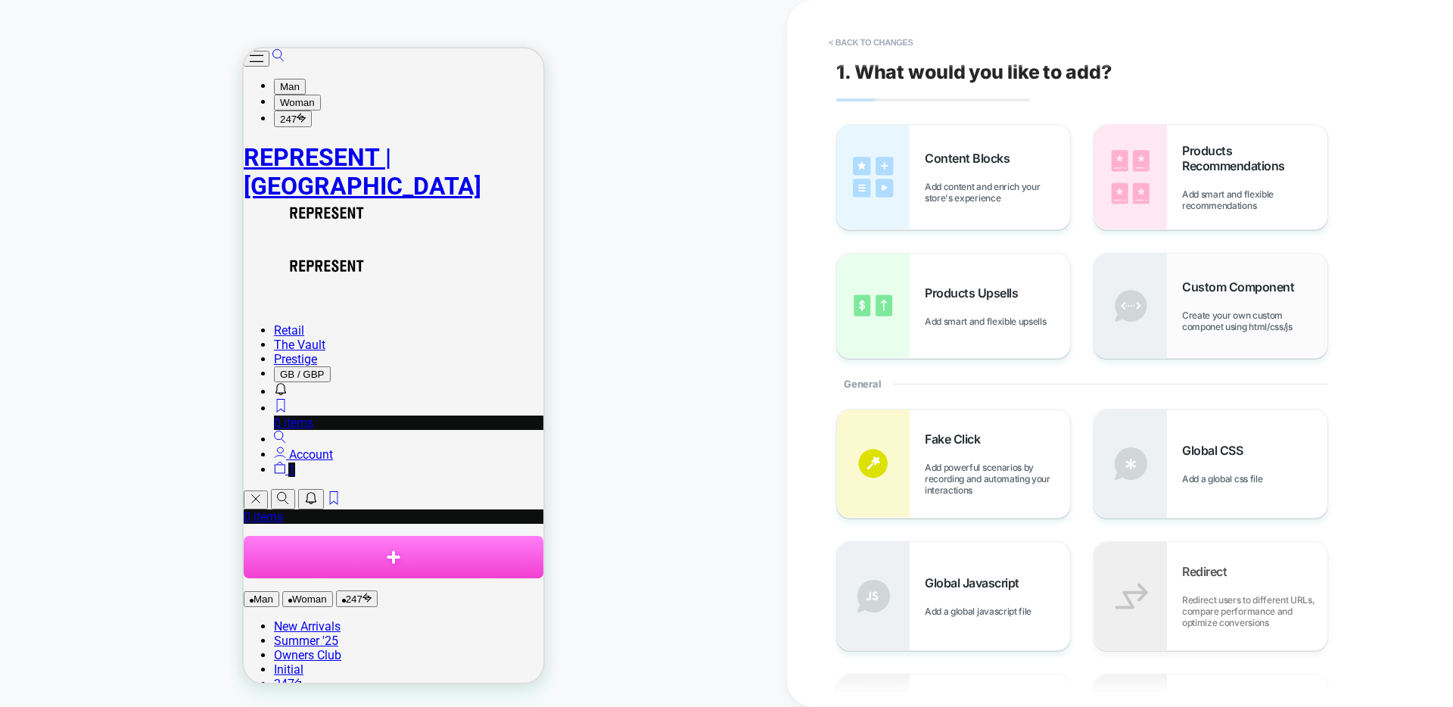
click at [1171, 334] on div "Custom Component Create your own custom componet using html/css/js" at bounding box center [1211, 306] width 233 height 104
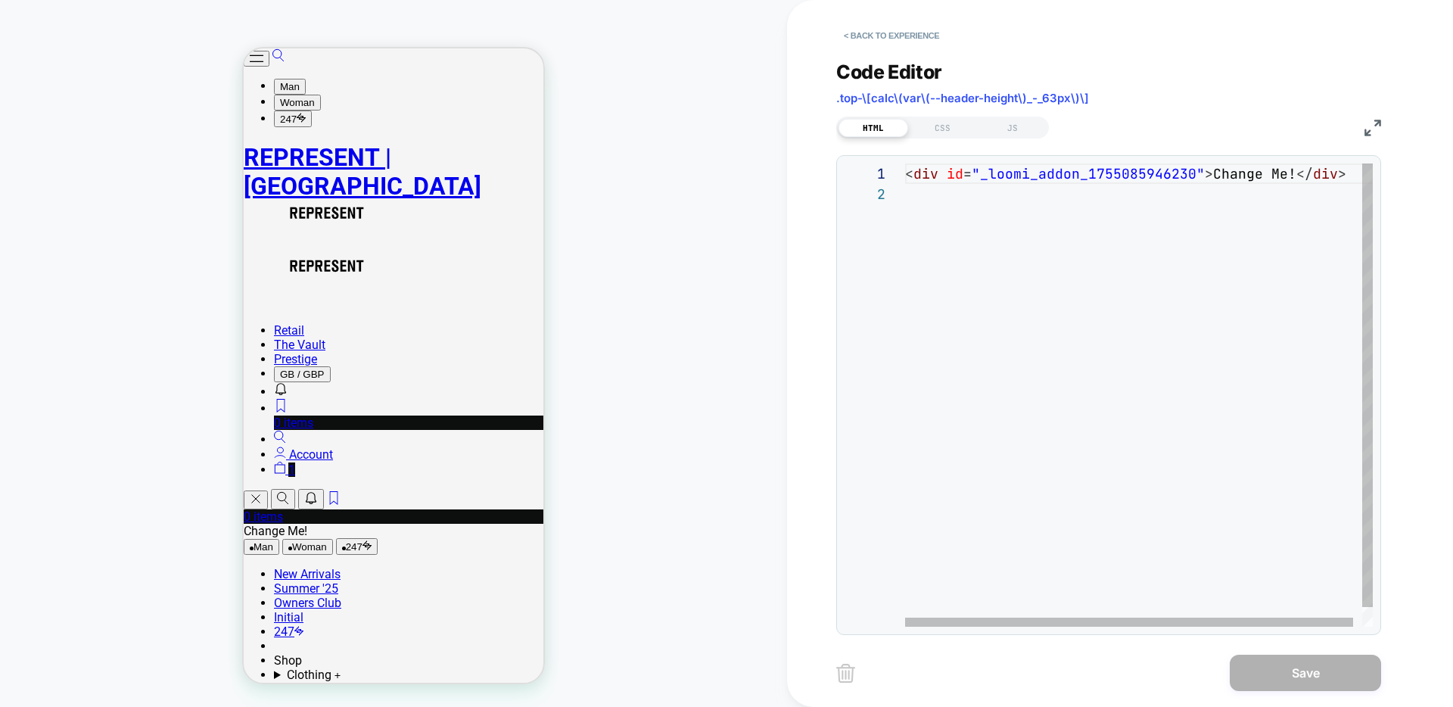
scroll to position [0, 385]
click at [1291, 175] on div "< div id = "_loomi_addon_1755085946230" > Change Me! </ div >" at bounding box center [1143, 405] width 477 height 484
drag, startPoint x: 1288, startPoint y: 175, endPoint x: 1210, endPoint y: 179, distance: 78.9
click at [1210, 179] on div "< div id = "_loomi_addon_1755085946230" > Change Me! </ div >" at bounding box center [1143, 405] width 477 height 484
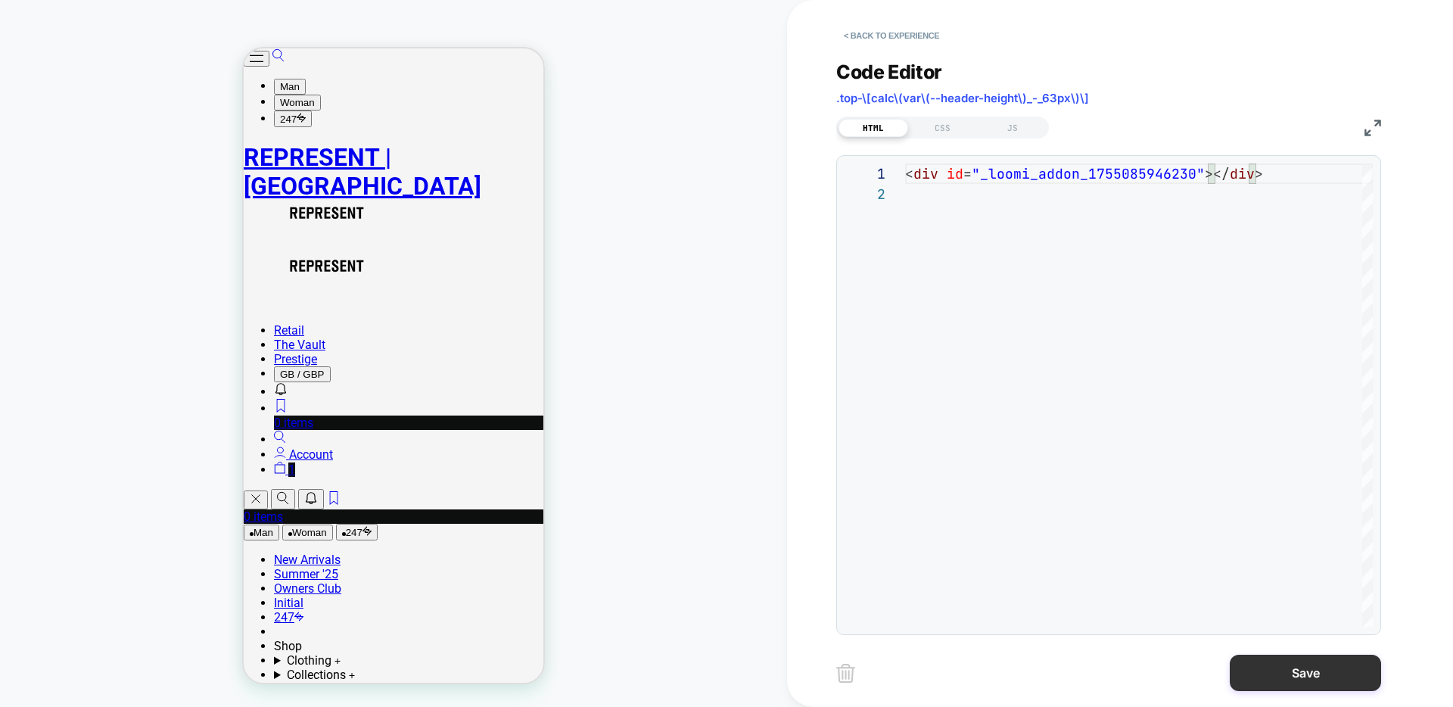
type textarea "**********"
click at [1344, 675] on button "Save" at bounding box center [1305, 673] width 151 height 36
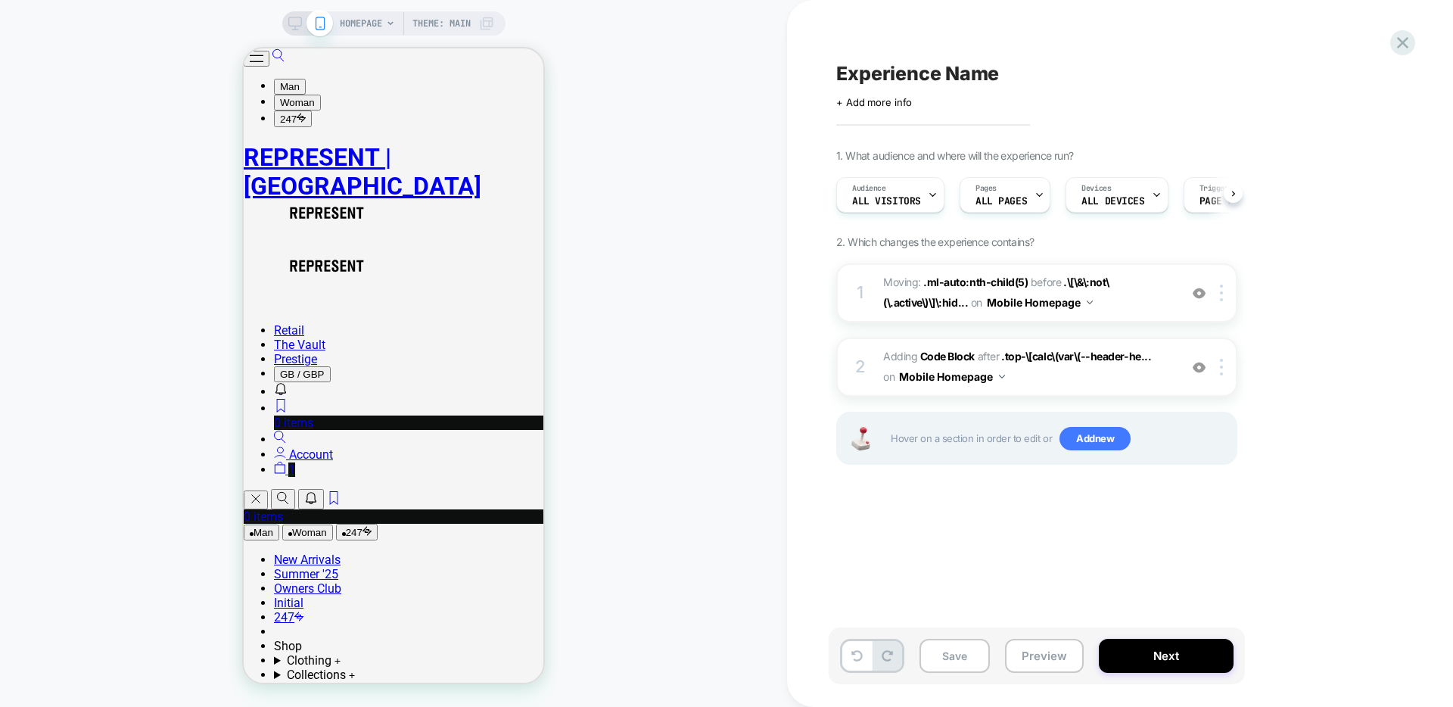
scroll to position [0, 1]
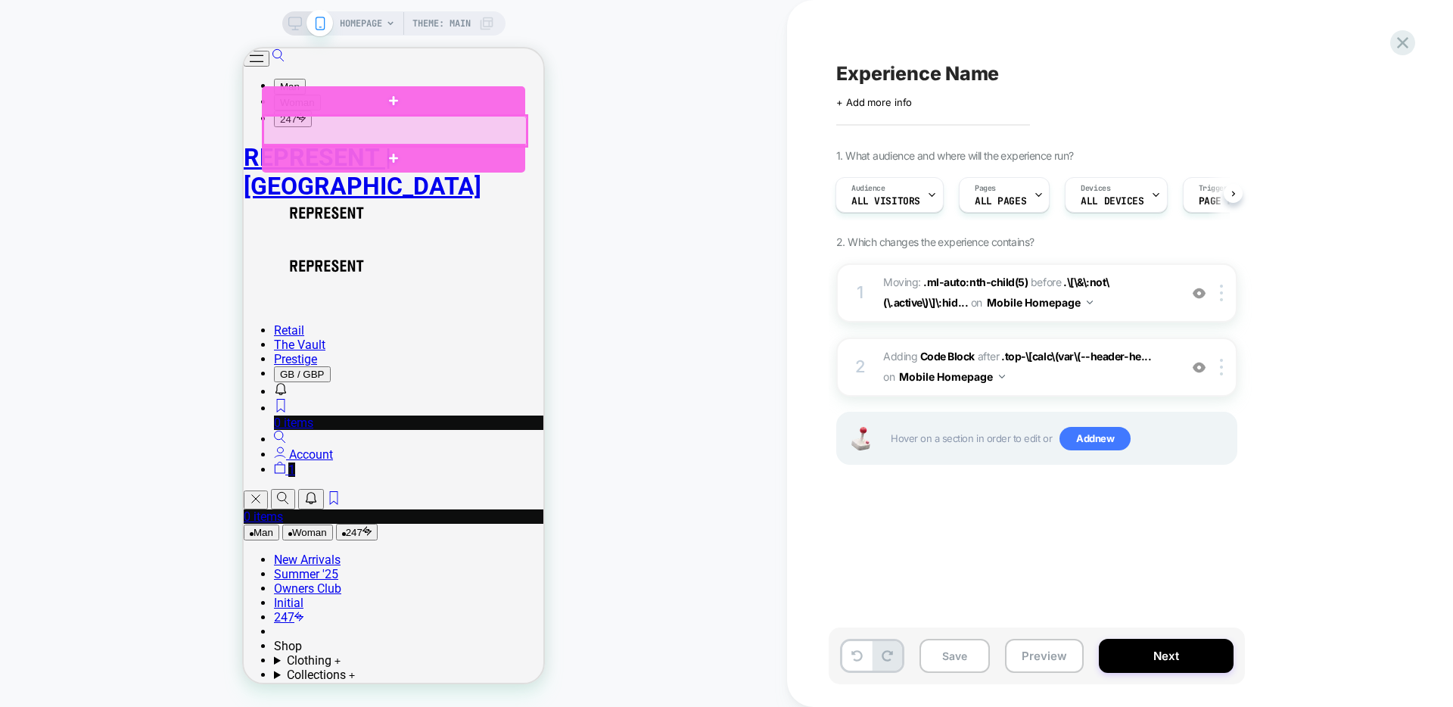
click at [450, 132] on div at bounding box center [394, 131] width 263 height 30
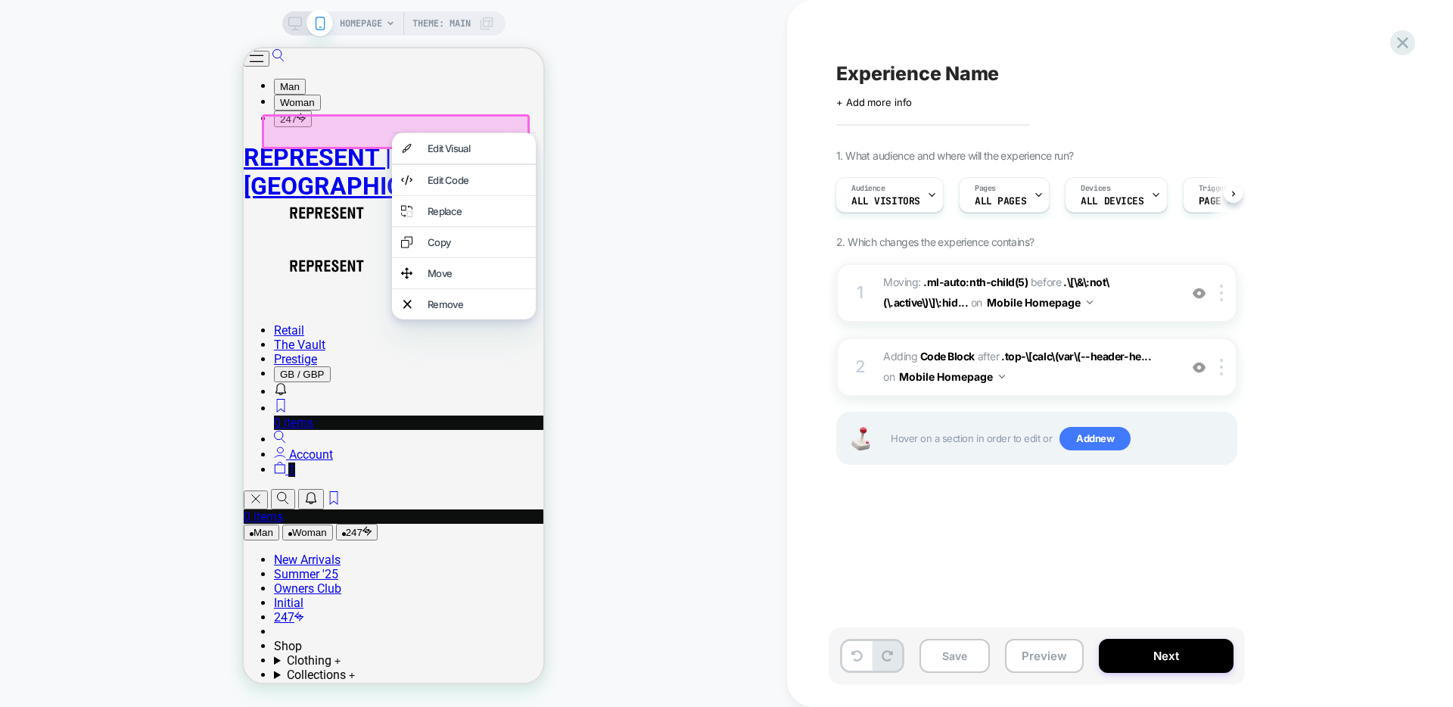
click at [456, 279] on div "Move" at bounding box center [477, 273] width 99 height 12
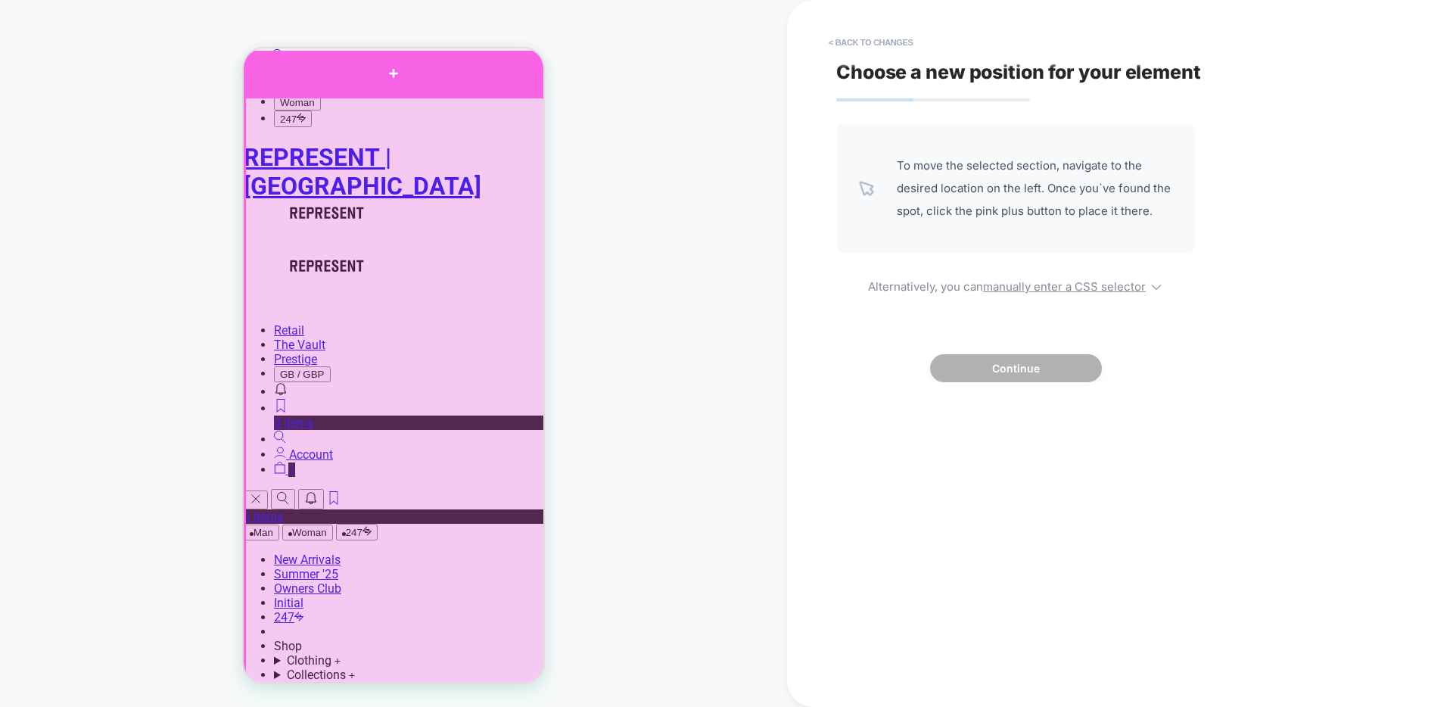
click at [395, 92] on div at bounding box center [394, 73] width 300 height 45
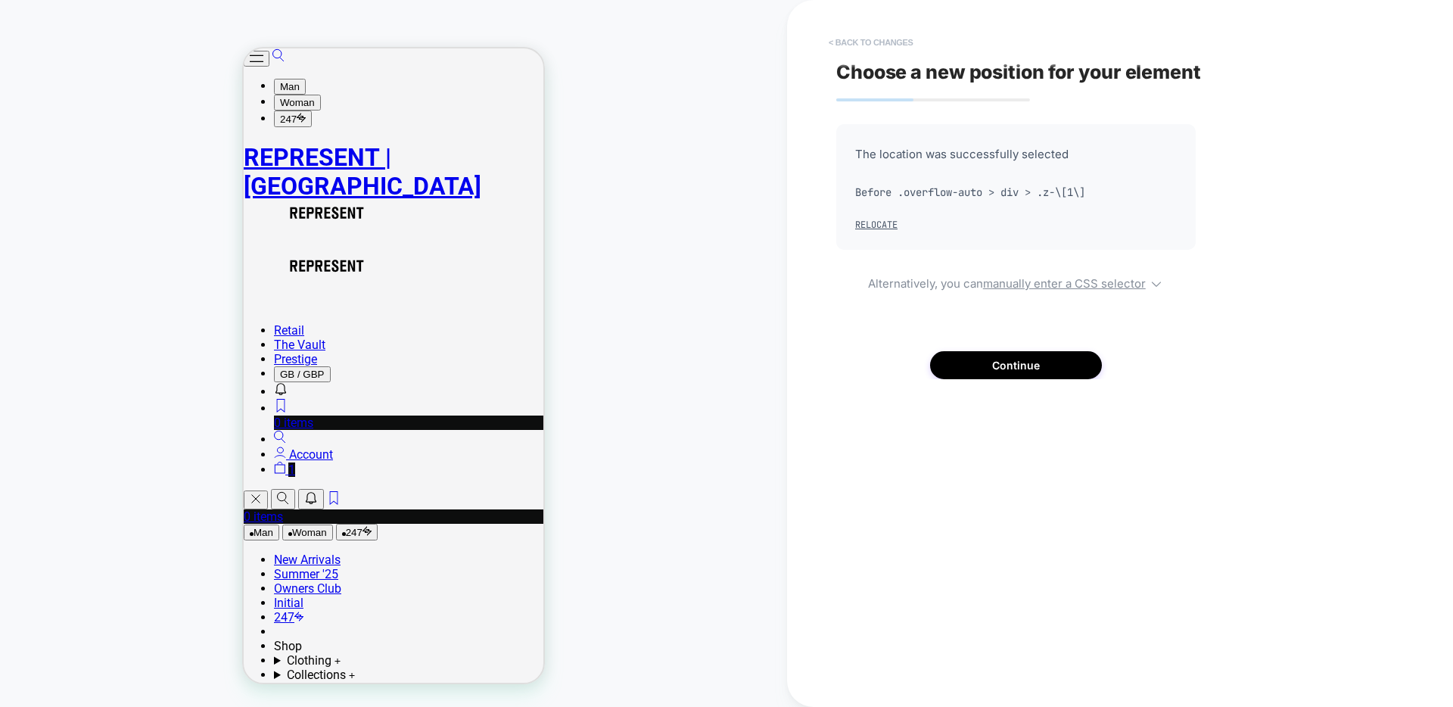
click at [895, 45] on button "< Back to changes" at bounding box center [871, 42] width 100 height 24
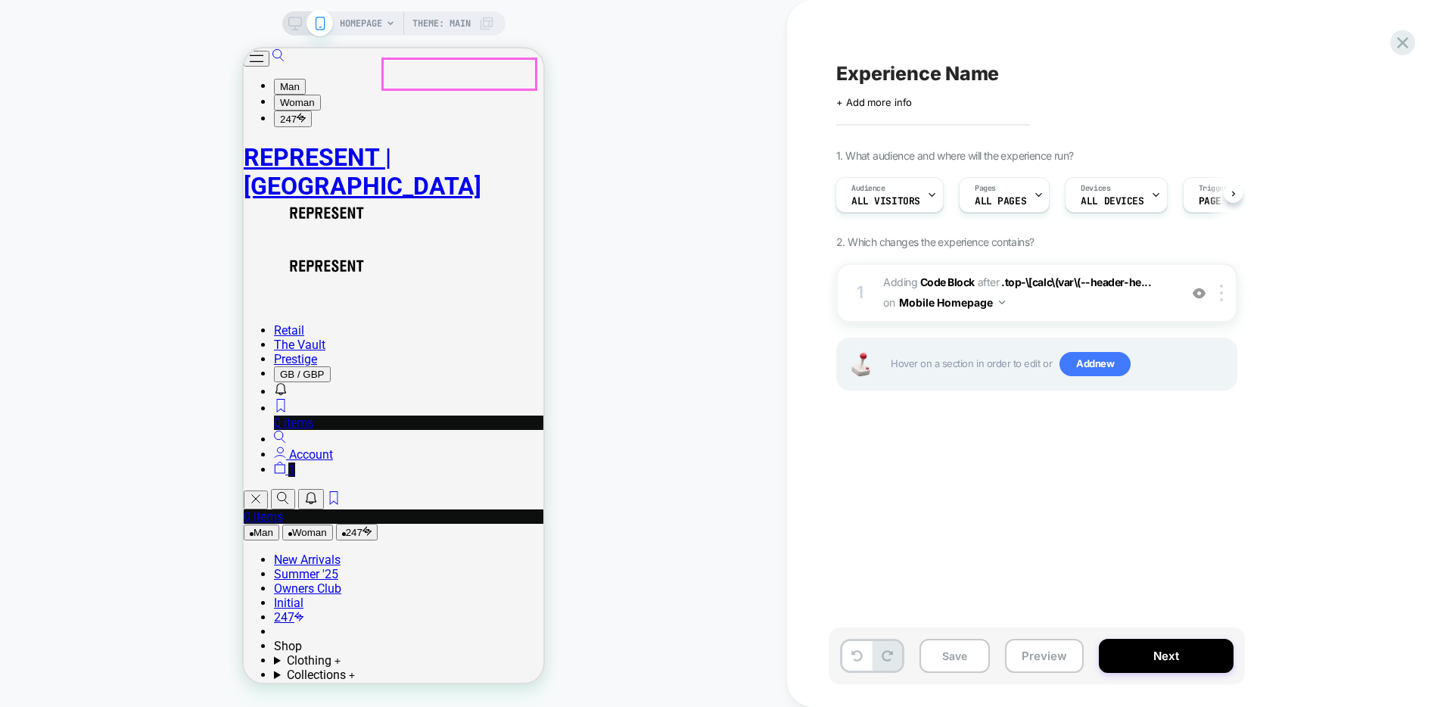
click at [279, 525] on button "Man" at bounding box center [262, 533] width 36 height 16
click at [396, 79] on div at bounding box center [459, 74] width 153 height 30
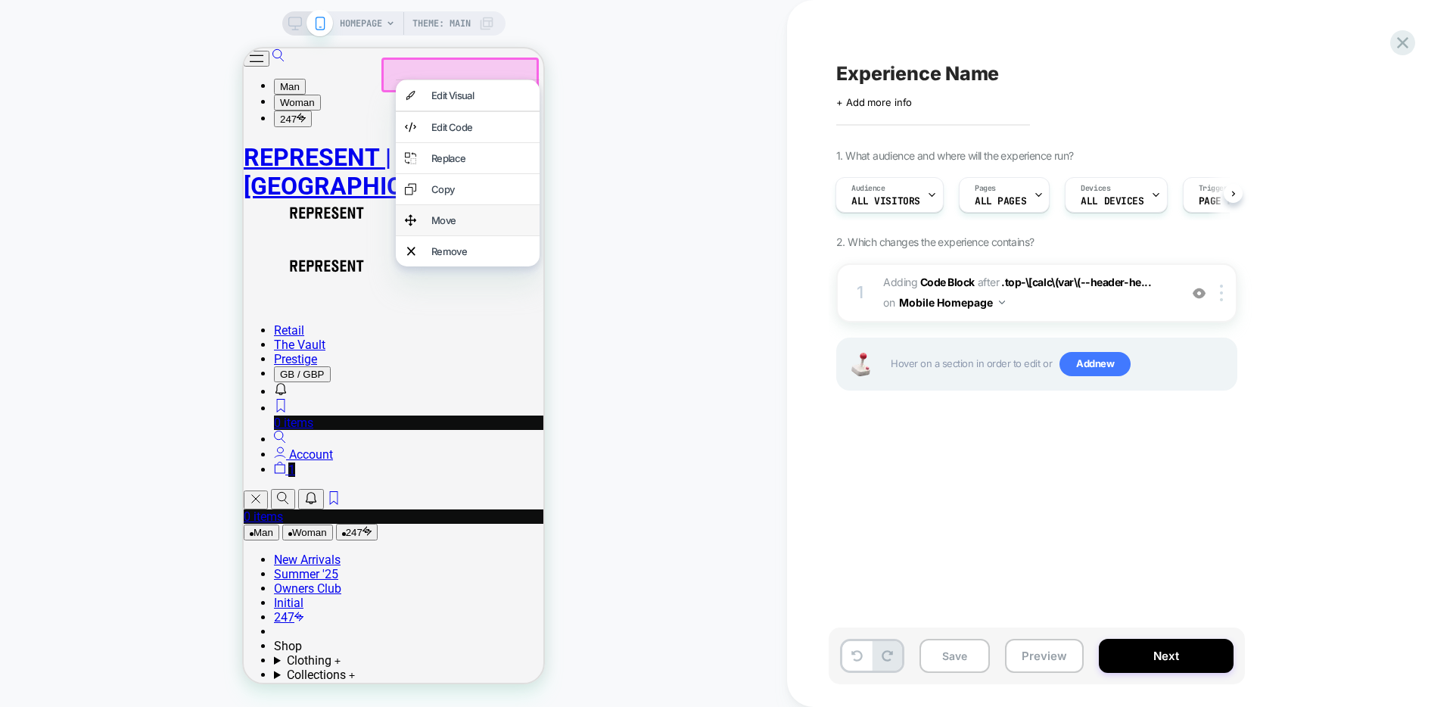
click at [450, 226] on div "Move" at bounding box center [480, 220] width 99 height 12
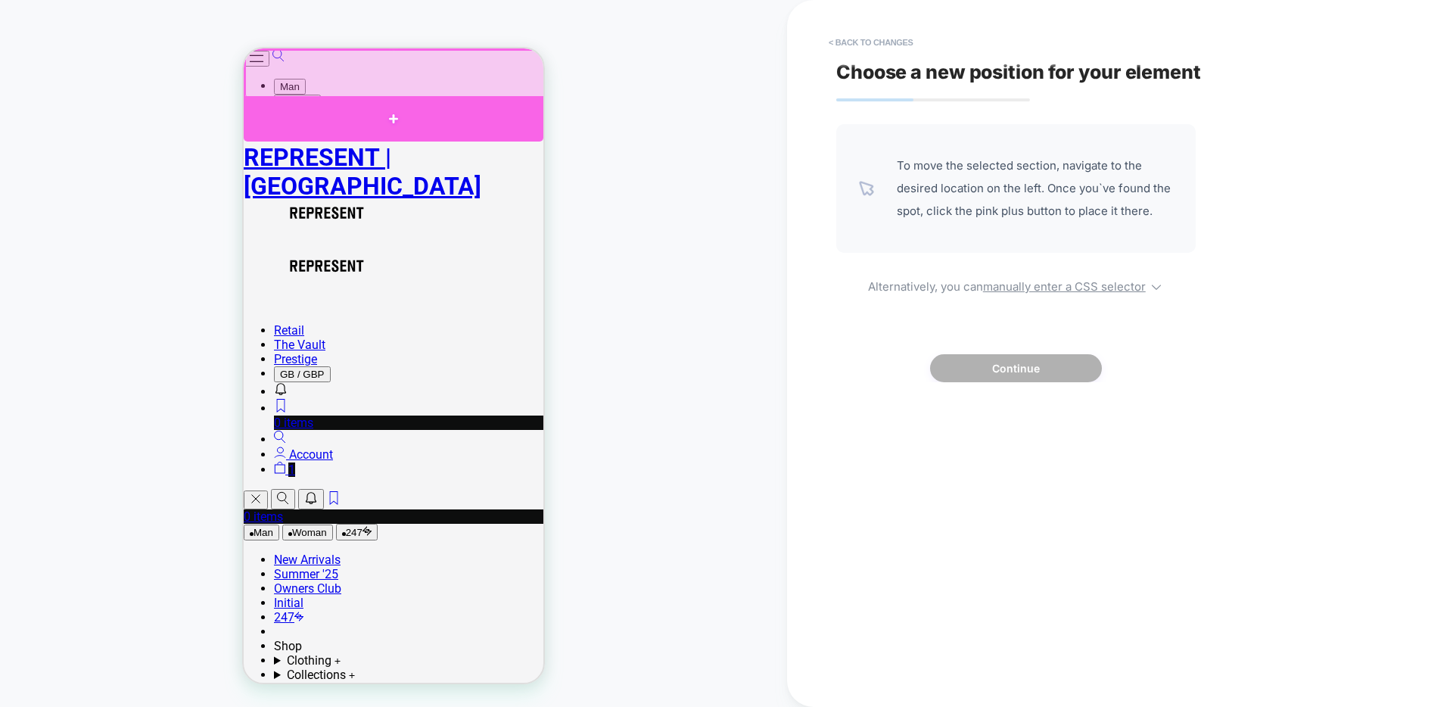
click at [360, 111] on div at bounding box center [394, 118] width 300 height 45
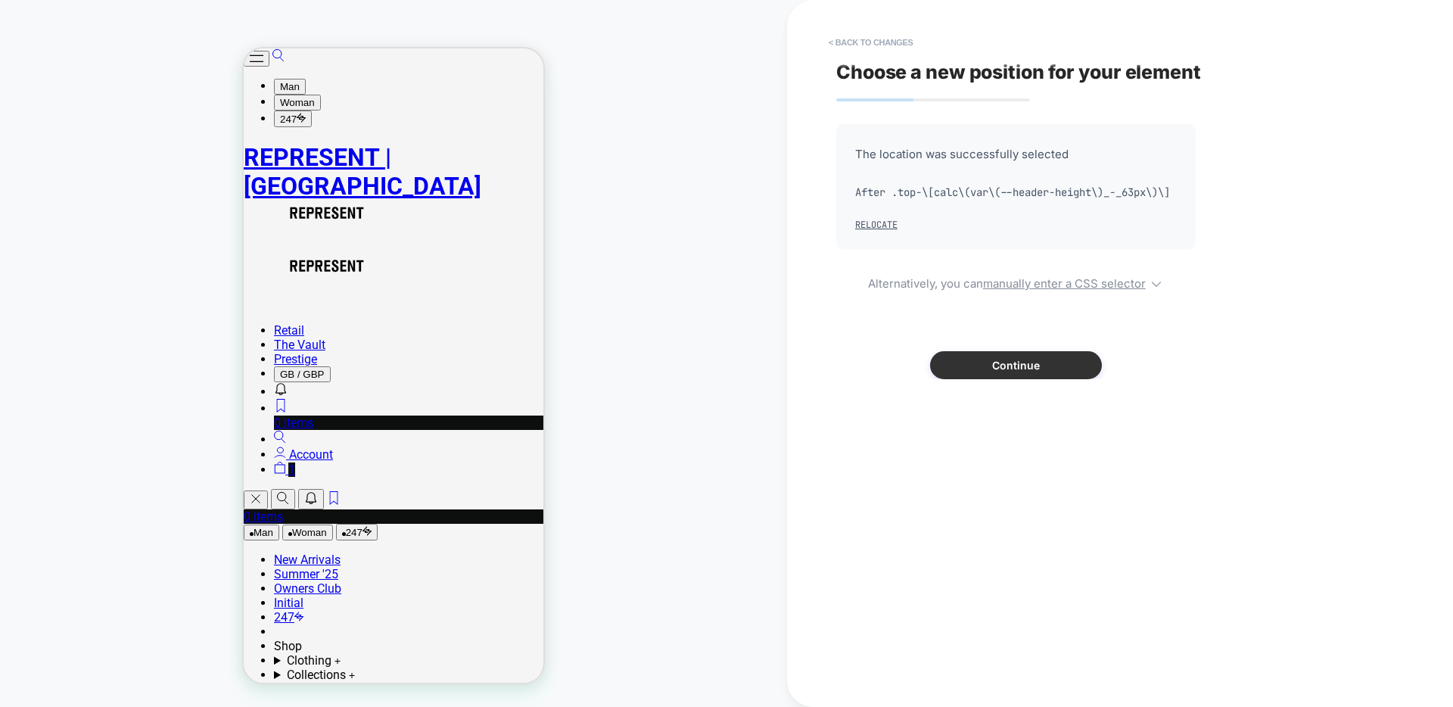
click at [1011, 379] on button "Continue" at bounding box center [1016, 365] width 172 height 28
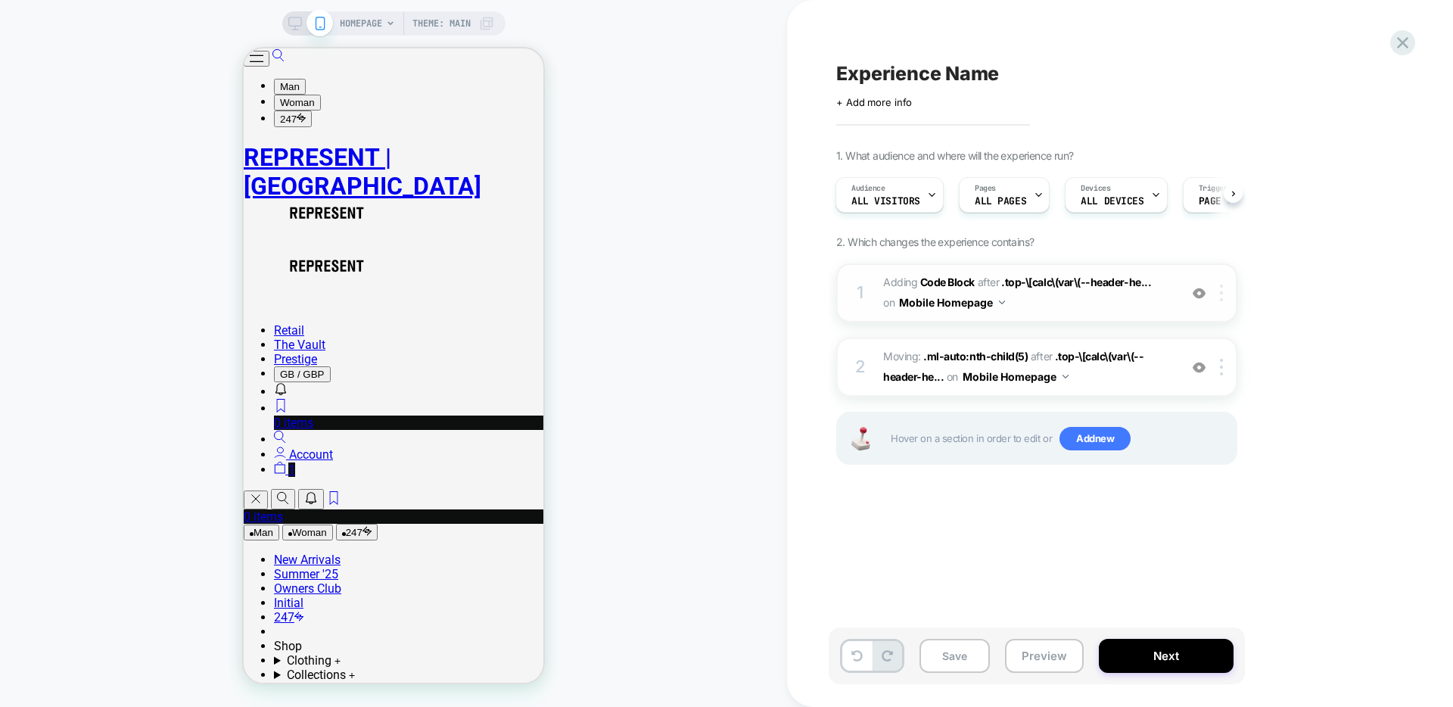
click at [1222, 294] on img at bounding box center [1221, 293] width 3 height 17
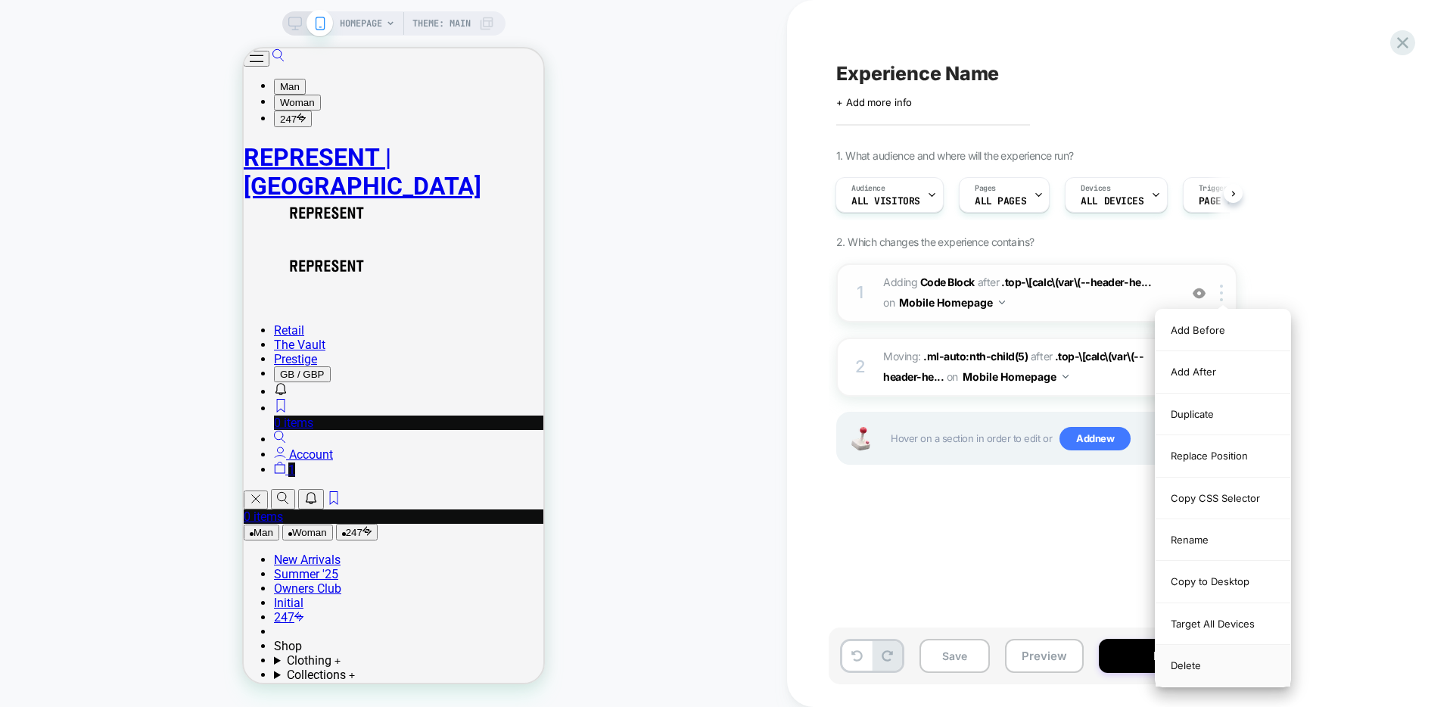
click at [1226, 661] on div "Delete" at bounding box center [1223, 665] width 135 height 41
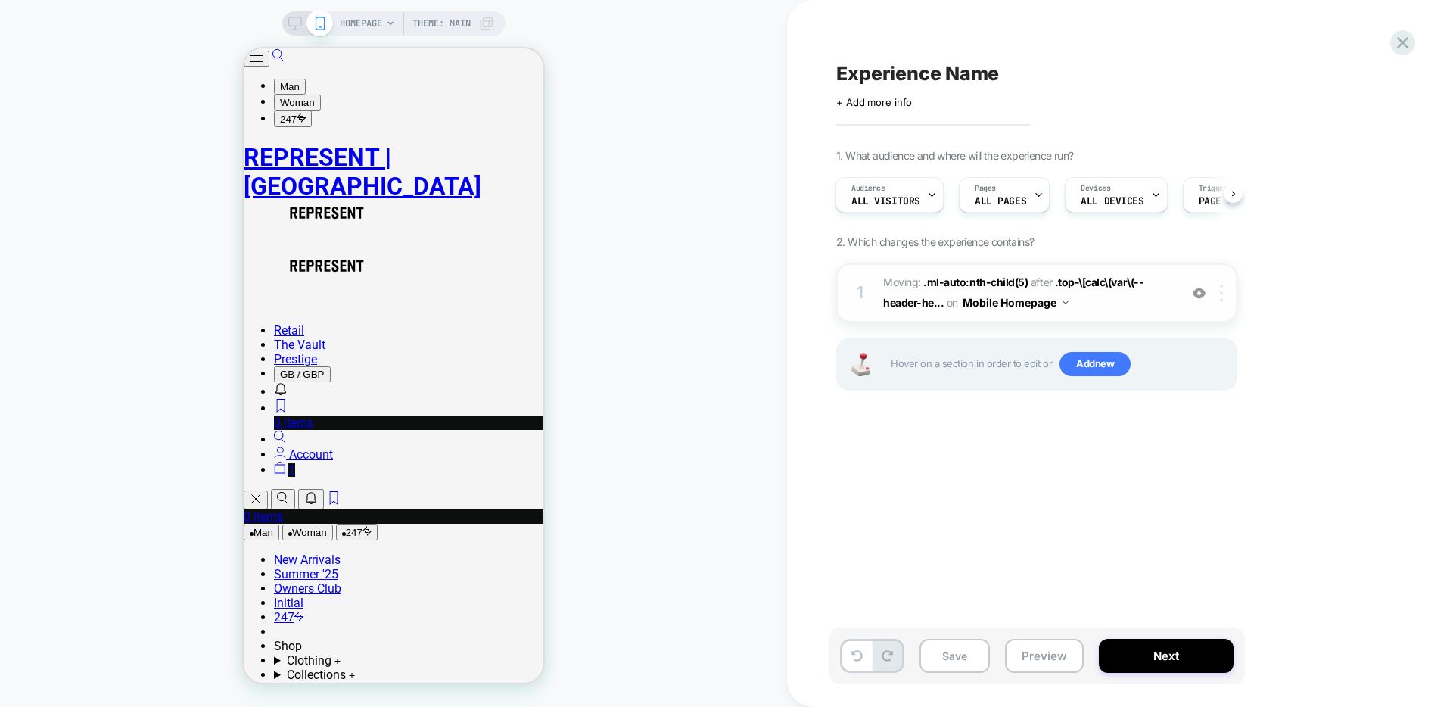
click at [1225, 296] on div at bounding box center [1224, 293] width 25 height 17
click at [1215, 413] on div "Delete" at bounding box center [1223, 414] width 135 height 41
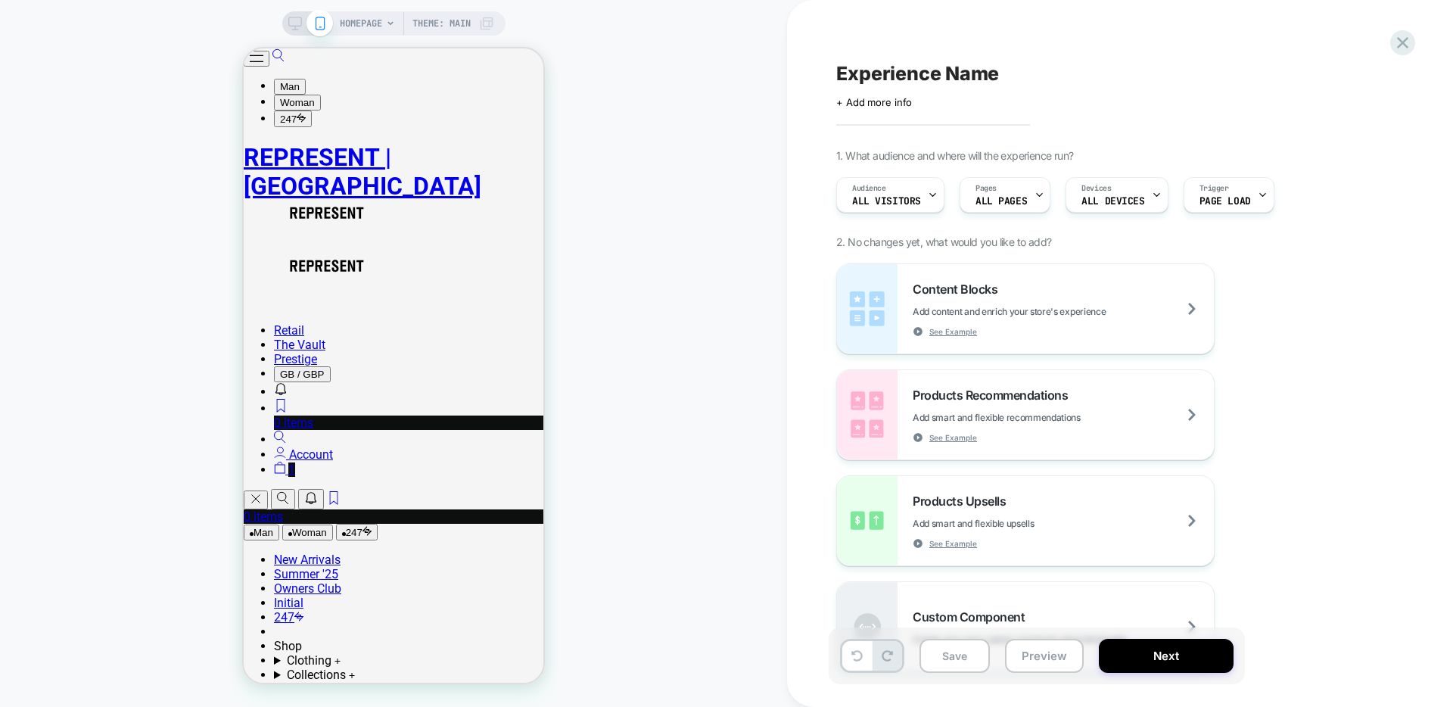
scroll to position [0, 0]
click at [413, 83] on div at bounding box center [459, 74] width 153 height 30
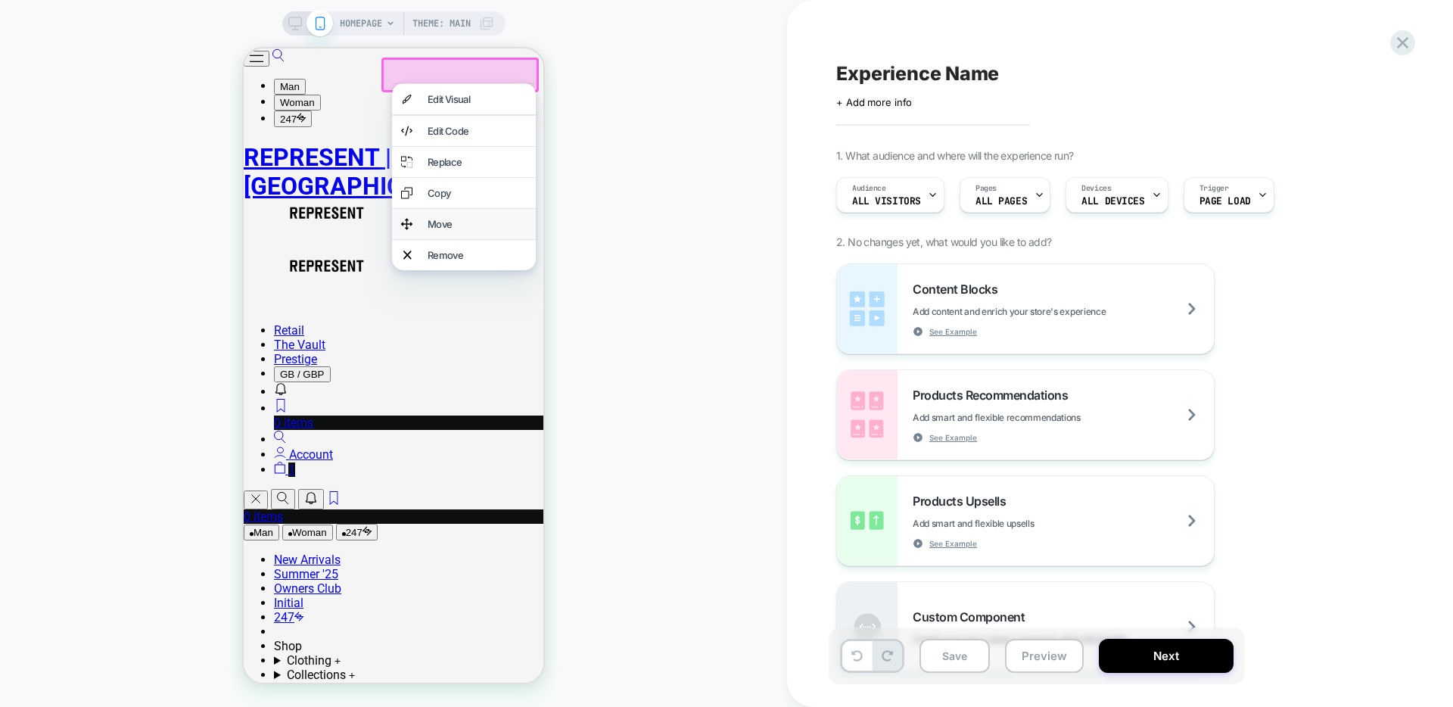
click at [453, 230] on div "Move" at bounding box center [477, 224] width 99 height 12
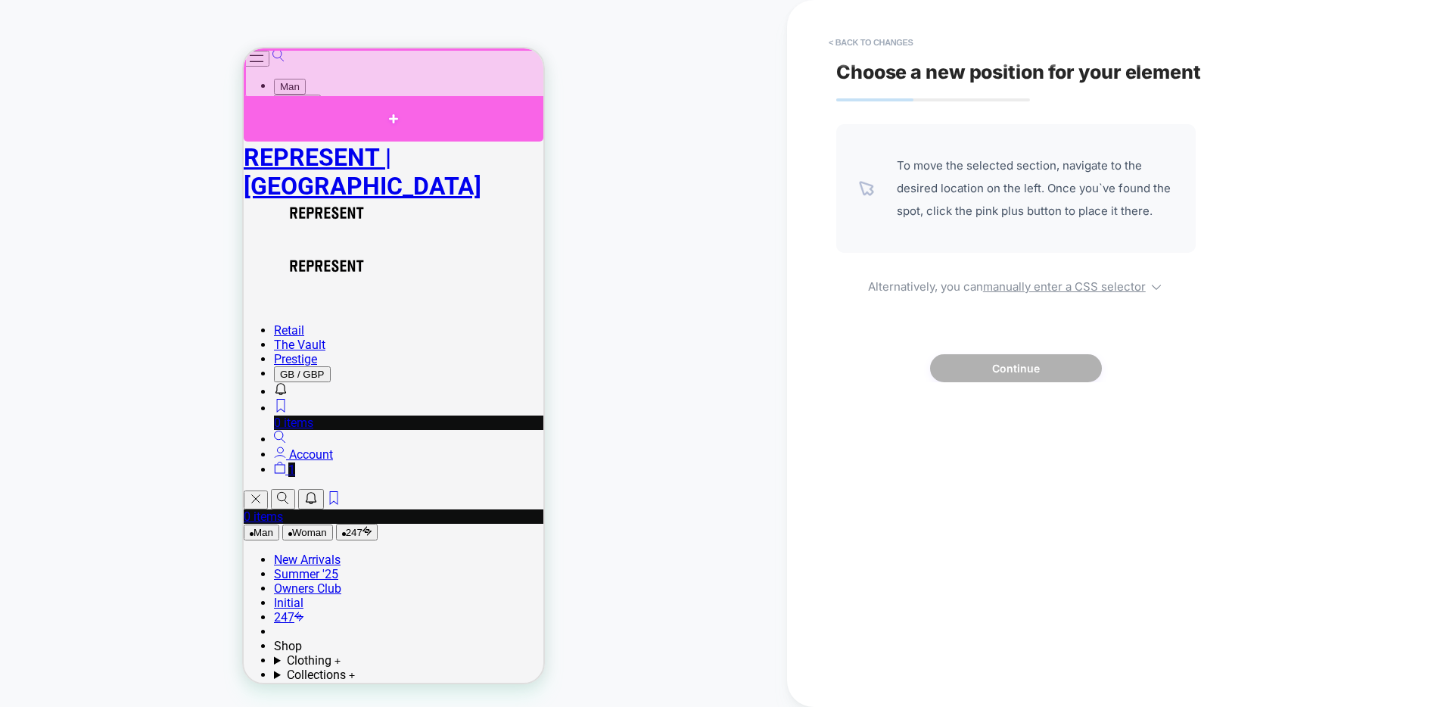
click at [322, 111] on div at bounding box center [394, 118] width 300 height 45
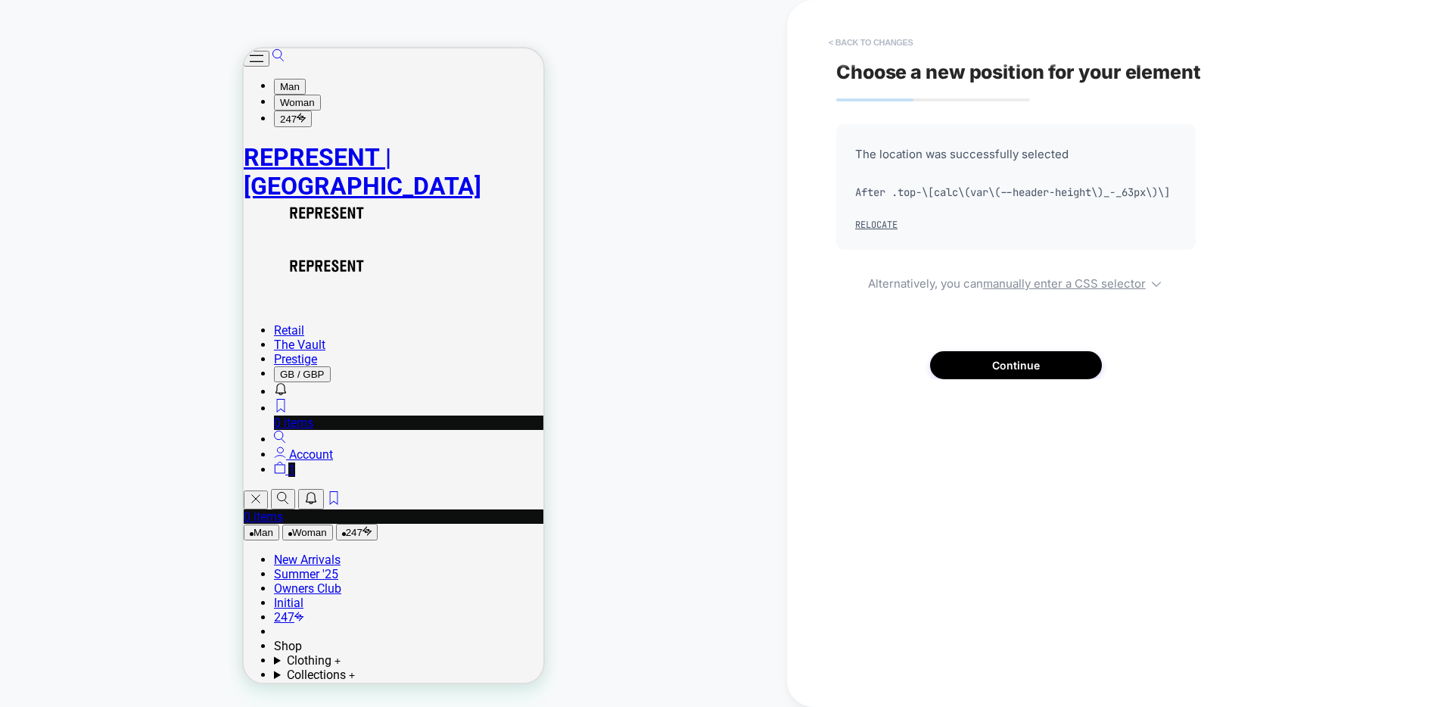
click at [892, 45] on button "< Back to changes" at bounding box center [871, 42] width 100 height 24
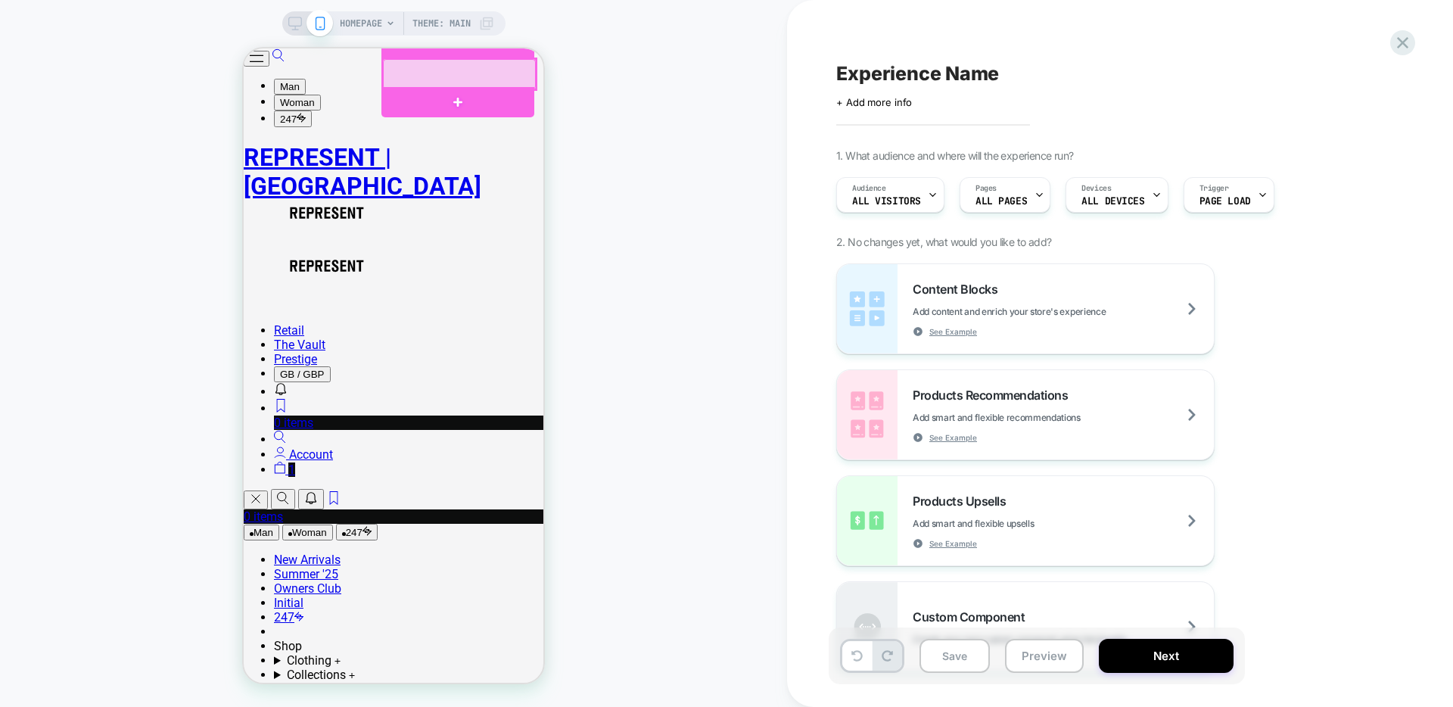
click at [413, 82] on div at bounding box center [459, 74] width 153 height 30
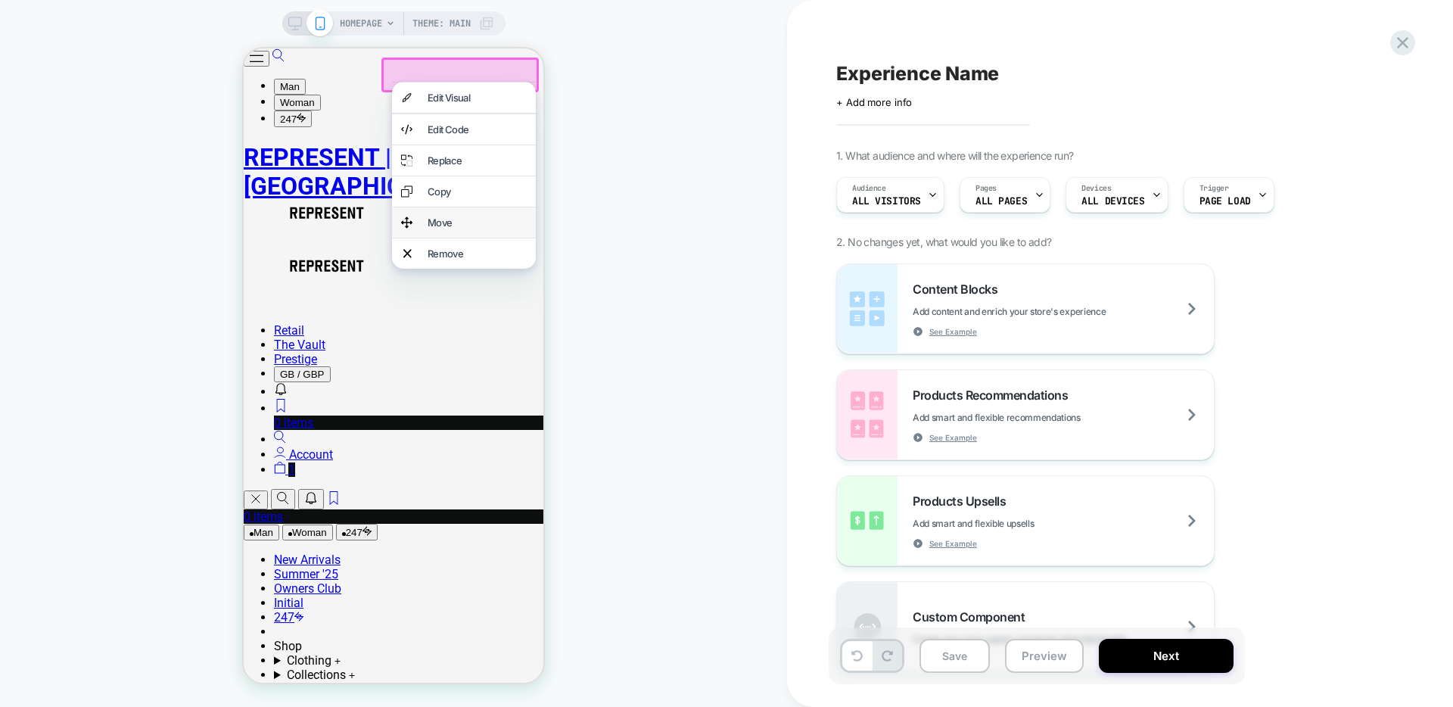
click at [441, 229] on div "Move" at bounding box center [477, 222] width 99 height 12
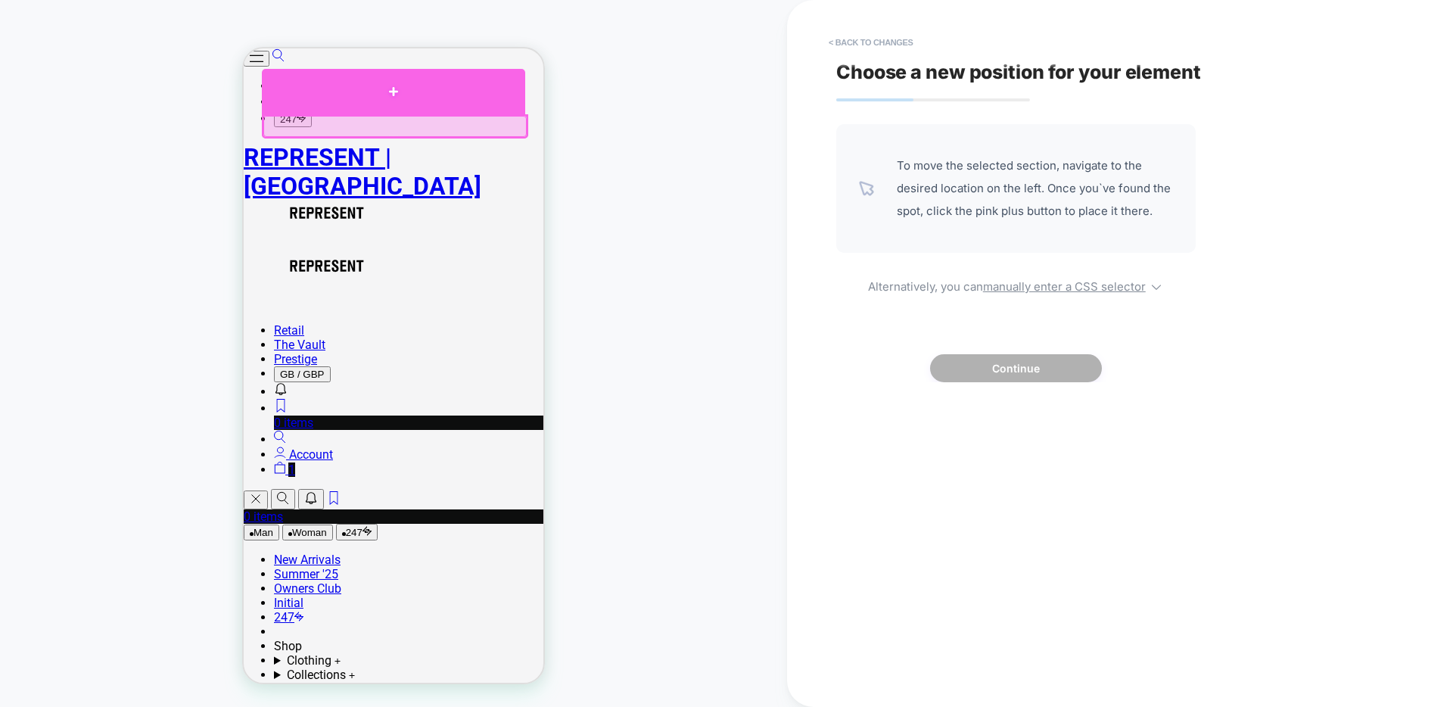
click at [354, 101] on div at bounding box center [393, 91] width 263 height 45
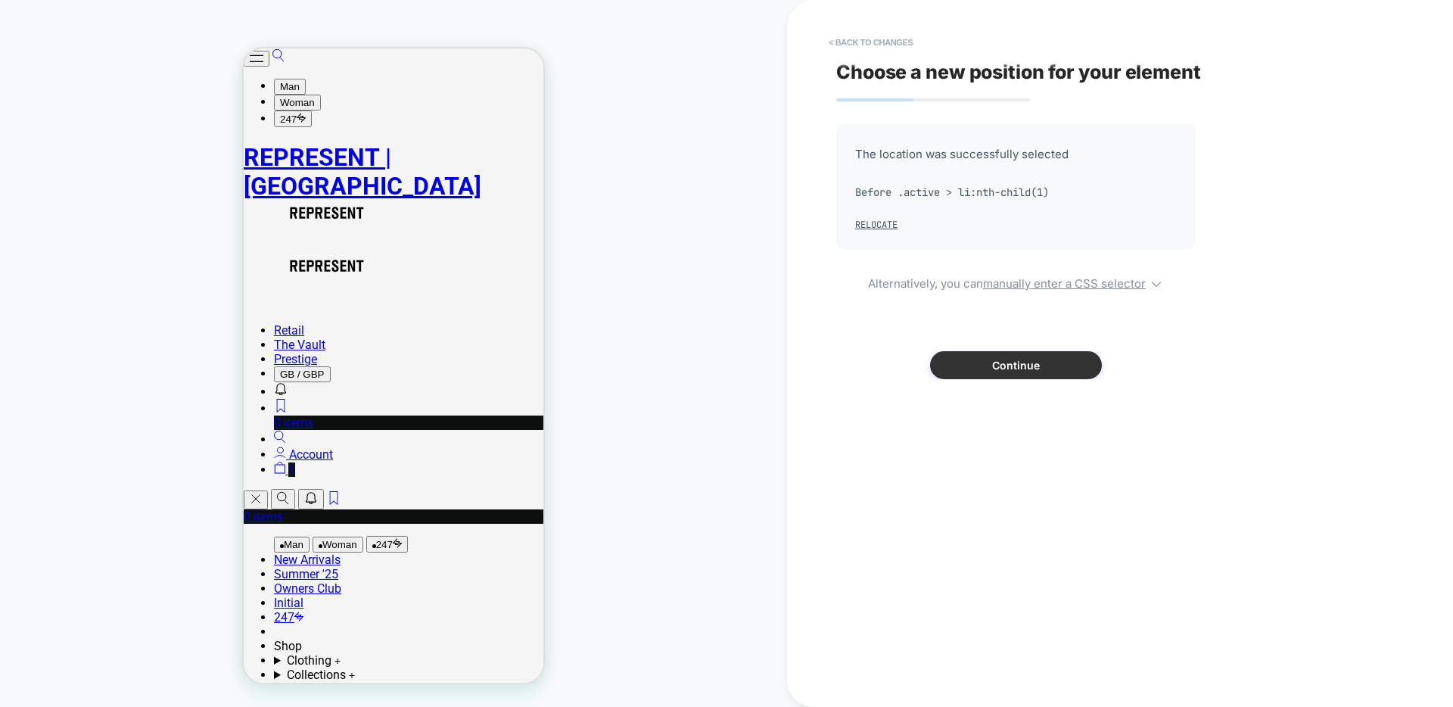
click at [1001, 366] on button "Continue" at bounding box center [1016, 365] width 172 height 28
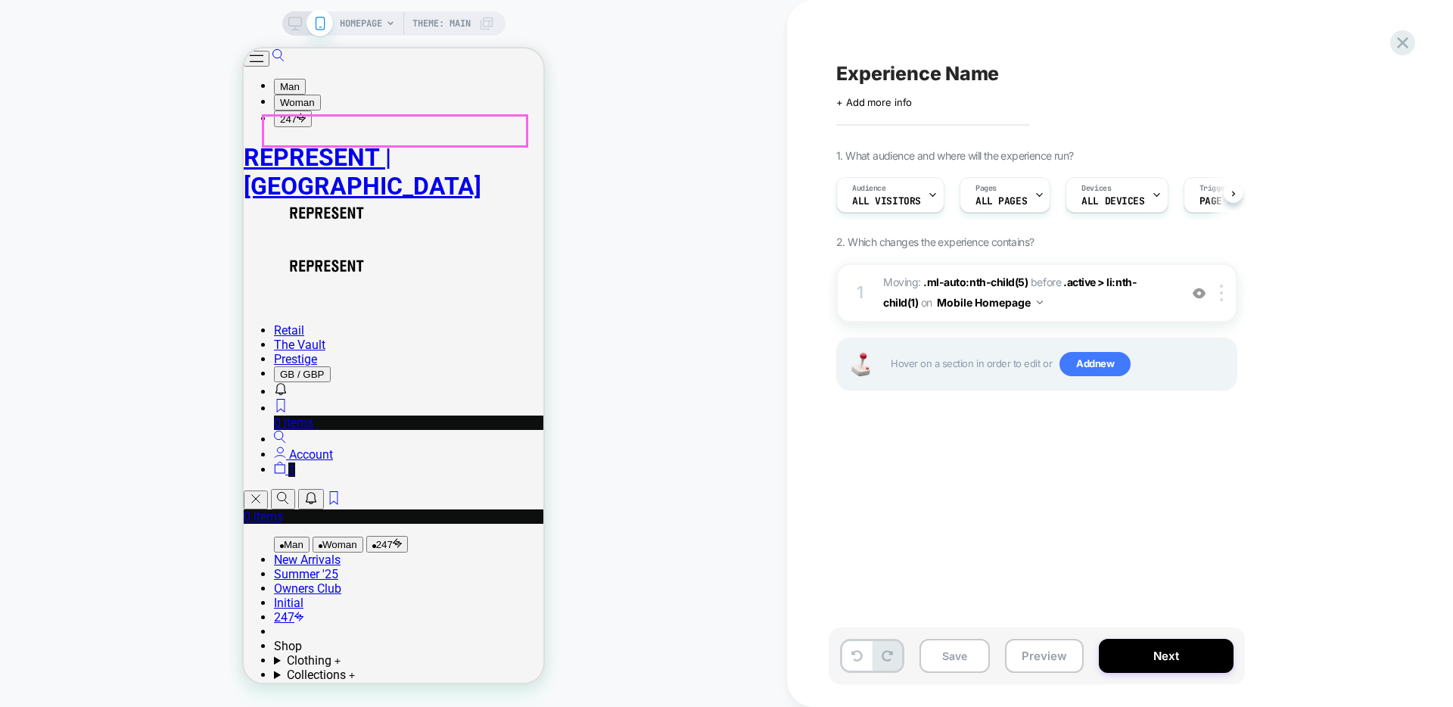
scroll to position [0, 1]
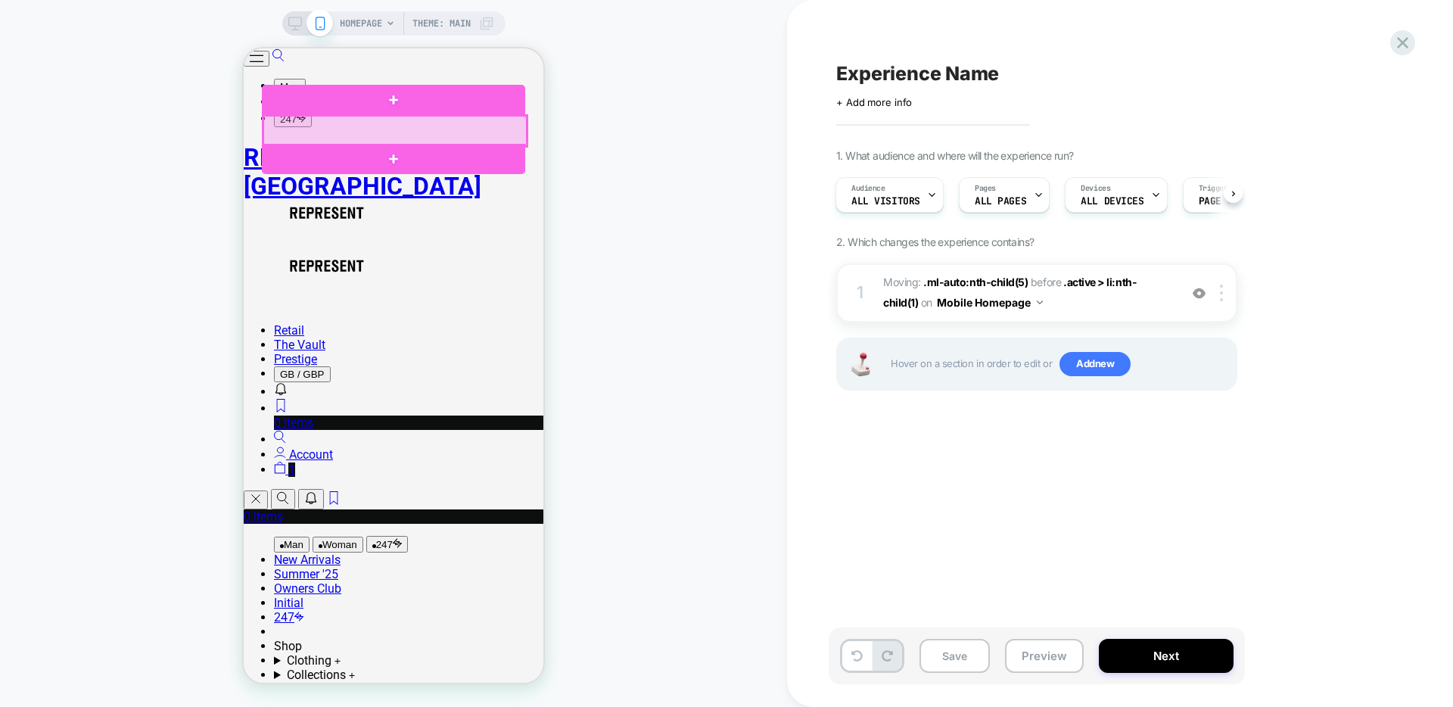
click at [464, 132] on div at bounding box center [394, 131] width 263 height 30
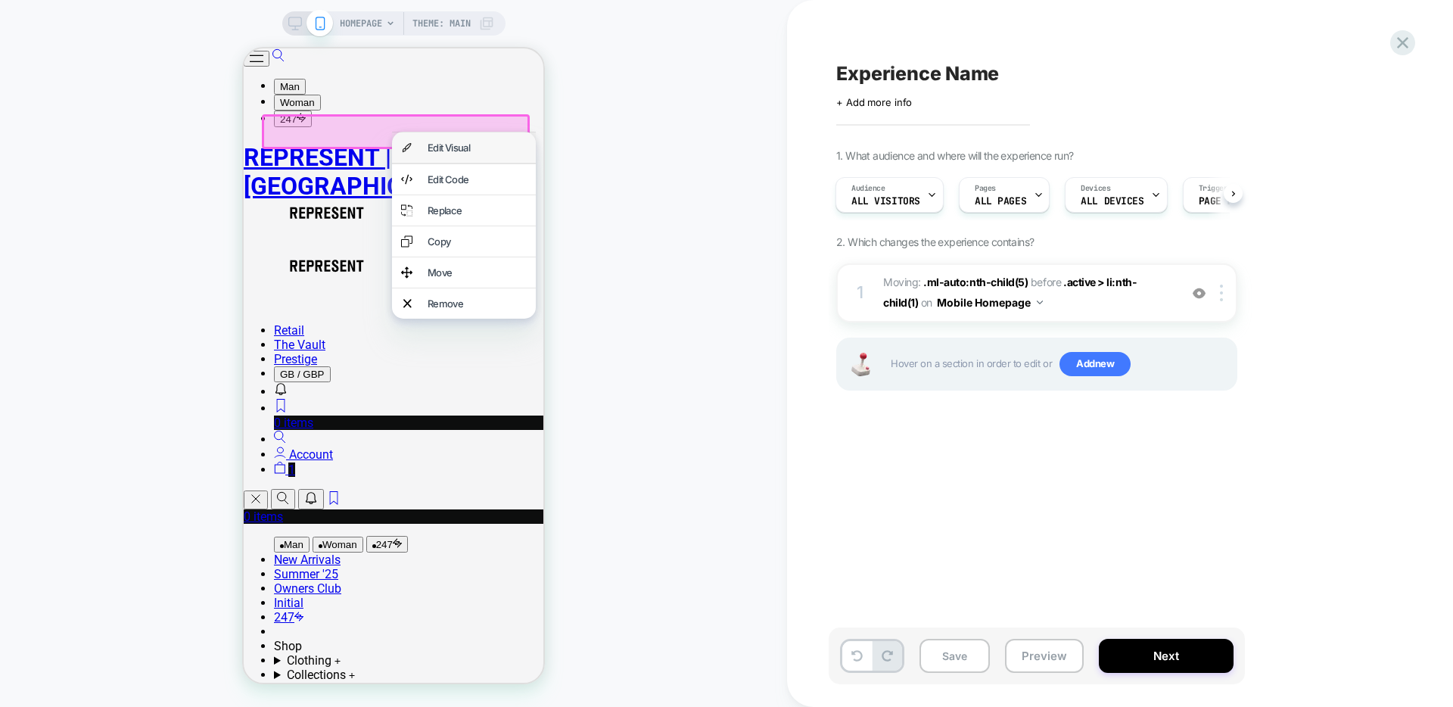
click at [455, 142] on div "Edit Visual" at bounding box center [477, 148] width 99 height 12
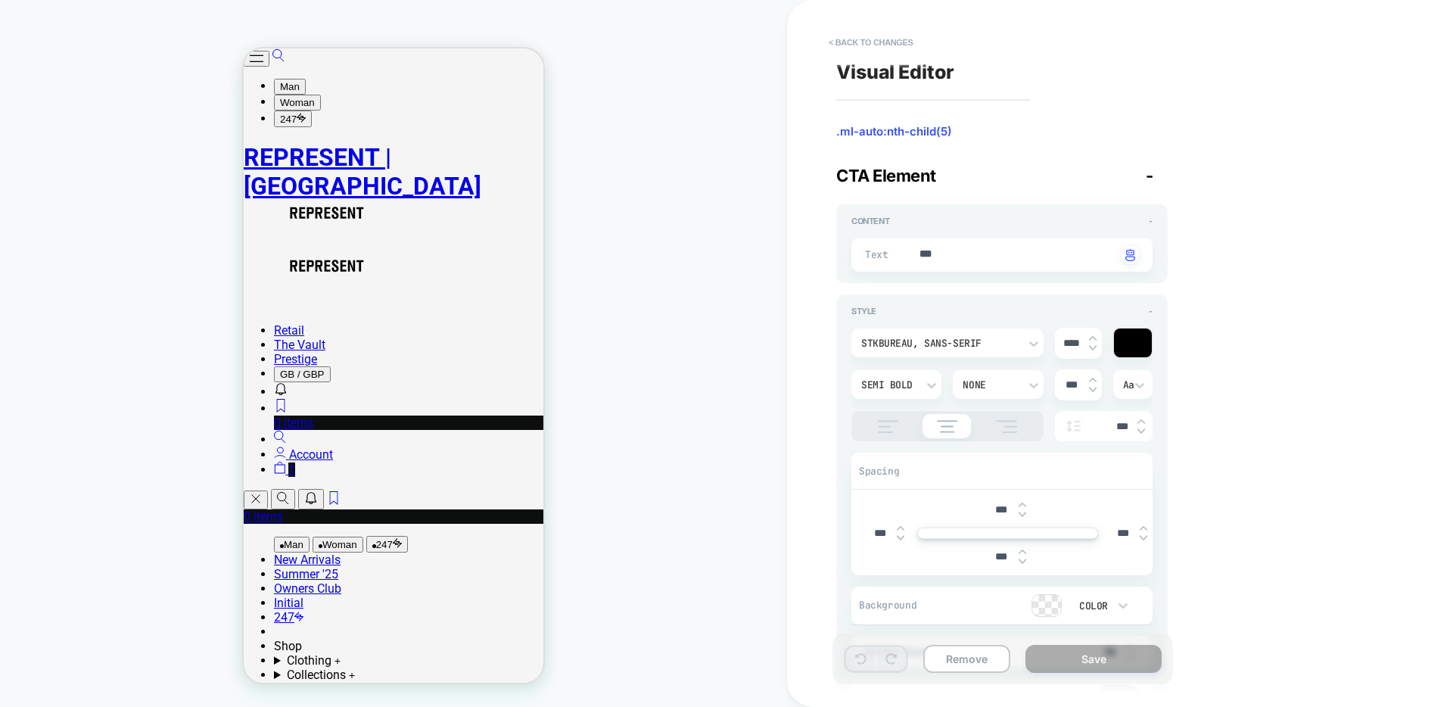
click at [1091, 377] on img at bounding box center [1093, 380] width 8 height 6
type textarea "*"
type input "*****"
click at [1091, 390] on img at bounding box center [1093, 390] width 8 height 6
type textarea "*"
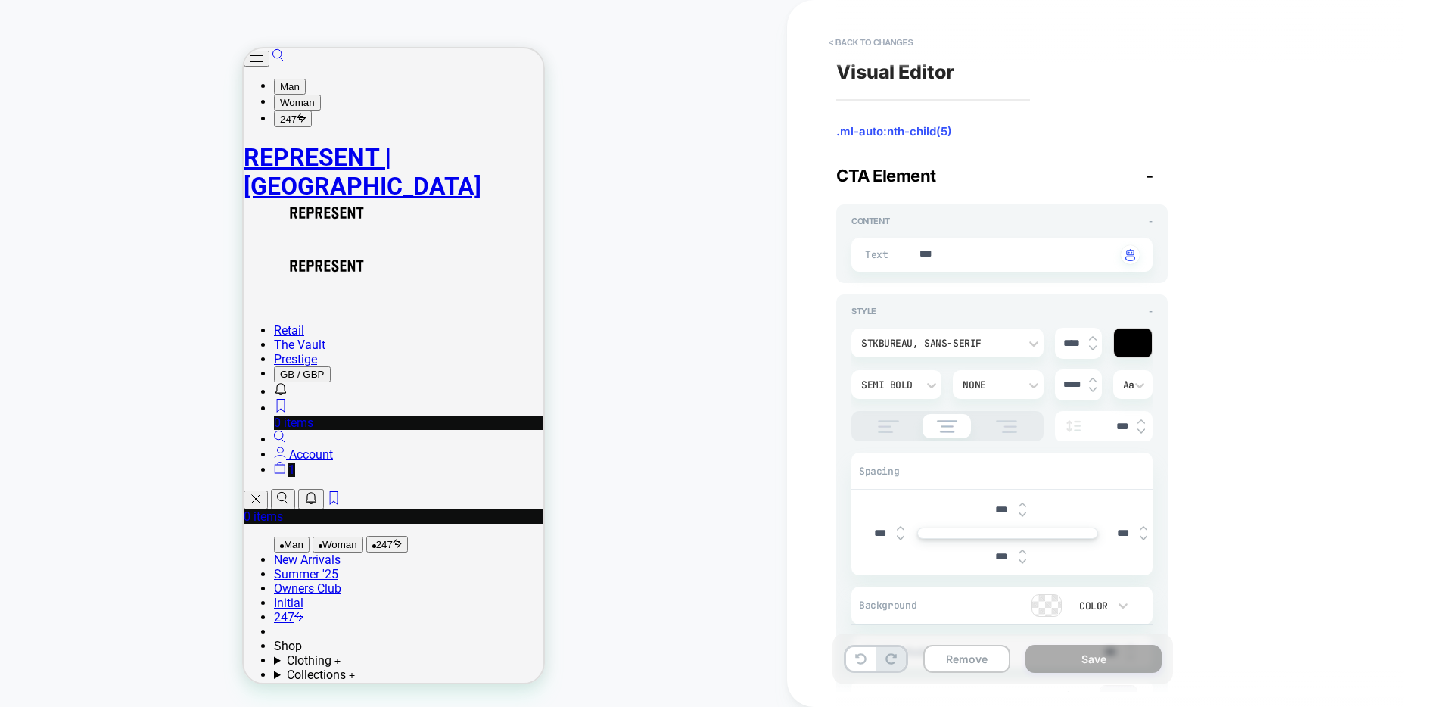
type input "***"
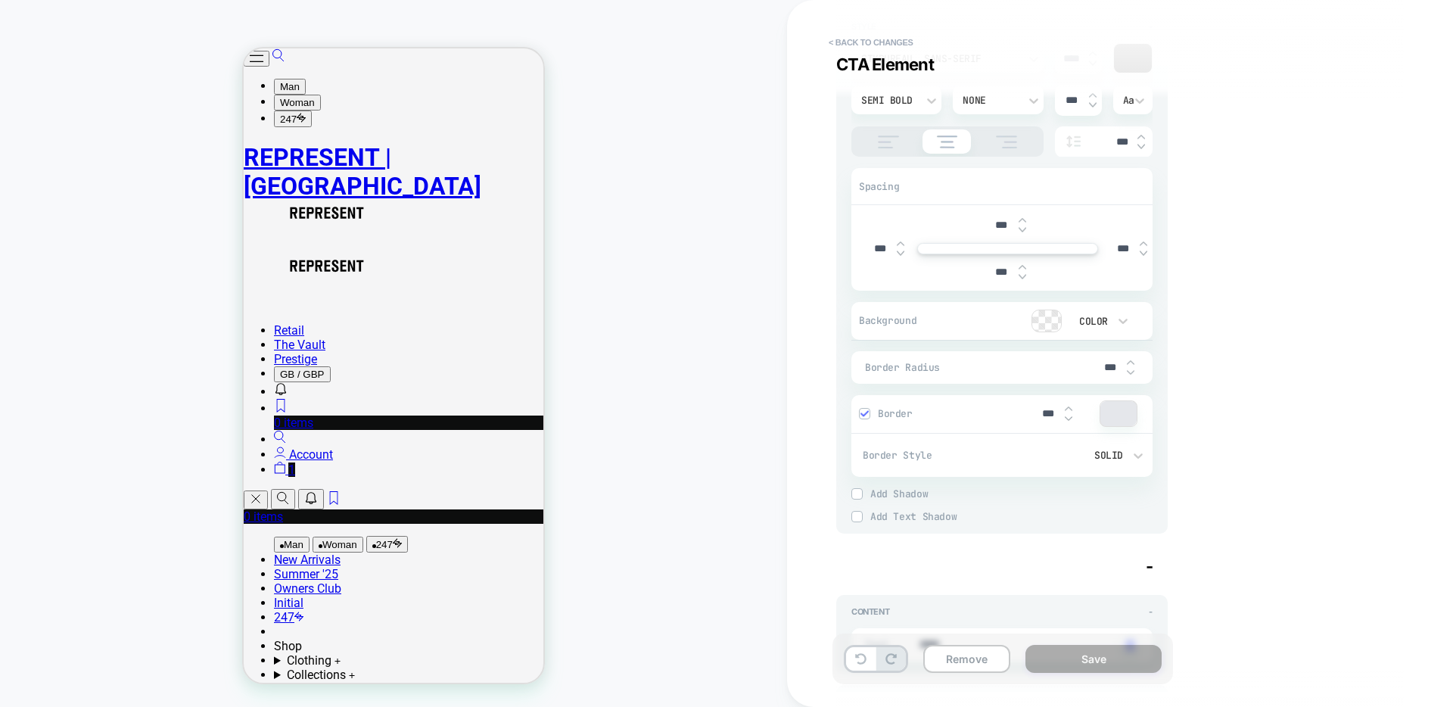
scroll to position [294, 0]
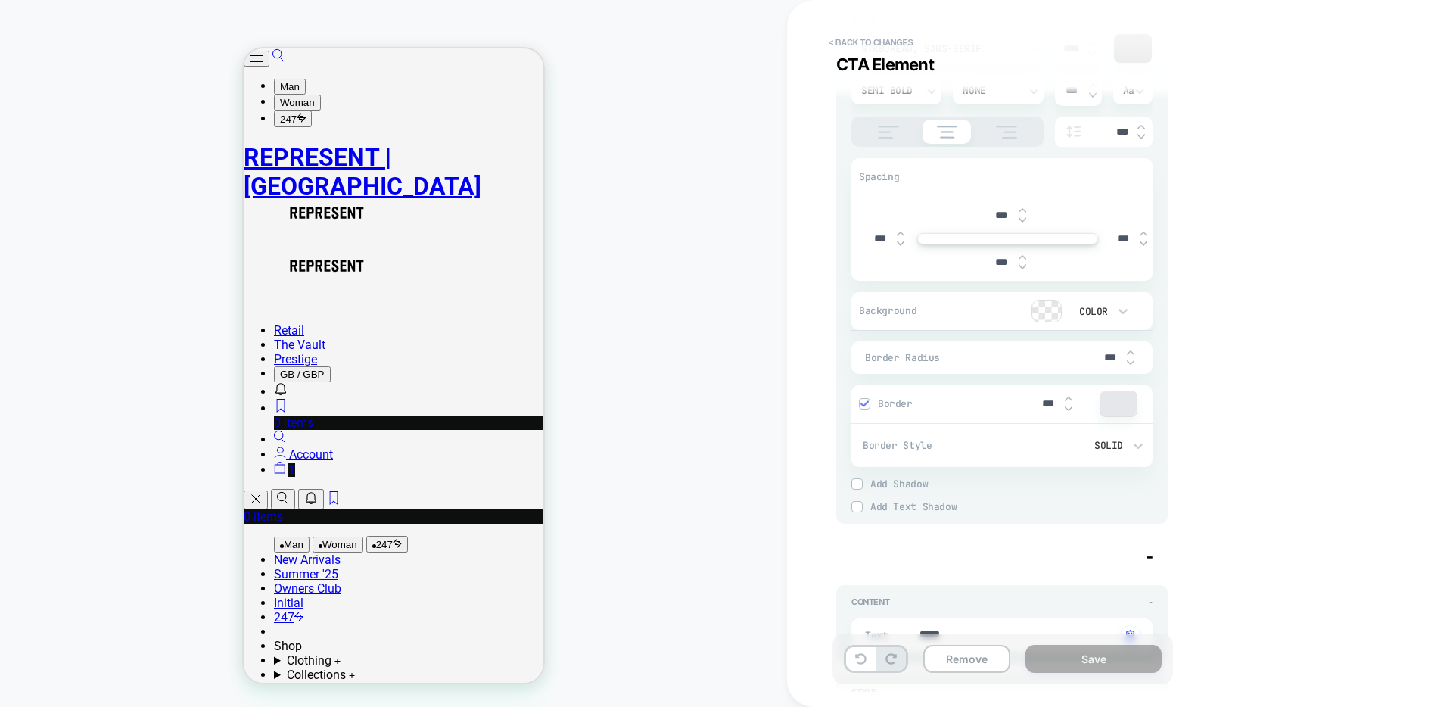
click at [1127, 353] on img at bounding box center [1131, 353] width 8 height 6
type textarea "*"
type input "***"
drag, startPoint x: 1131, startPoint y: 364, endPoint x: 1104, endPoint y: 378, distance: 30.5
click at [1131, 364] on img at bounding box center [1131, 363] width 8 height 6
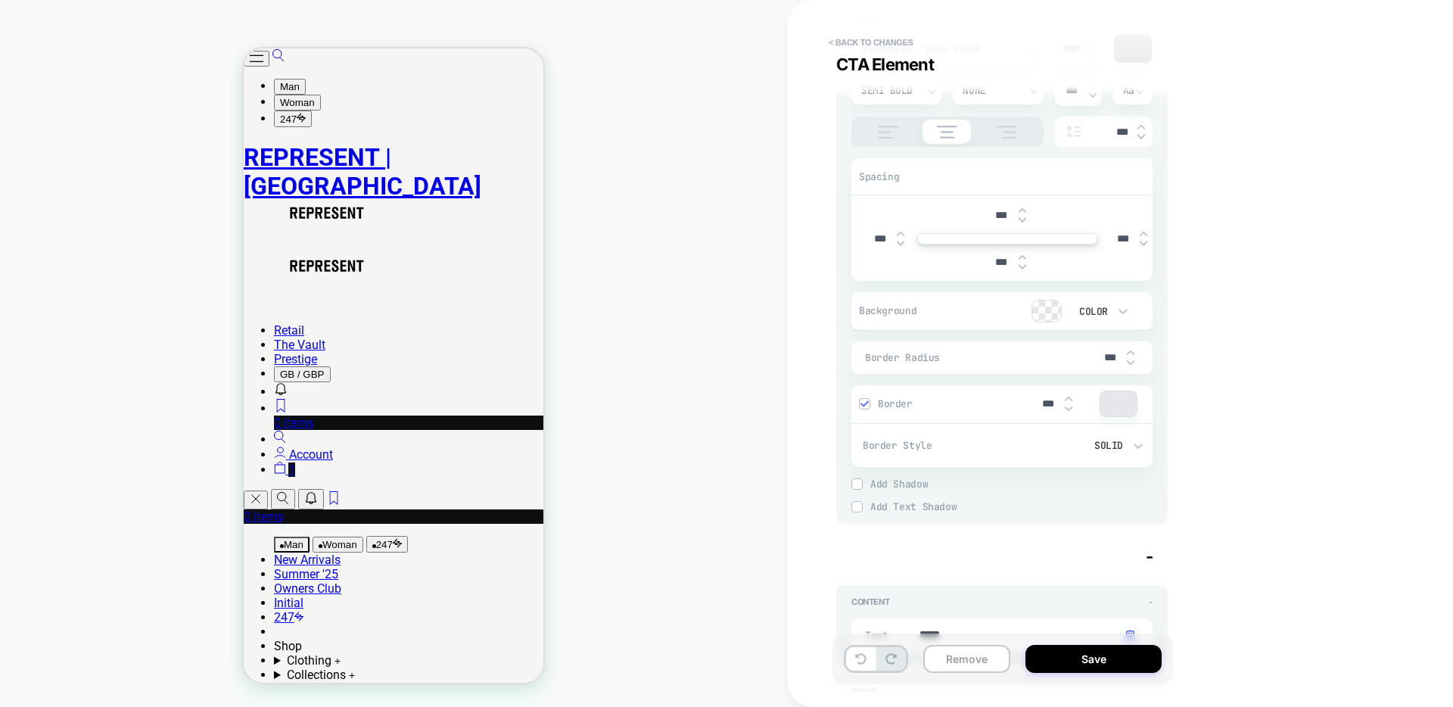
type textarea "*"
type input "***"
click at [1069, 400] on img at bounding box center [1069, 399] width 8 height 6
type textarea "*"
type input "***"
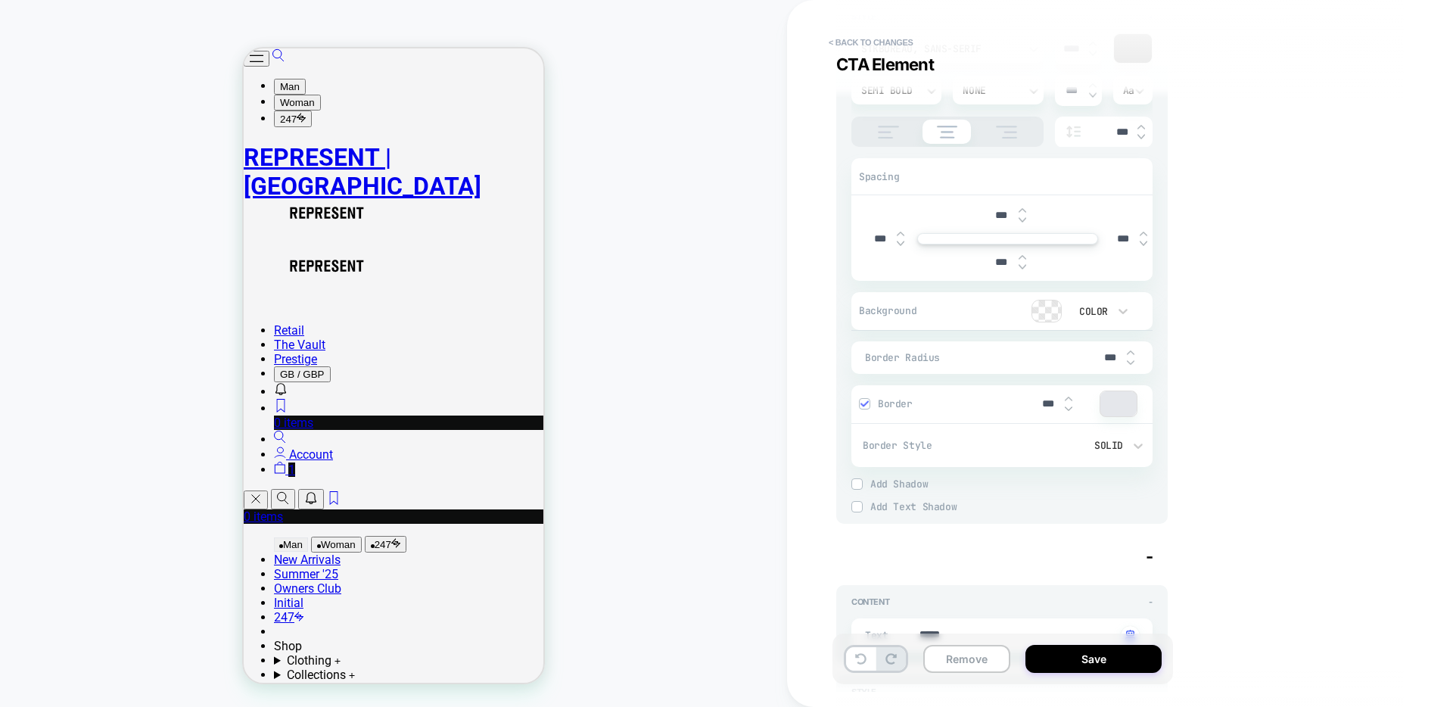
click at [1070, 410] on img at bounding box center [1069, 409] width 8 height 6
type textarea "*"
type input "***"
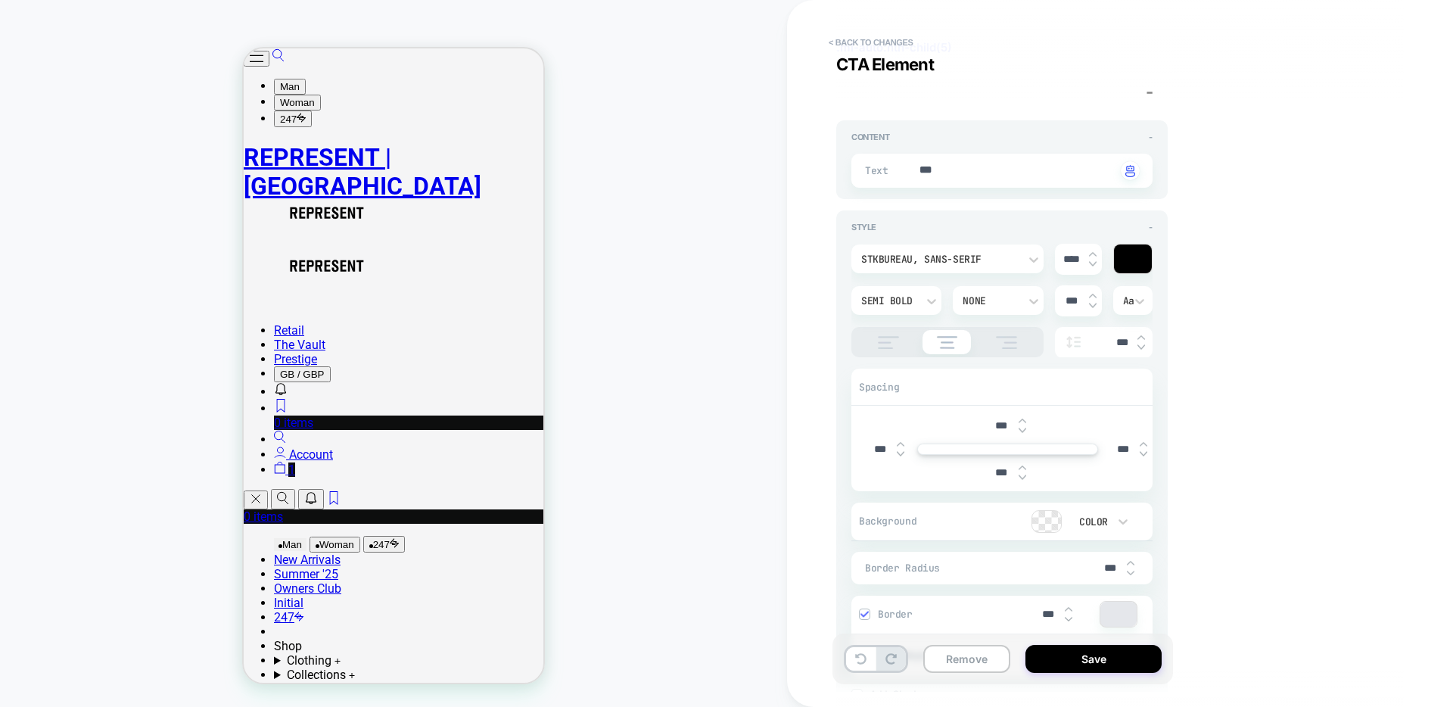
scroll to position [87, 0]
click at [642, 160] on div "HOMEPAGE Theme: MAIN" at bounding box center [393, 353] width 787 height 677
click at [674, 305] on div "HOMEPAGE Theme: MAIN" at bounding box center [393, 353] width 787 height 677
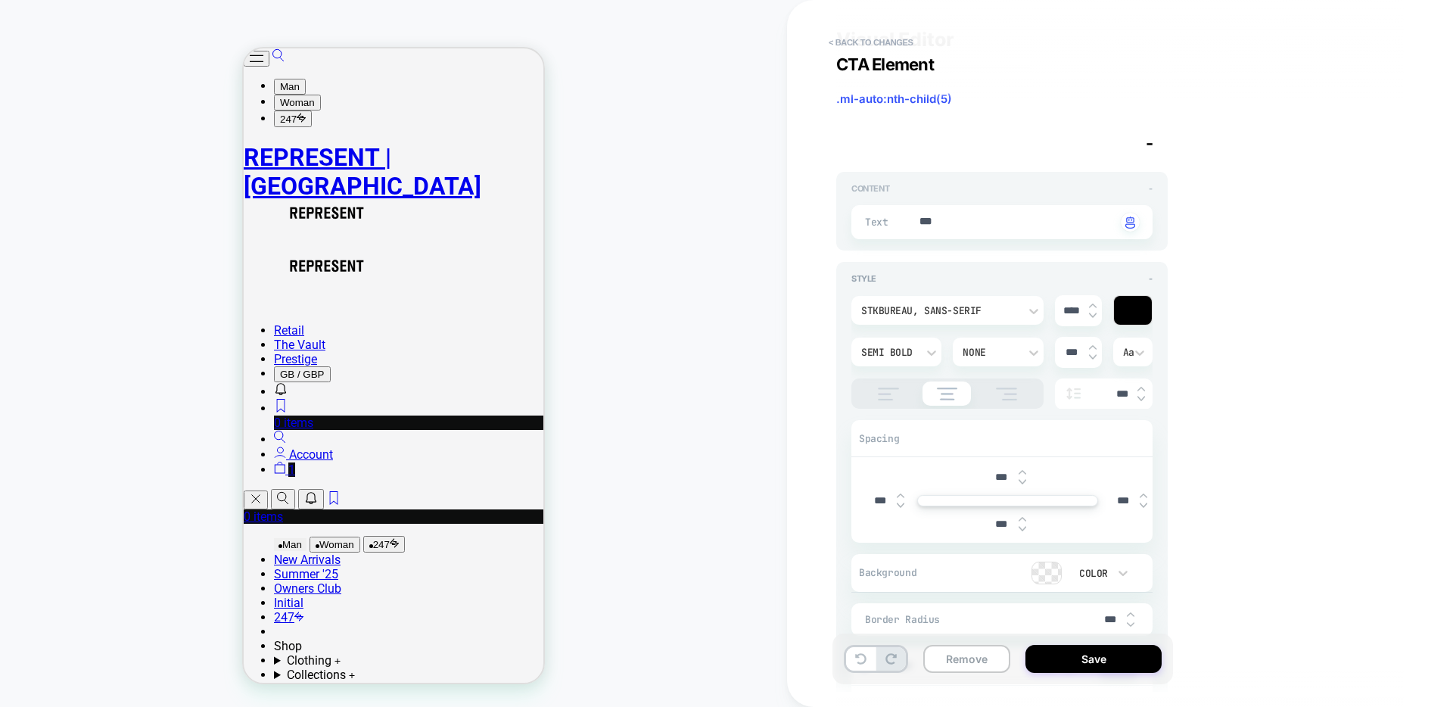
scroll to position [0, 0]
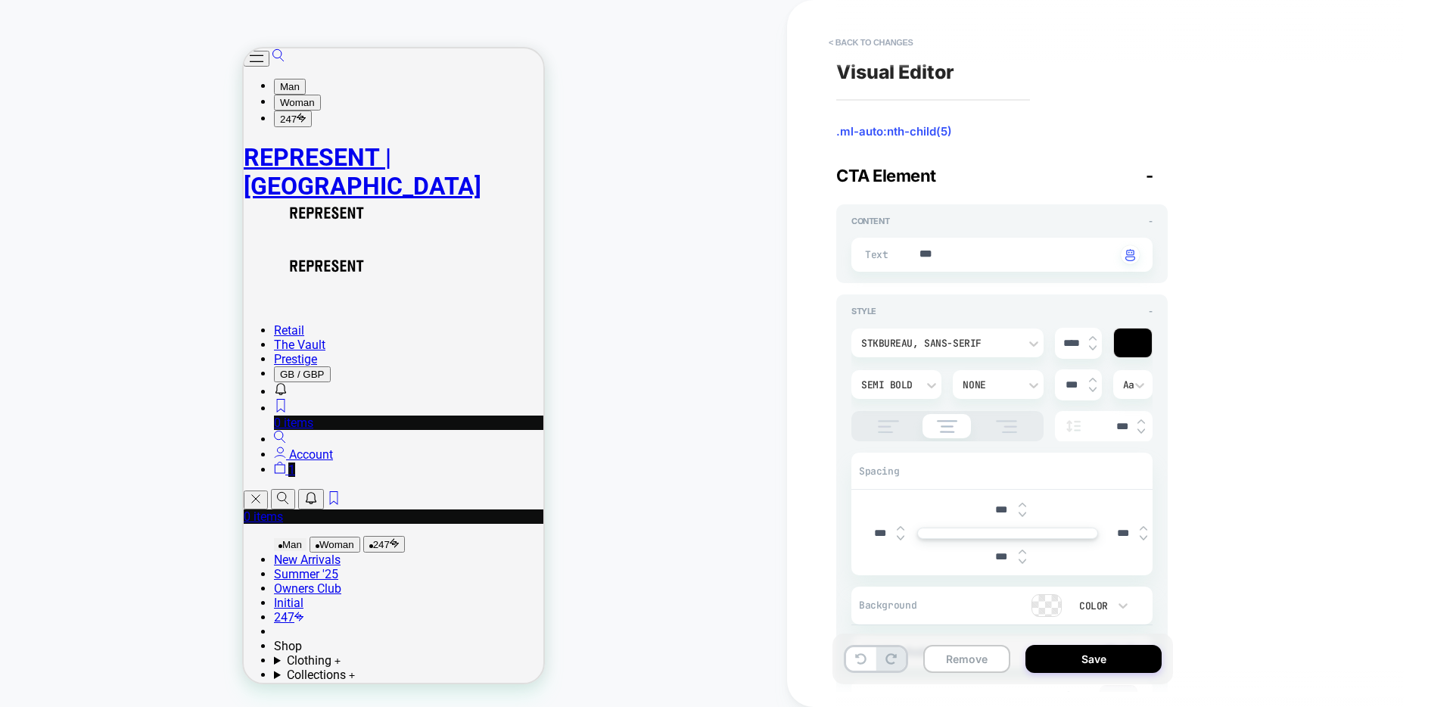
click at [1152, 179] on span "-" at bounding box center [1150, 176] width 8 height 20
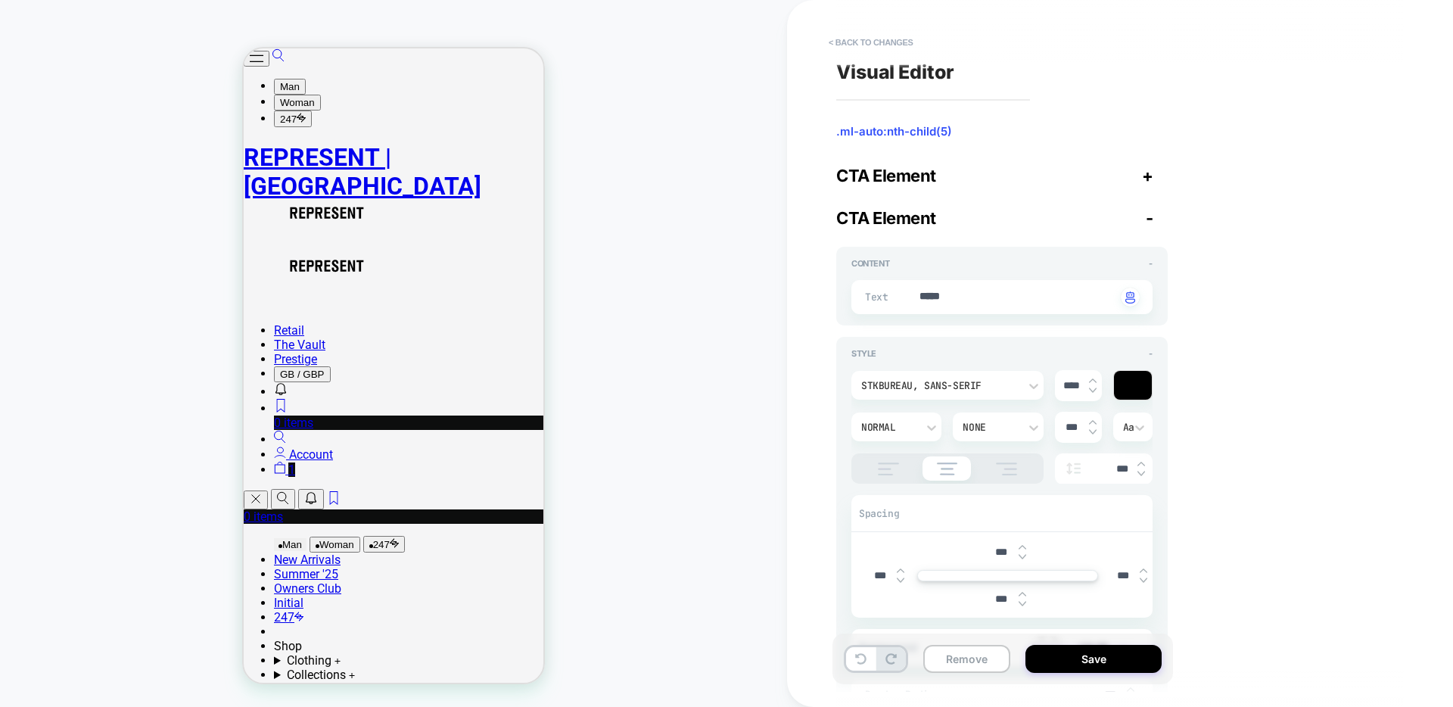
click at [1149, 216] on span "-" at bounding box center [1150, 218] width 8 height 20
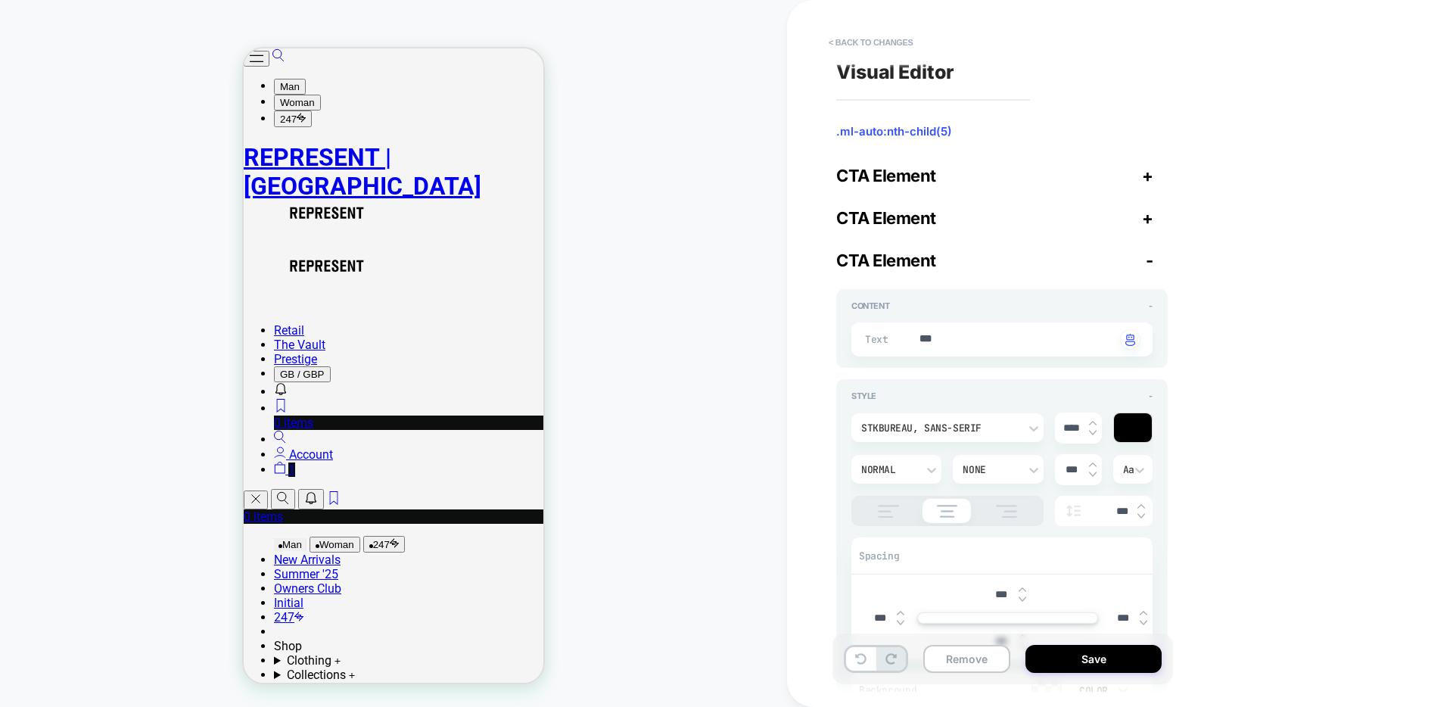
click at [1147, 259] on span "-" at bounding box center [1150, 261] width 8 height 20
type textarea "*"
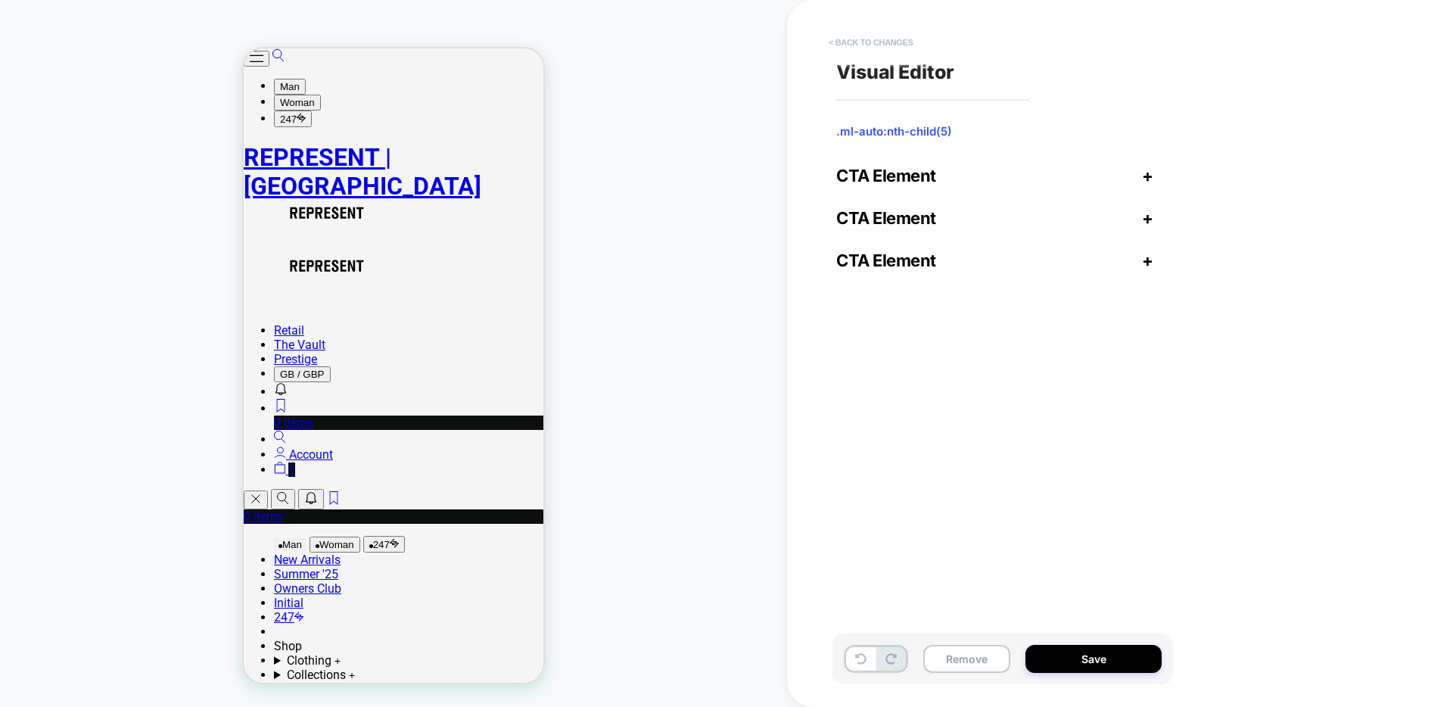
click at [905, 47] on button "< Back to changes" at bounding box center [871, 42] width 100 height 24
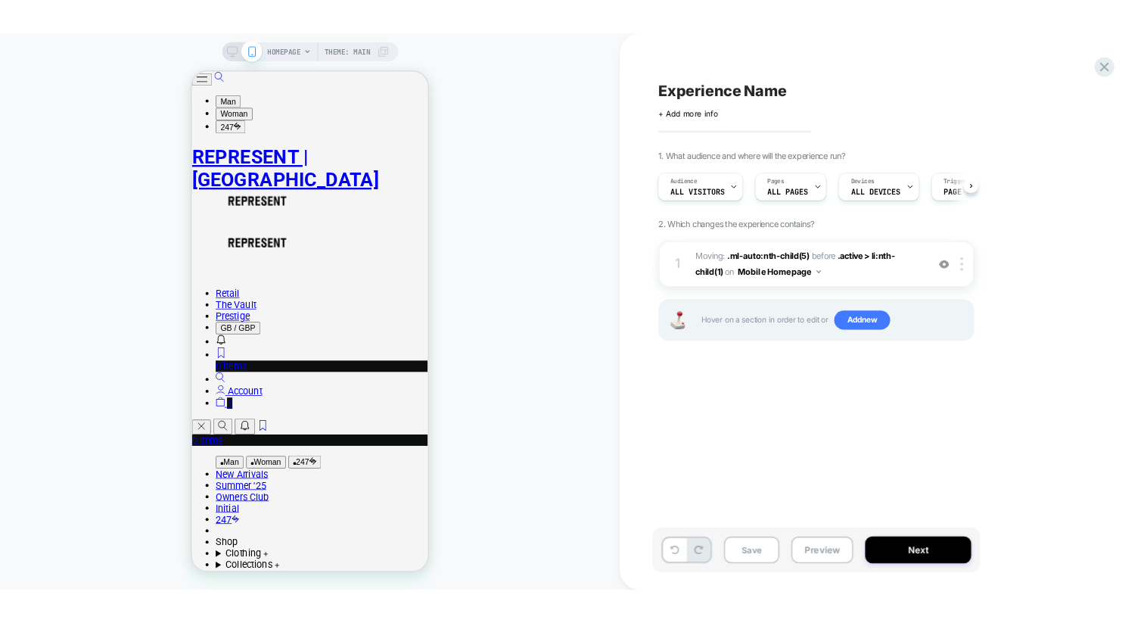
scroll to position [0, 1]
